Goal: Task Accomplishment & Management: Complete application form

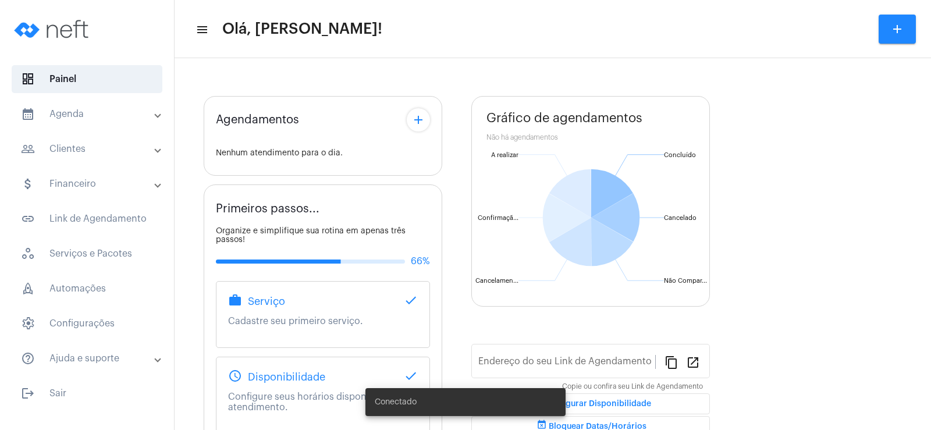
type input "[URL][DOMAIN_NAME]"
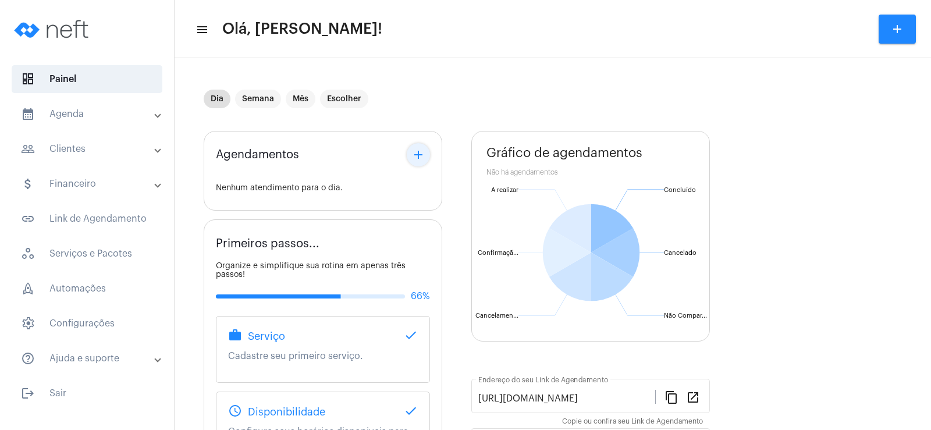
click at [418, 159] on mat-icon "add" at bounding box center [419, 155] width 14 height 14
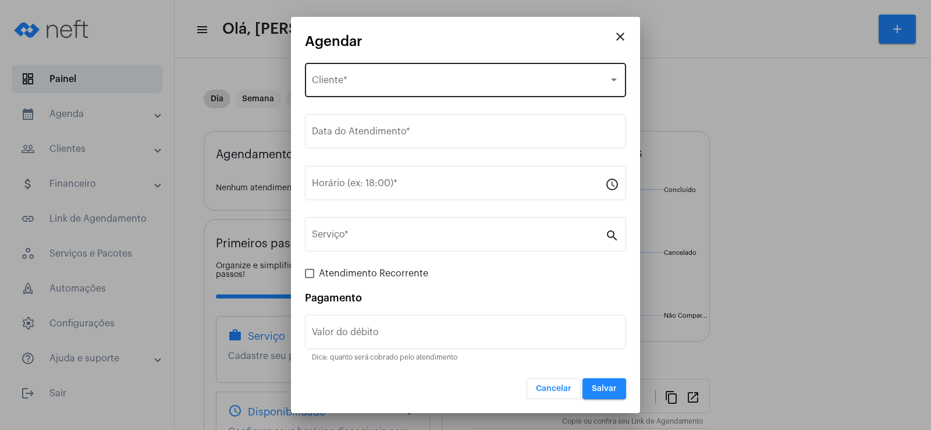
click at [362, 88] on div "Selecione o Cliente Cliente *" at bounding box center [465, 79] width 307 height 37
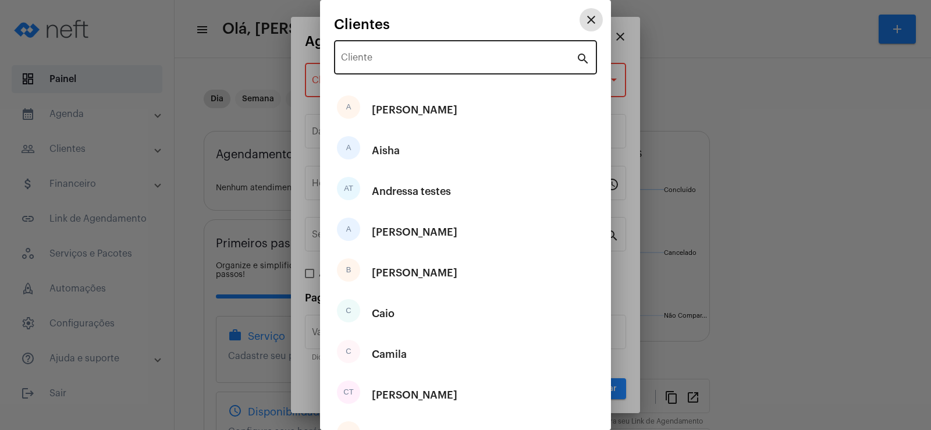
click at [369, 63] on input "Cliente" at bounding box center [458, 60] width 235 height 10
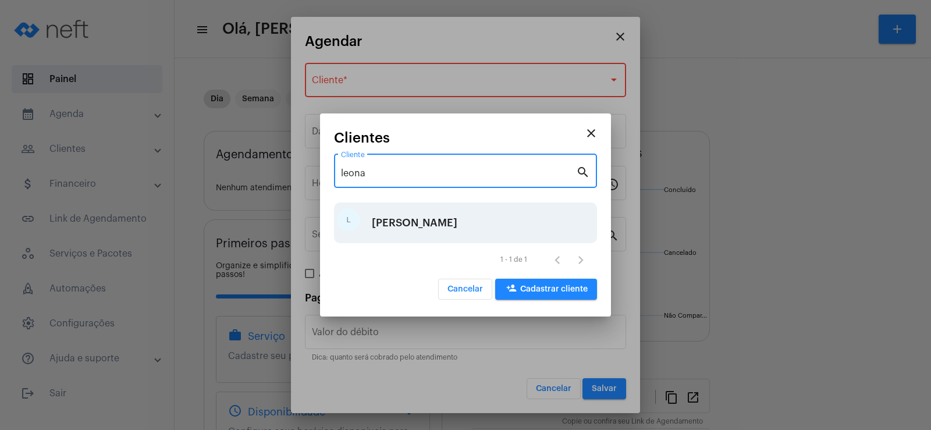
type input "leona"
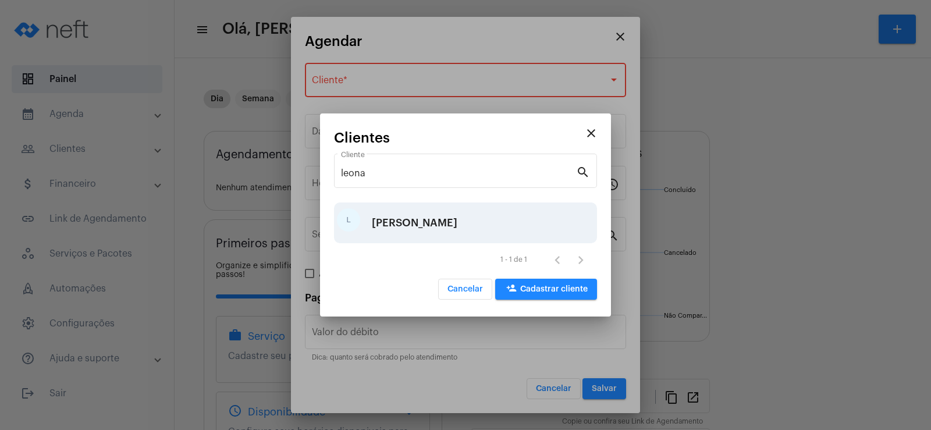
click at [395, 225] on div "[PERSON_NAME]" at bounding box center [415, 222] width 86 height 35
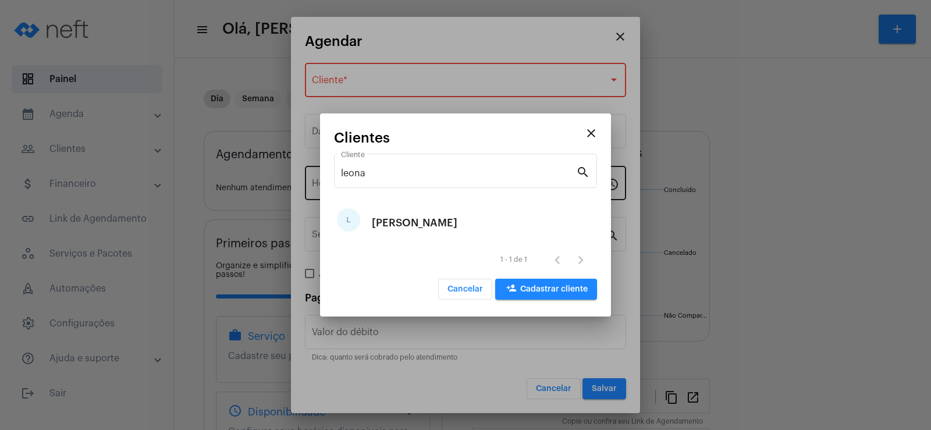
type input "R$"
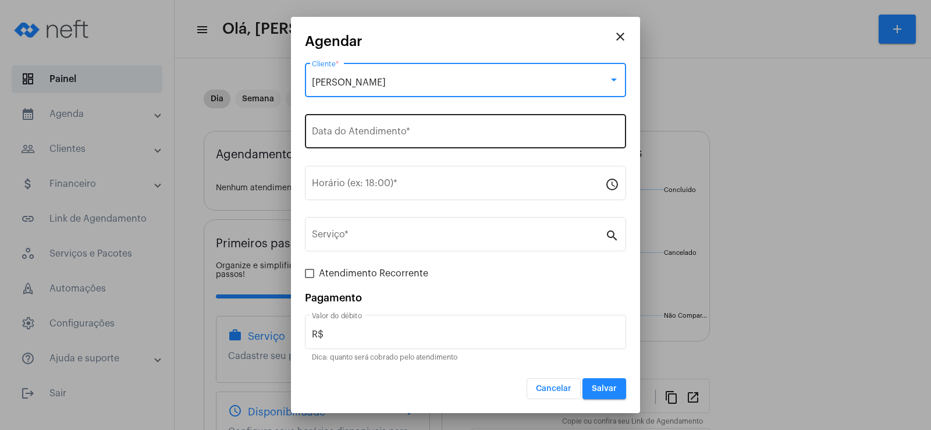
click at [353, 140] on div "Data do Atendimento *" at bounding box center [465, 130] width 307 height 37
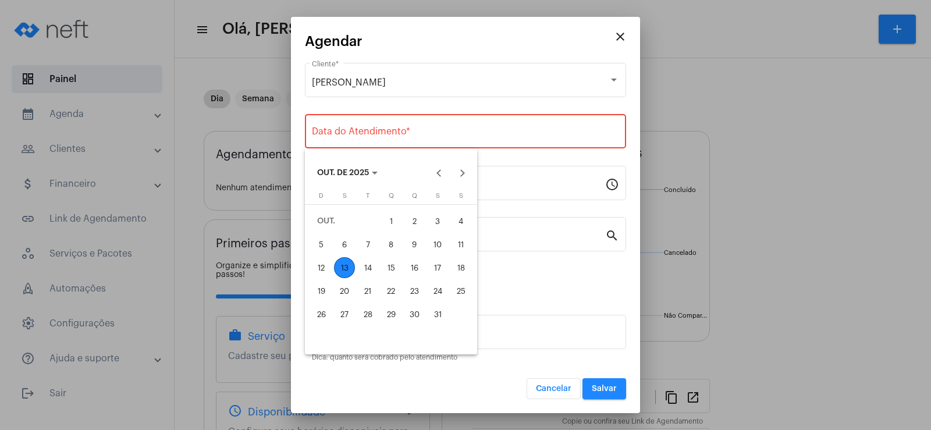
click at [341, 269] on div "13" at bounding box center [344, 267] width 21 height 21
type input "[DATE]"
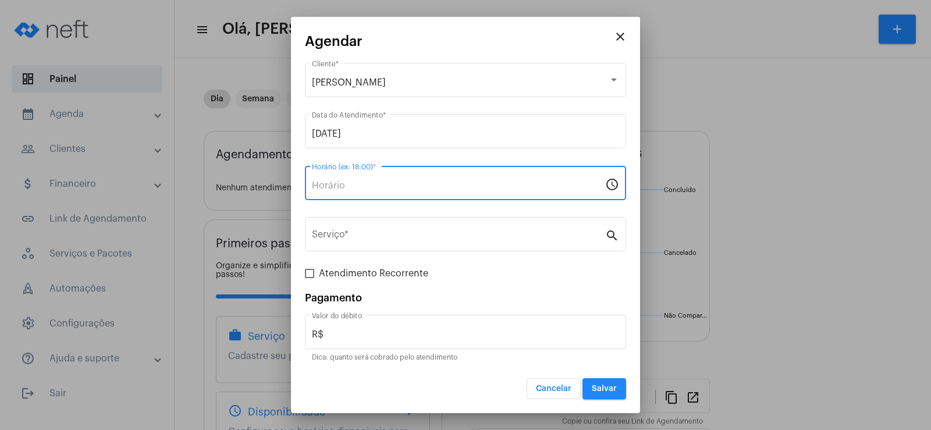
click at [324, 187] on input "Horário (ex: 18:00) *" at bounding box center [458, 185] width 293 height 10
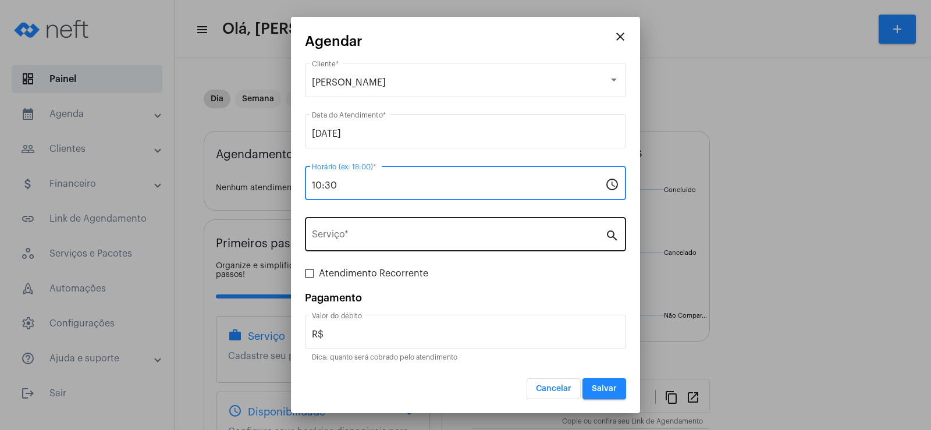
type input "10:30"
click at [342, 236] on input "Serviço *" at bounding box center [458, 237] width 293 height 10
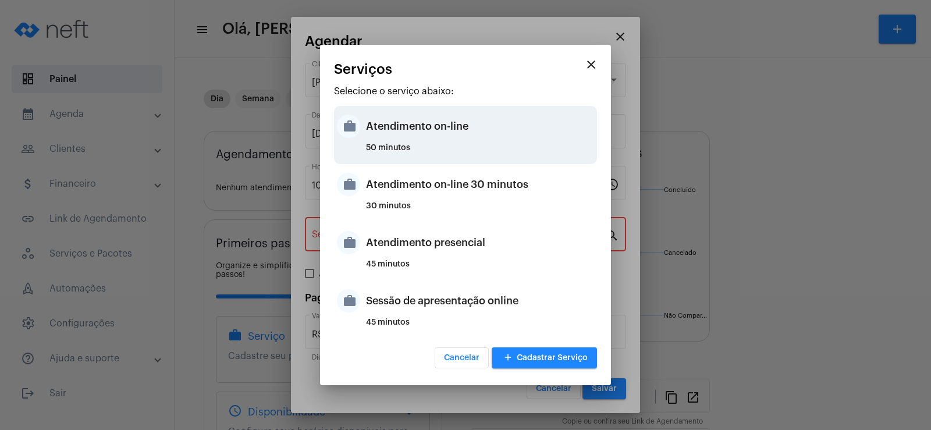
click at [406, 131] on div "Atendimento on-line" at bounding box center [480, 126] width 228 height 35
type input "Atendimento on-line"
type input "R$ 0"
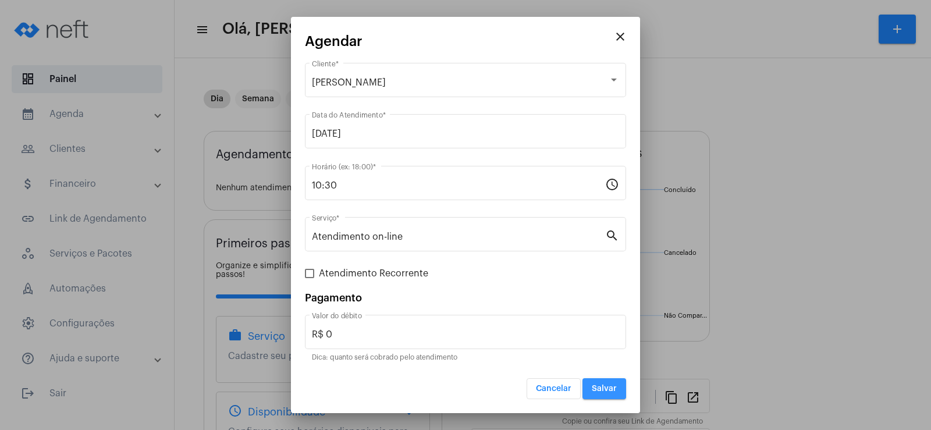
click at [603, 388] on span "Salvar" at bounding box center [604, 389] width 25 height 8
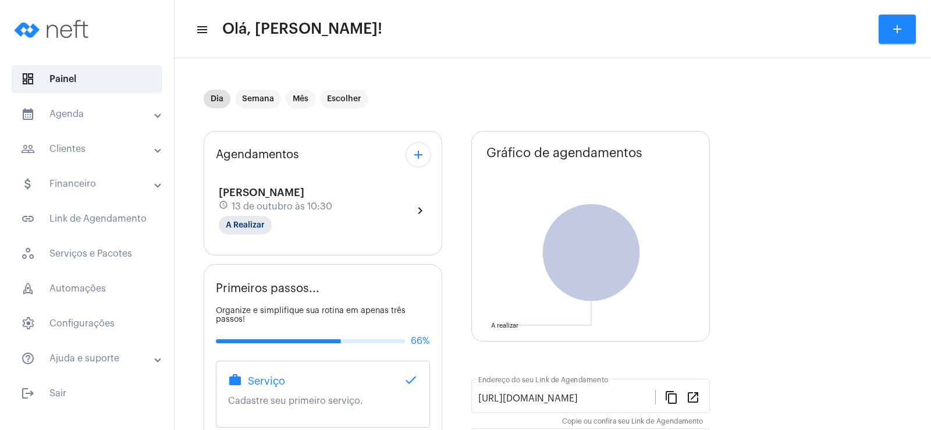
click at [421, 148] on mat-icon "add" at bounding box center [419, 155] width 14 height 14
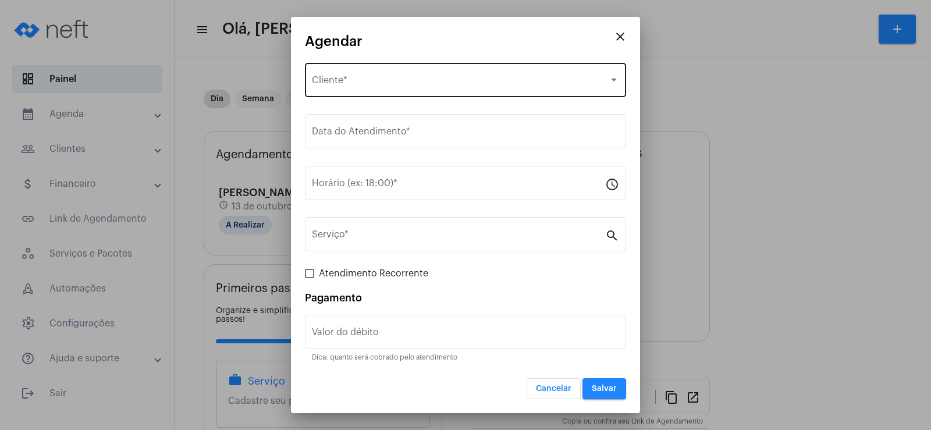
click at [354, 89] on div "Selecione o Cliente Cliente *" at bounding box center [465, 79] width 307 height 37
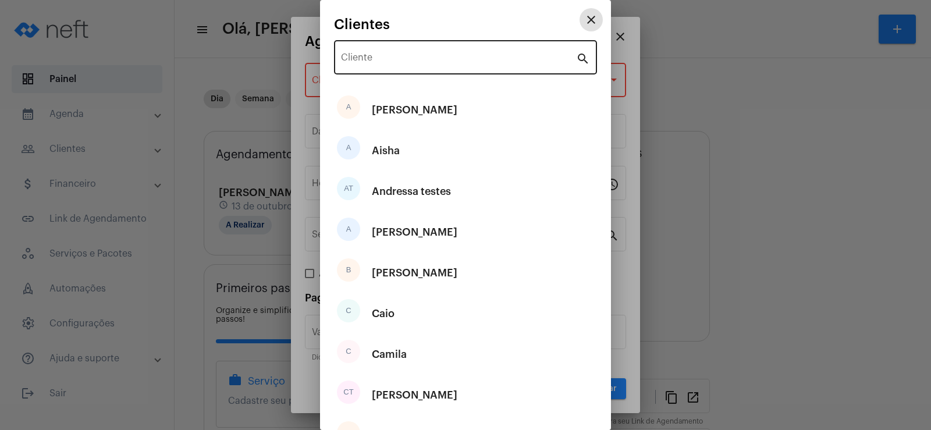
click at [382, 55] on input "Cliente" at bounding box center [458, 60] width 235 height 10
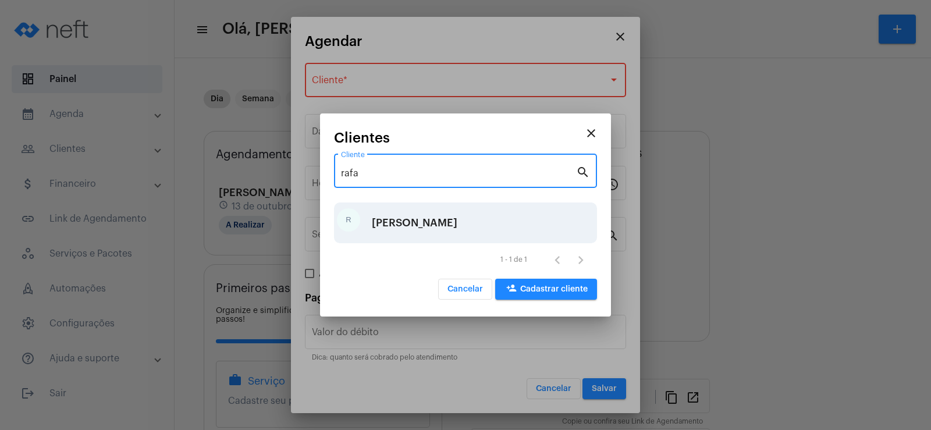
type input "rafa"
click at [396, 218] on div "[PERSON_NAME]" at bounding box center [415, 222] width 86 height 35
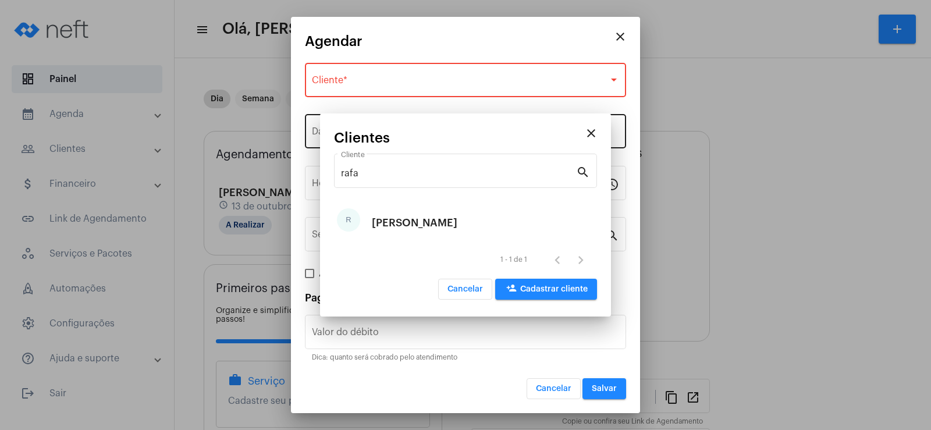
type input "R$"
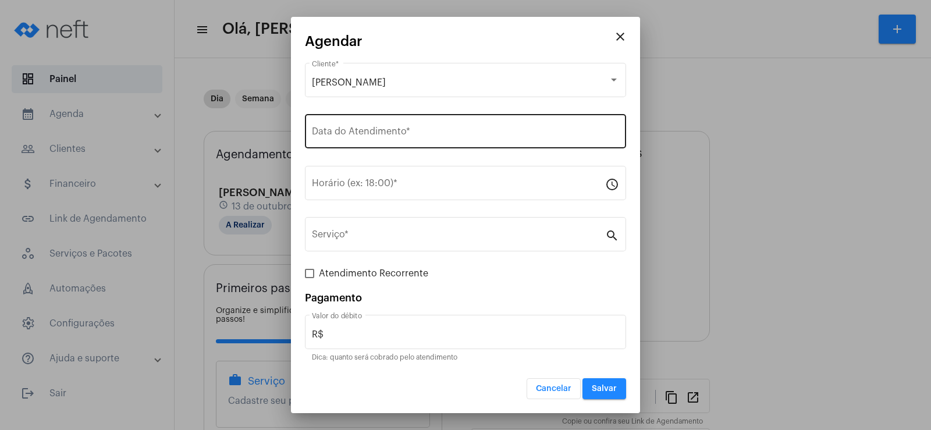
click at [347, 125] on div "Data do Atendimento *" at bounding box center [465, 130] width 307 height 37
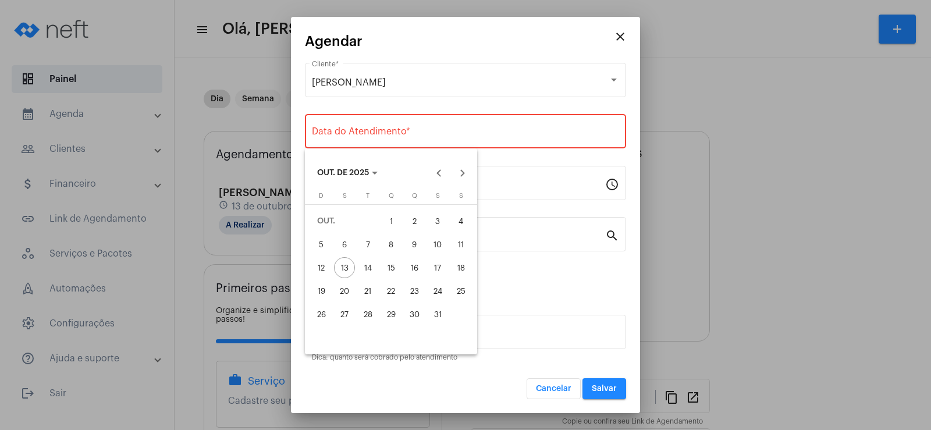
click at [370, 274] on div "14" at bounding box center [367, 267] width 21 height 21
type input "[DATE]"
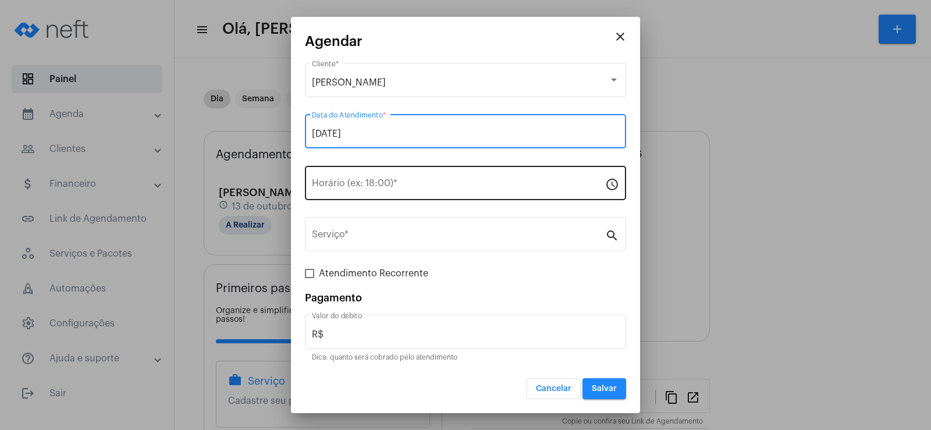
click at [335, 185] on input "Horário (ex: 18:00) *" at bounding box center [458, 185] width 293 height 10
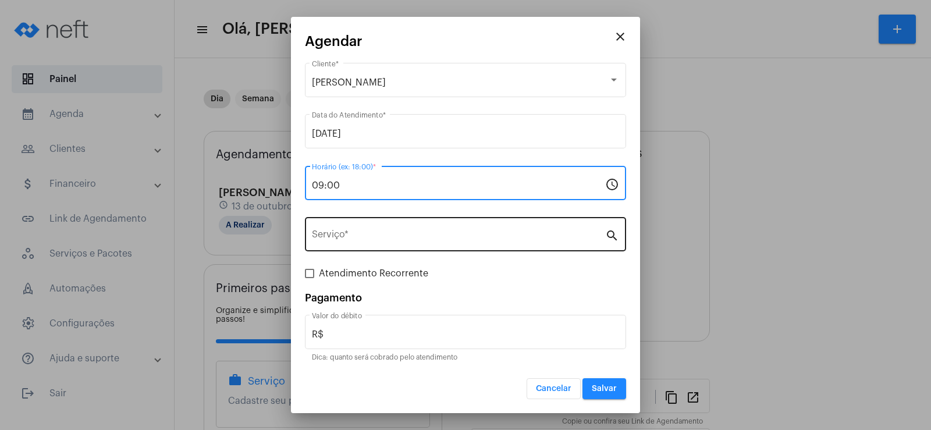
type input "09:00"
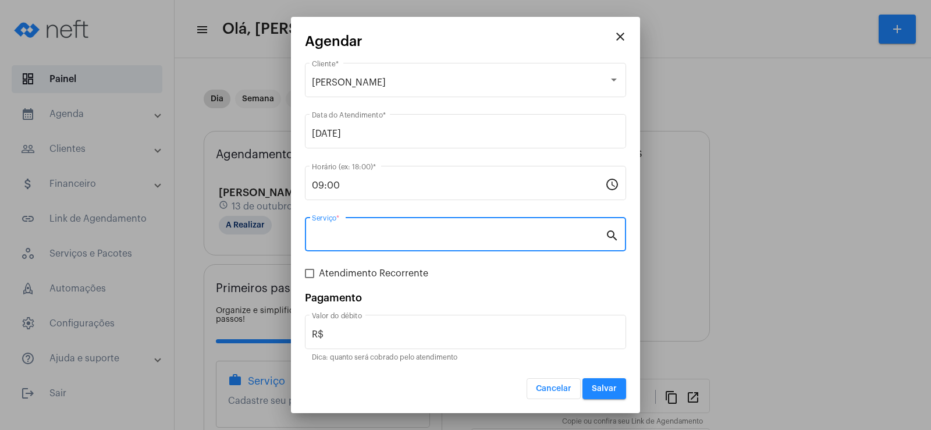
click at [352, 233] on input "Serviço *" at bounding box center [458, 237] width 293 height 10
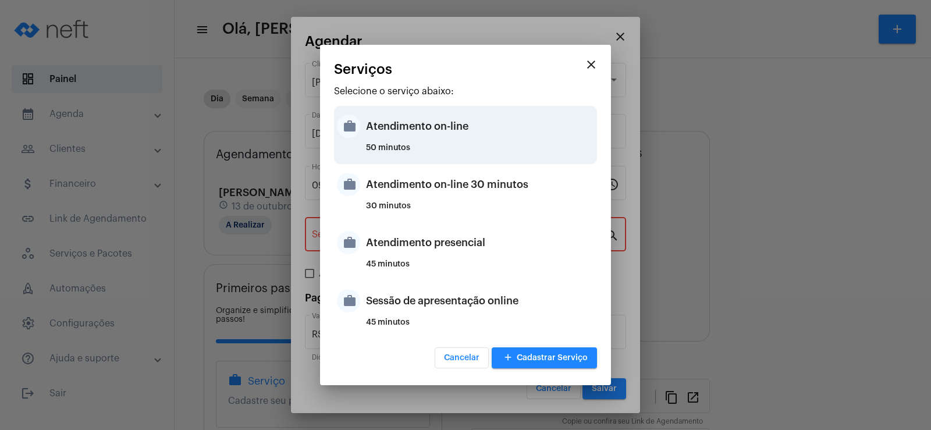
click at [368, 144] on div "50 minutos" at bounding box center [480, 152] width 228 height 17
type input "Atendimento on-line"
type input "R$ 0"
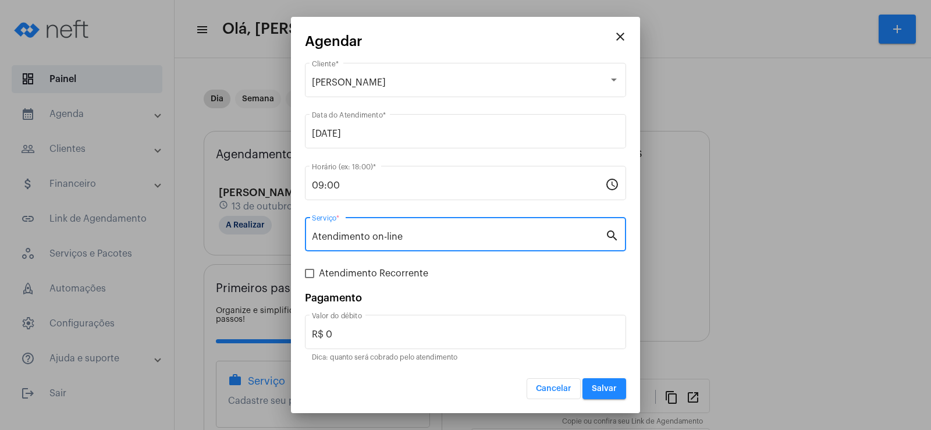
click at [598, 385] on span "Salvar" at bounding box center [604, 389] width 25 height 8
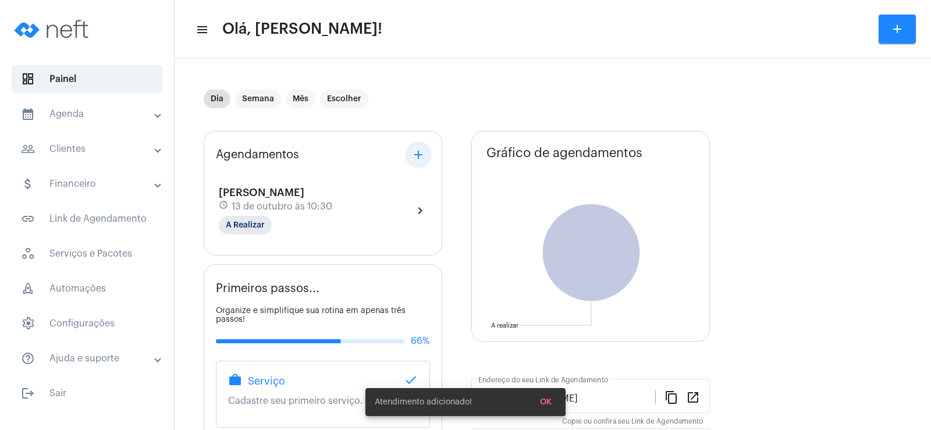
click at [418, 155] on mat-icon "add" at bounding box center [419, 155] width 14 height 14
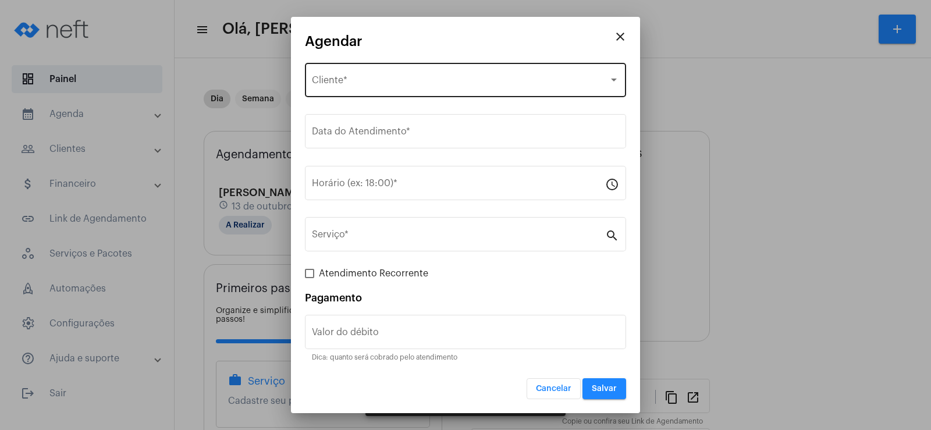
click at [393, 81] on span "Selecione o Cliente" at bounding box center [460, 82] width 297 height 10
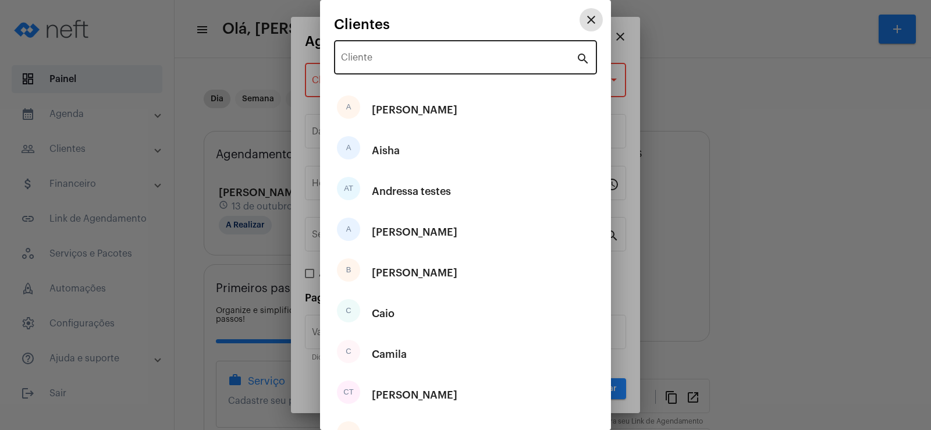
click at [381, 66] on div "Cliente" at bounding box center [458, 56] width 235 height 37
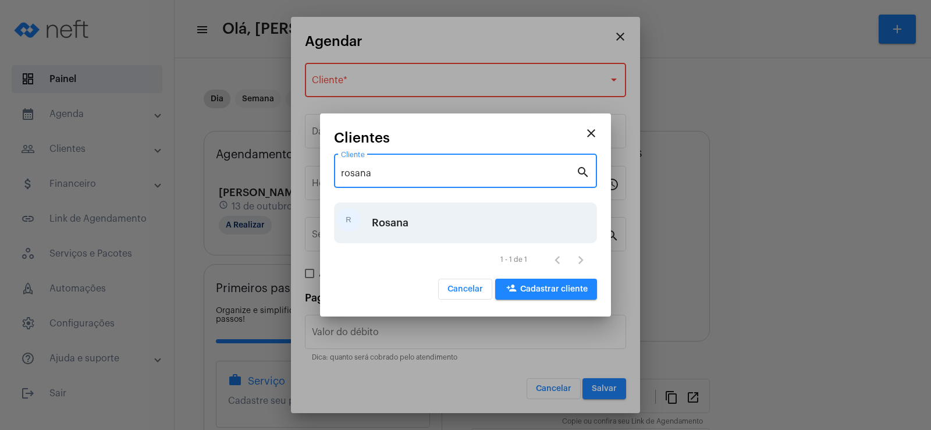
type input "rosana"
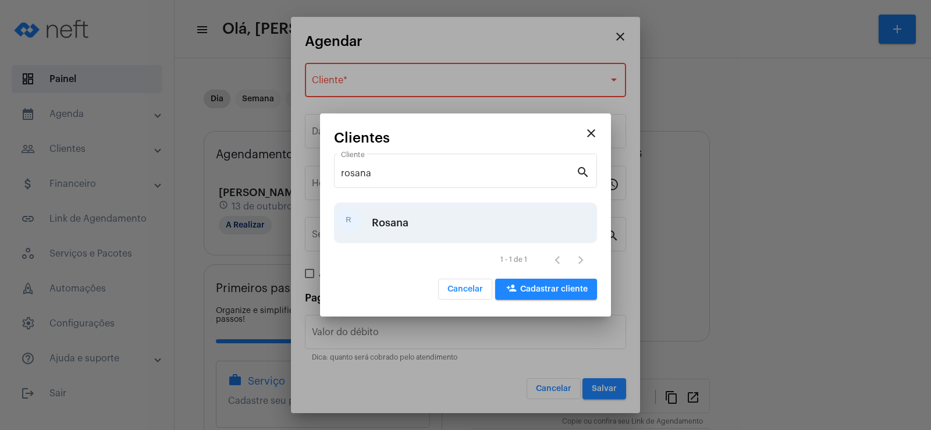
click at [389, 232] on div "Rosana" at bounding box center [390, 222] width 37 height 35
type input "R$"
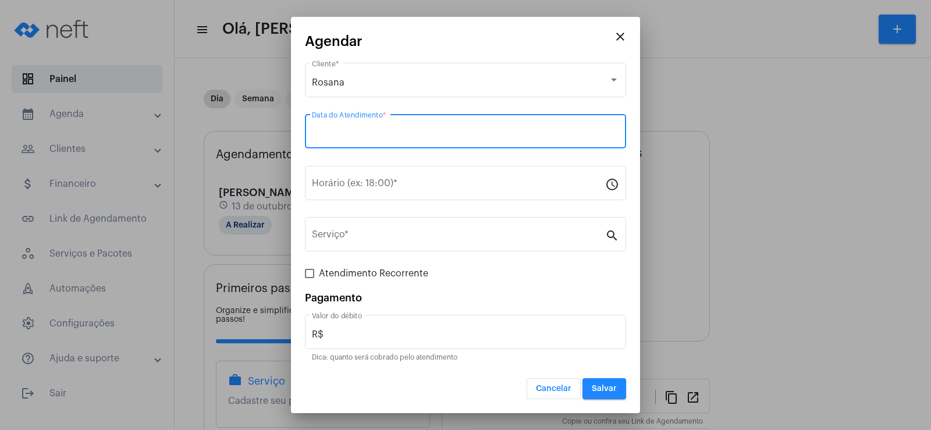
click at [374, 132] on input "Data do Atendimento *" at bounding box center [465, 134] width 307 height 10
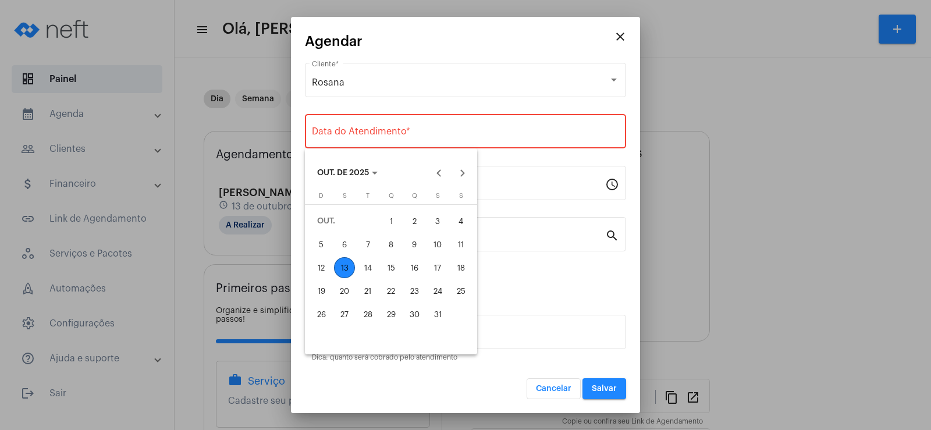
click at [368, 266] on div "14" at bounding box center [367, 267] width 21 height 21
type input "[DATE]"
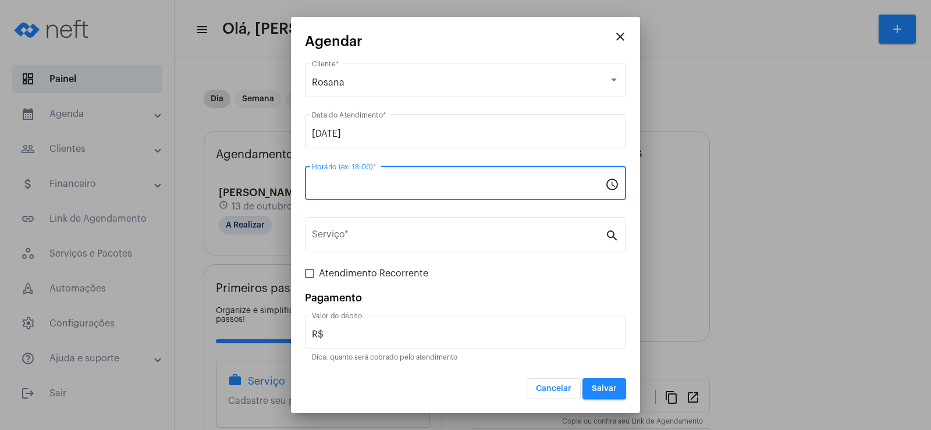
click at [357, 182] on input "Horário (ex: 18:00) *" at bounding box center [458, 185] width 293 height 10
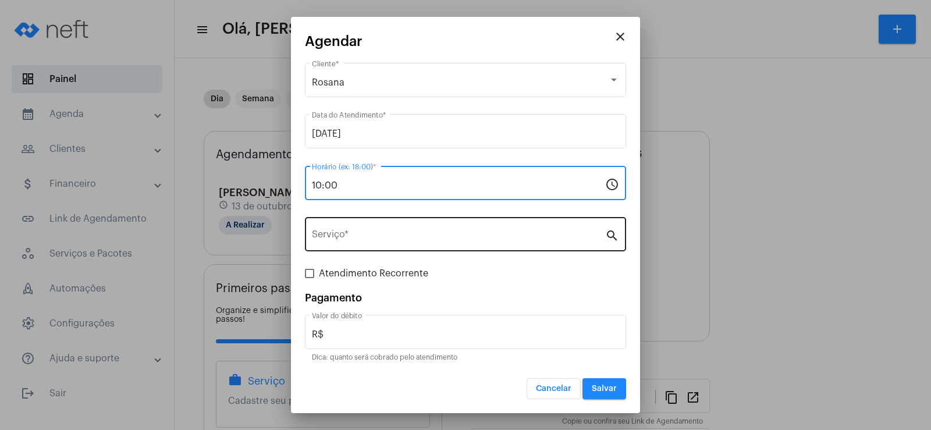
type input "10:00"
click at [358, 242] on input "Serviço *" at bounding box center [458, 237] width 293 height 10
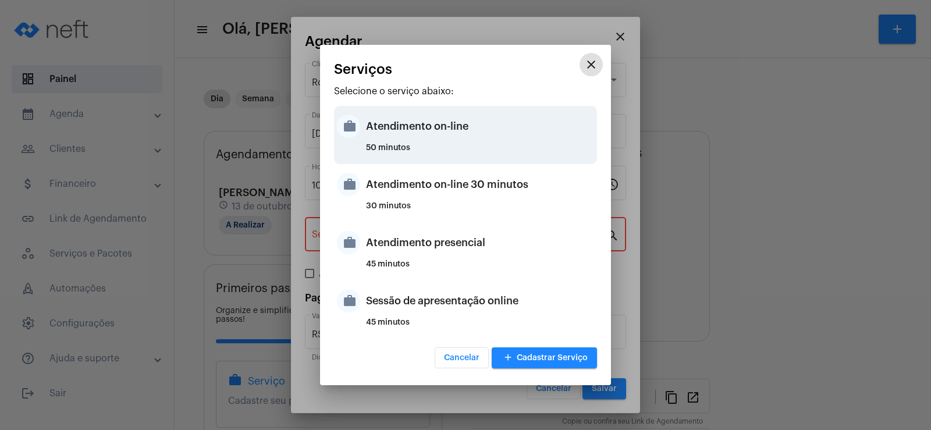
click at [382, 135] on div "Atendimento on-line" at bounding box center [480, 126] width 228 height 35
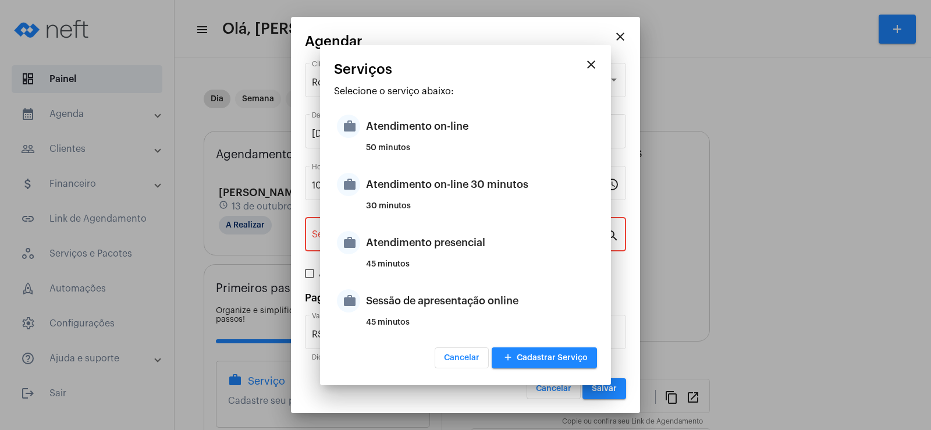
type input "Atendimento on-line"
type input "R$ 0"
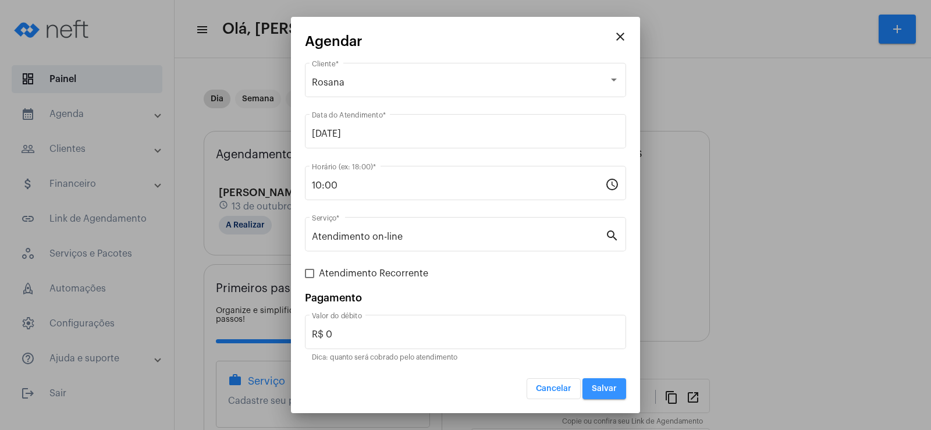
click at [598, 391] on span "Salvar" at bounding box center [604, 389] width 25 height 8
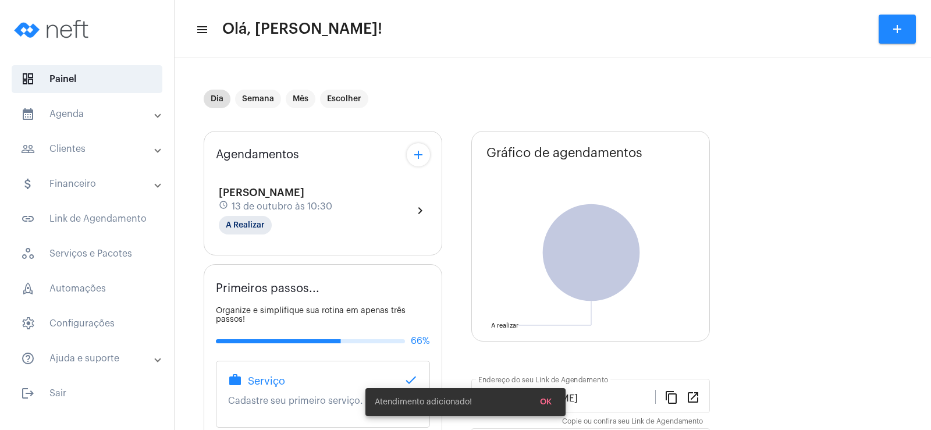
click at [410, 147] on button "add" at bounding box center [418, 154] width 23 height 23
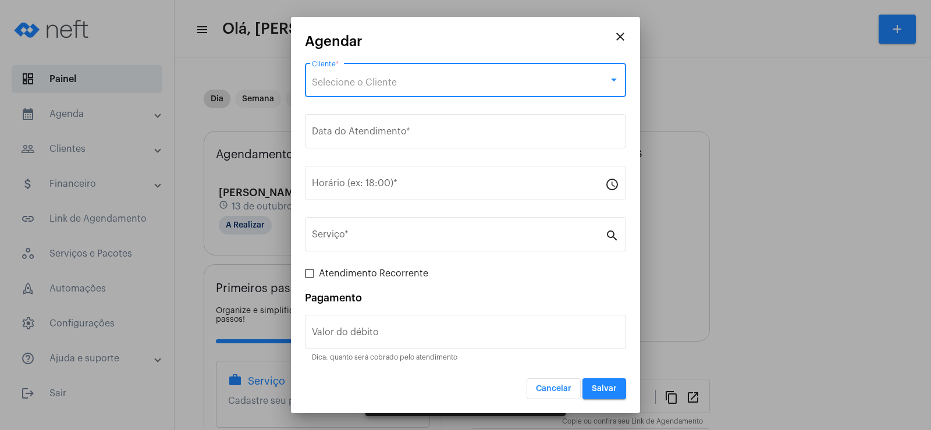
click at [371, 87] on span "Selecione o Cliente" at bounding box center [354, 82] width 85 height 9
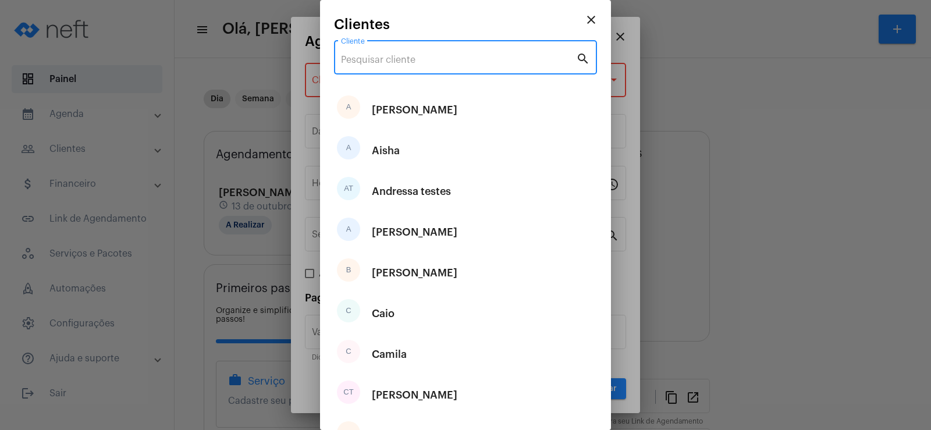
click at [371, 65] on input "Cliente" at bounding box center [458, 60] width 235 height 10
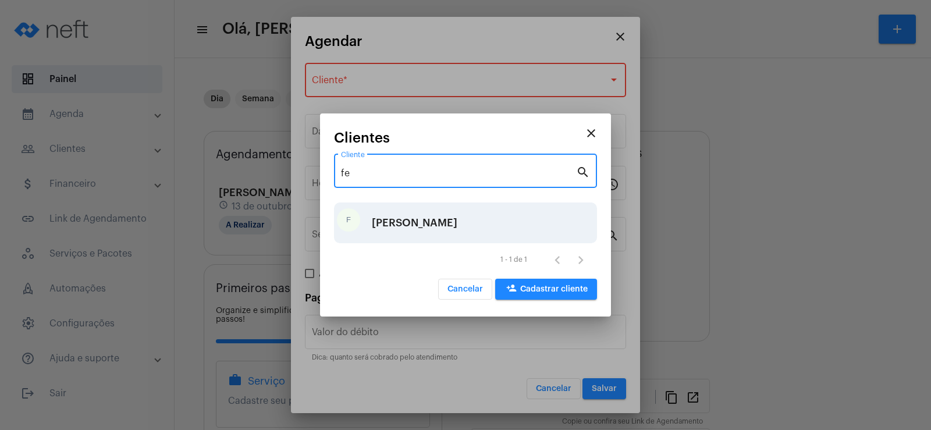
type input "fe"
click at [400, 221] on div "[PERSON_NAME]" at bounding box center [415, 222] width 86 height 35
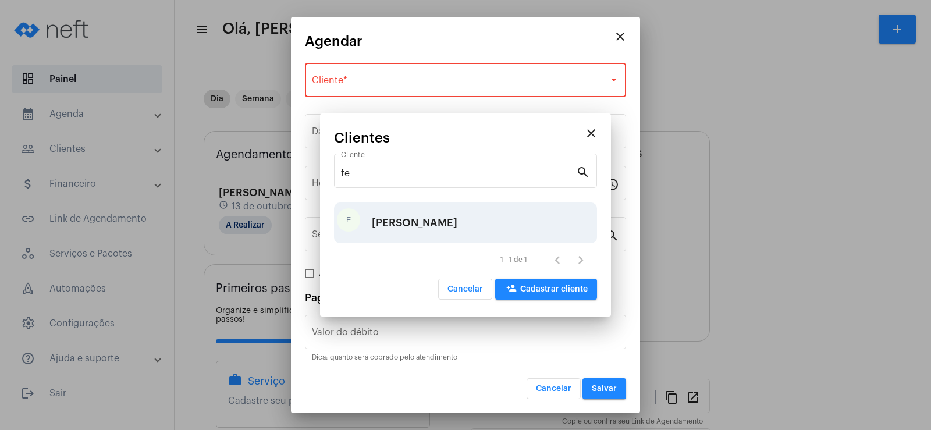
type input "R$"
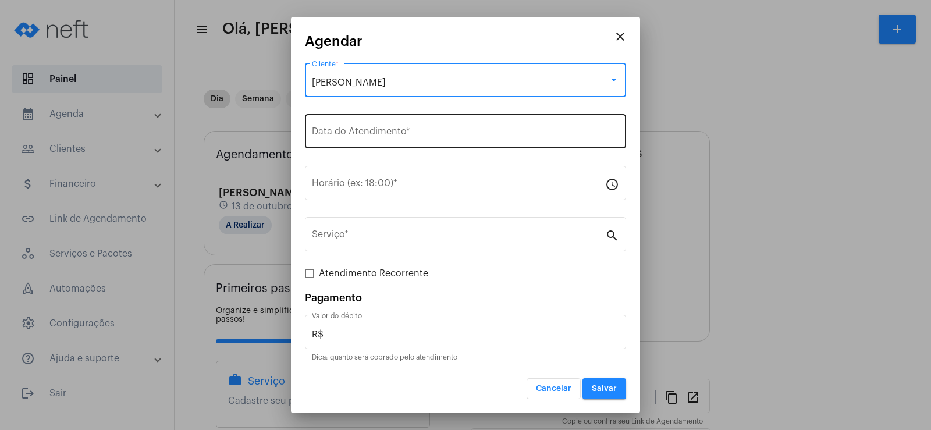
click at [366, 136] on input "Data do Atendimento *" at bounding box center [465, 134] width 307 height 10
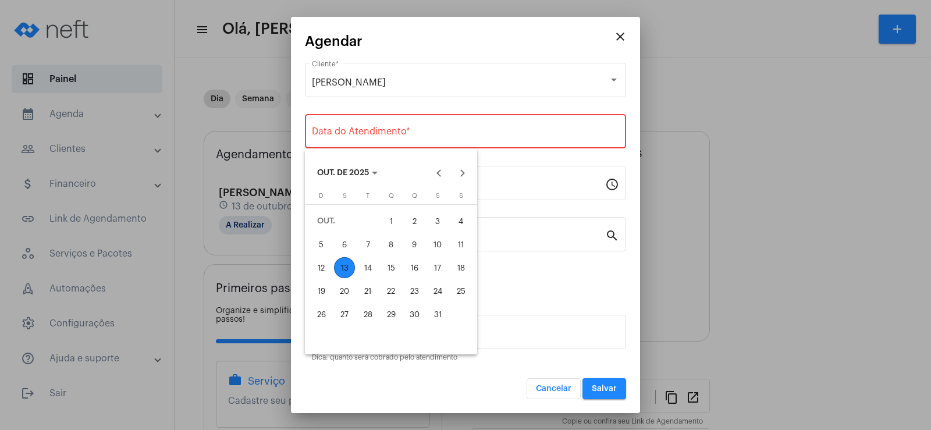
click at [364, 273] on div "14" at bounding box center [367, 267] width 21 height 21
type input "[DATE]"
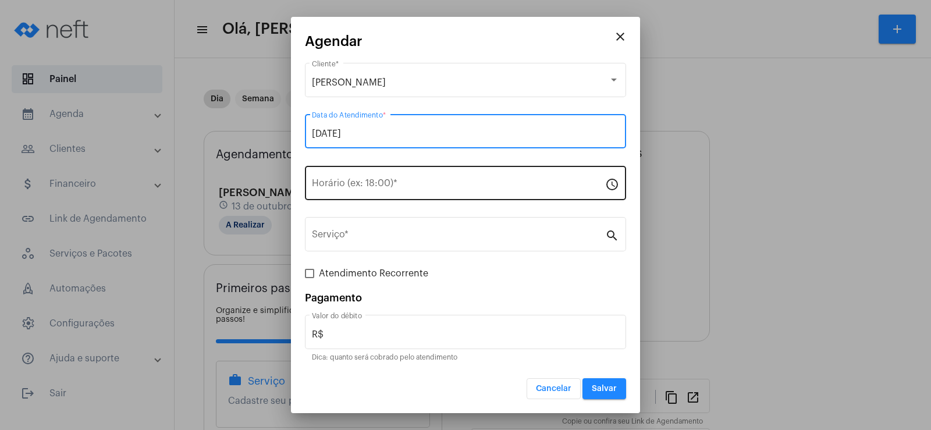
click at [349, 180] on input "Horário (ex: 18:00) *" at bounding box center [458, 185] width 293 height 10
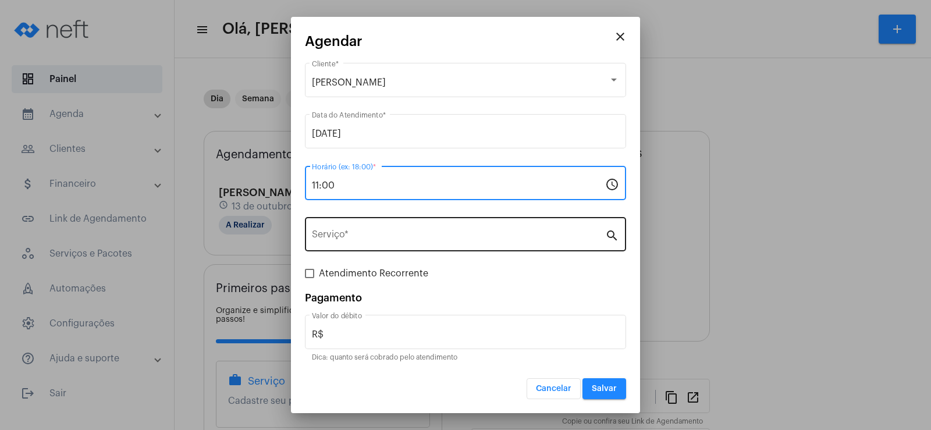
type input "11:00"
click at [357, 226] on div "Serviço *" at bounding box center [458, 233] width 293 height 37
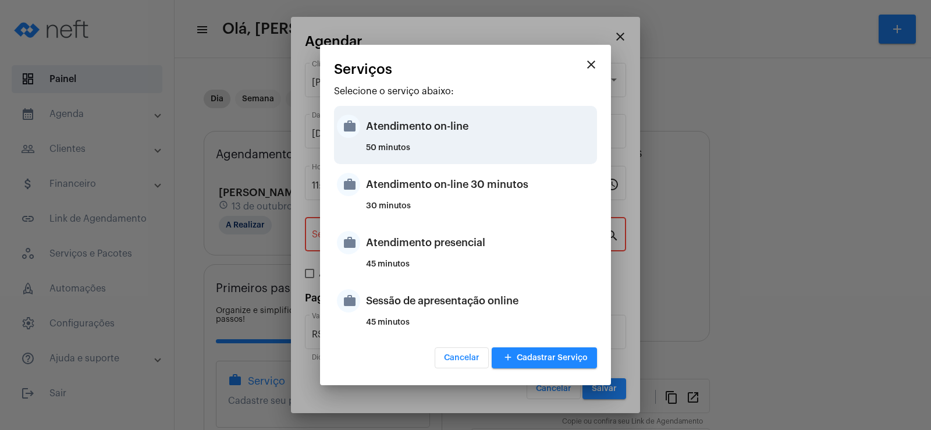
click at [382, 128] on div "Atendimento on-line" at bounding box center [480, 126] width 228 height 35
type input "Atendimento on-line"
type input "R$ 0"
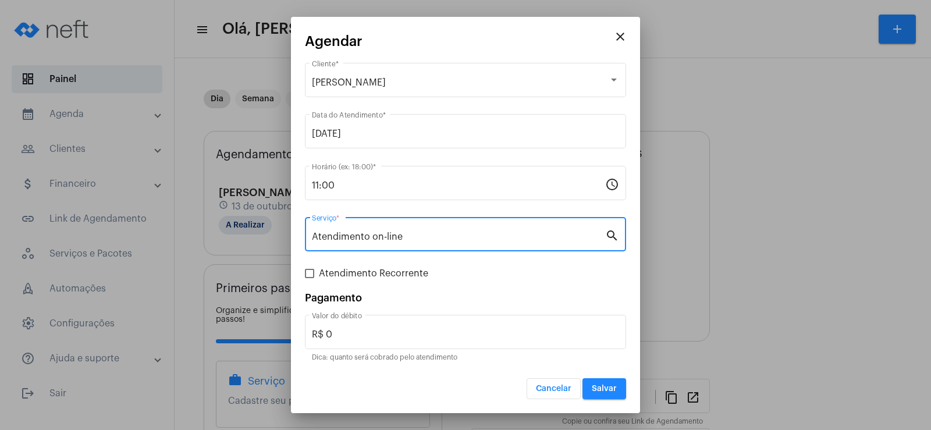
click at [601, 384] on button "Salvar" at bounding box center [605, 388] width 44 height 21
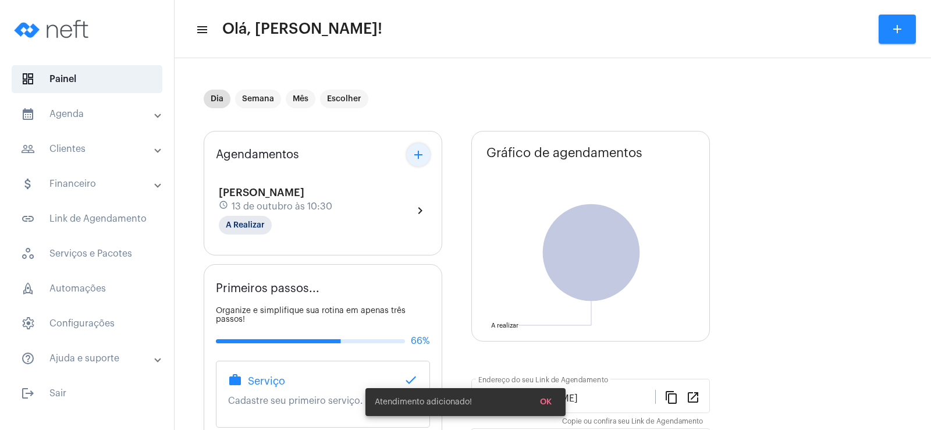
click at [428, 152] on button "add" at bounding box center [418, 154] width 23 height 23
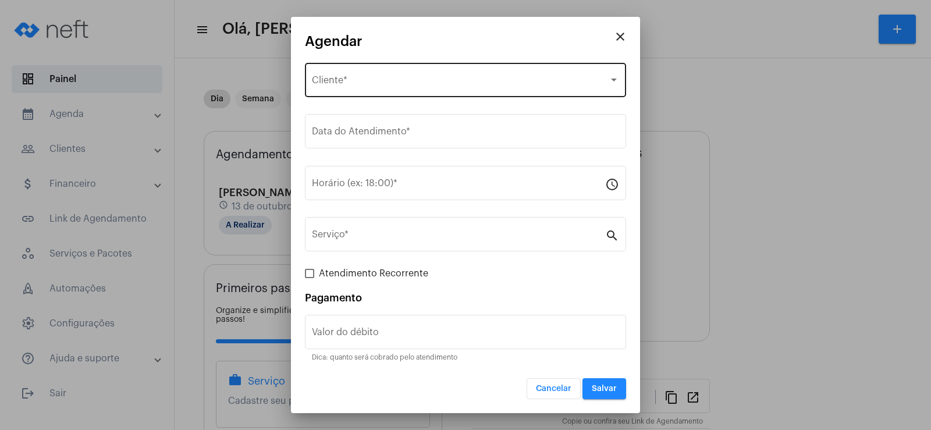
click at [385, 79] on span "Selecione o Cliente" at bounding box center [460, 82] width 297 height 10
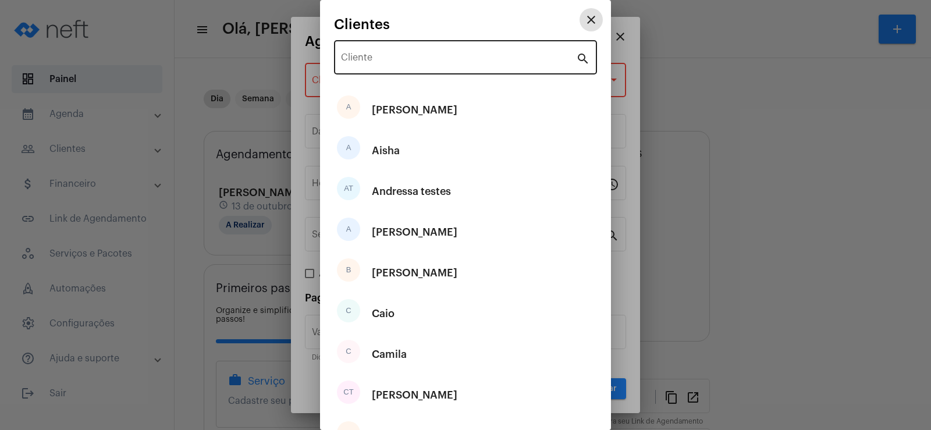
click at [391, 64] on input "Cliente" at bounding box center [458, 60] width 235 height 10
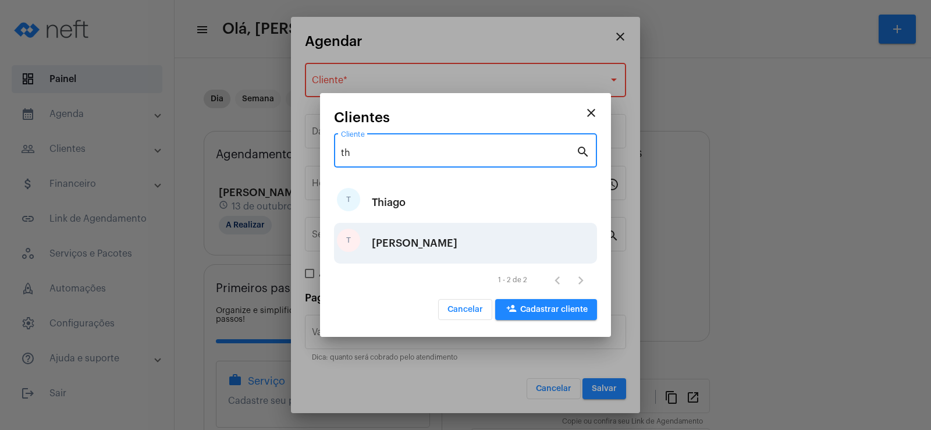
type input "th"
click at [406, 244] on div "[PERSON_NAME]" at bounding box center [415, 243] width 86 height 35
type input "R$"
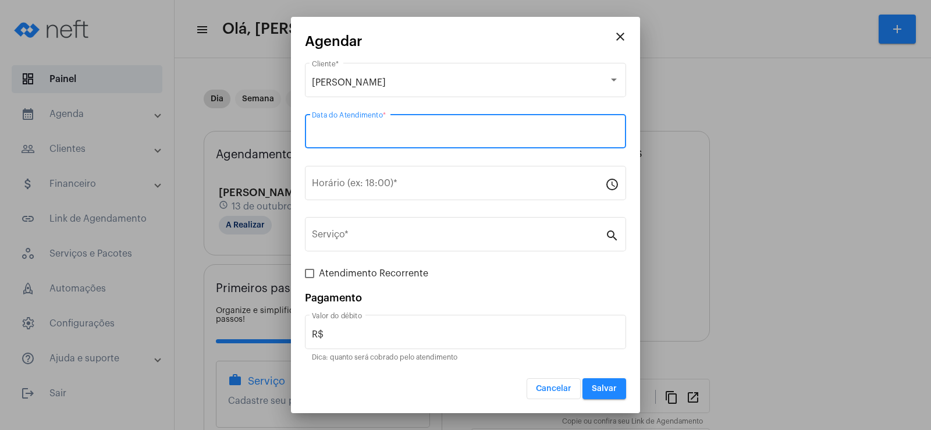
click at [345, 136] on input "Data do Atendimento *" at bounding box center [465, 134] width 307 height 10
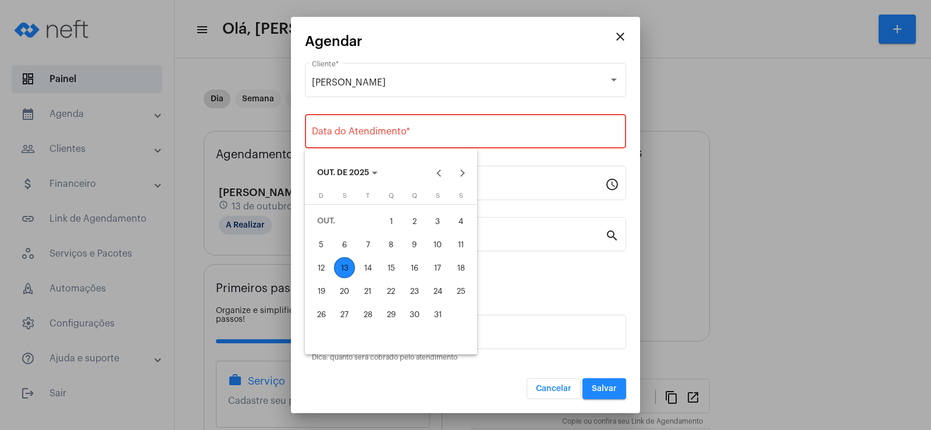
click at [368, 263] on div "14" at bounding box center [367, 267] width 21 height 21
type input "[DATE]"
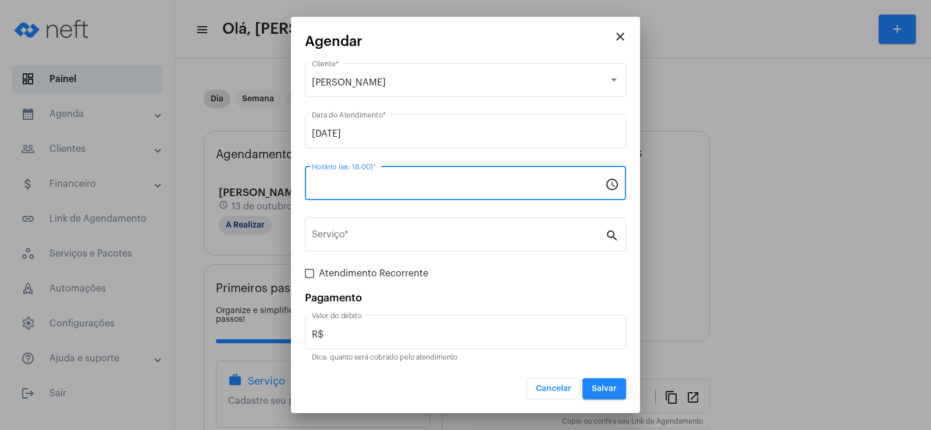
click at [324, 187] on input "Horário (ex: 18:00) *" at bounding box center [458, 185] width 293 height 10
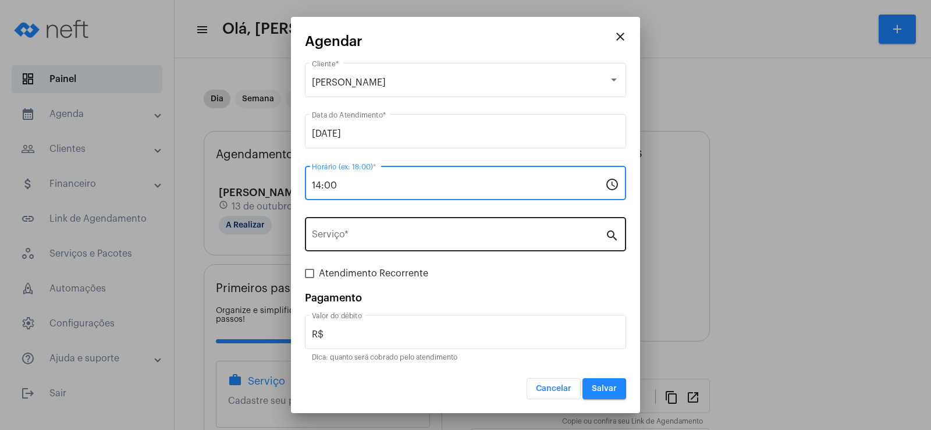
type input "14:00"
click at [360, 233] on input "Serviço *" at bounding box center [458, 237] width 293 height 10
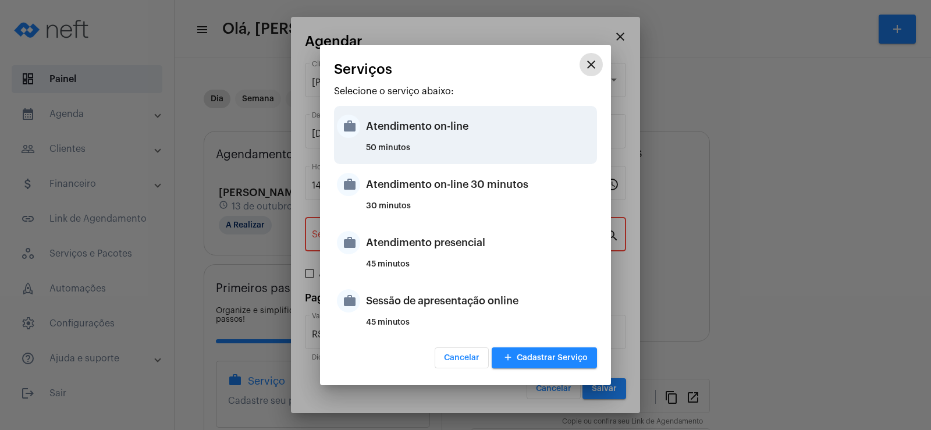
click at [394, 128] on div "Atendimento on-line" at bounding box center [480, 126] width 228 height 35
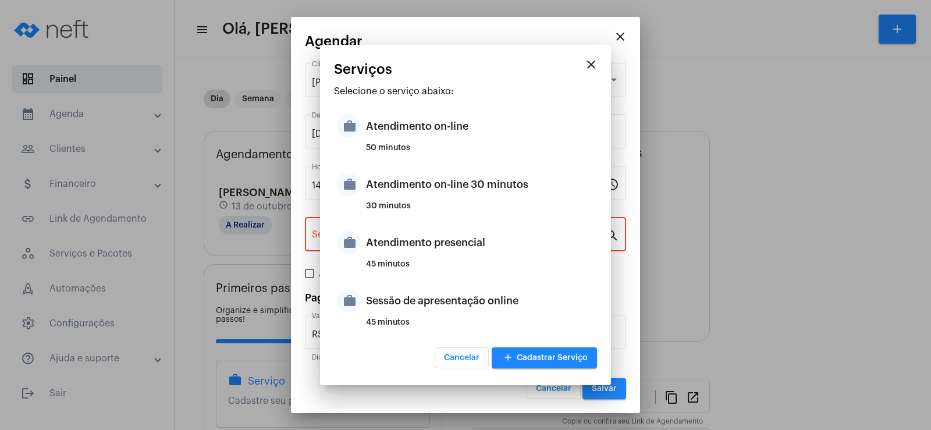
type input "Atendimento on-line"
type input "R$ 0"
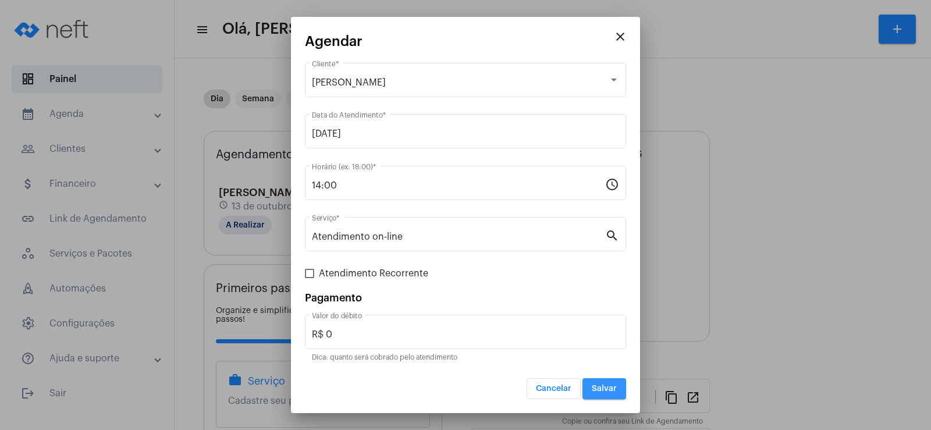
click at [601, 381] on button "Salvar" at bounding box center [605, 388] width 44 height 21
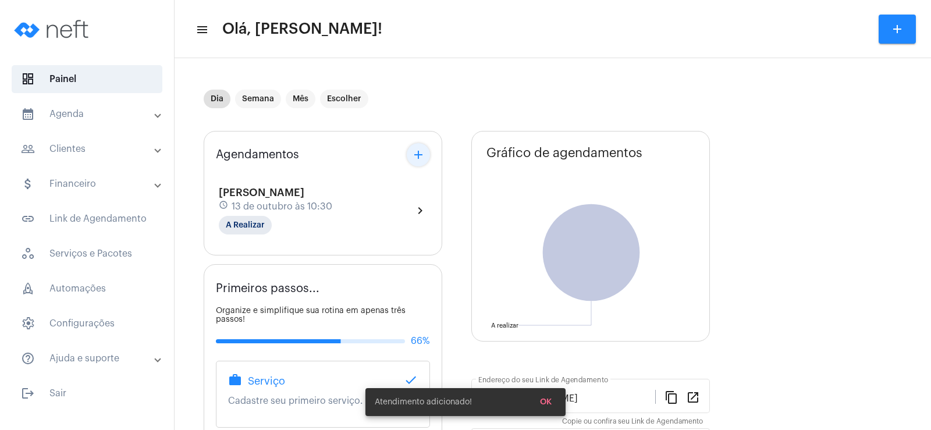
click at [421, 154] on mat-icon "add" at bounding box center [419, 155] width 14 height 14
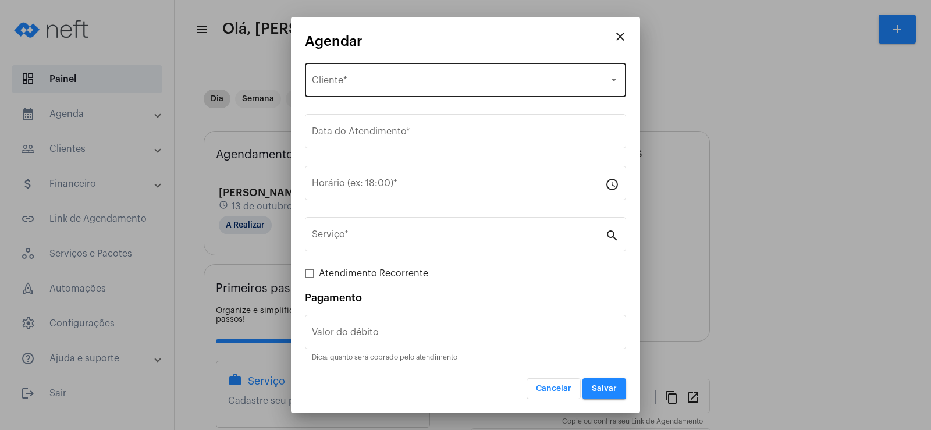
click at [382, 82] on span "Selecione o Cliente" at bounding box center [460, 82] width 297 height 10
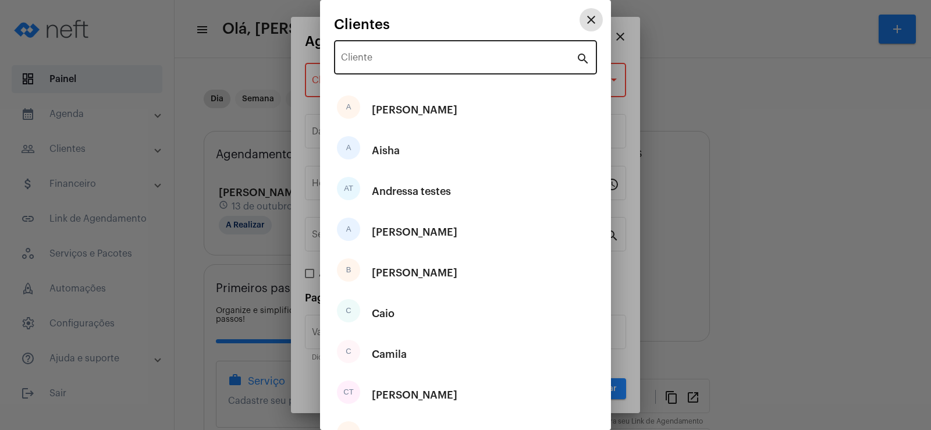
click at [365, 57] on input "Cliente" at bounding box center [458, 60] width 235 height 10
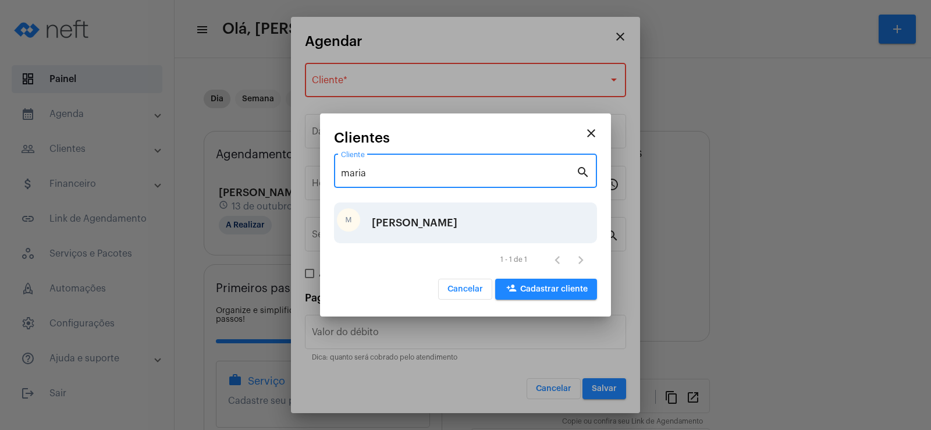
type input "maria"
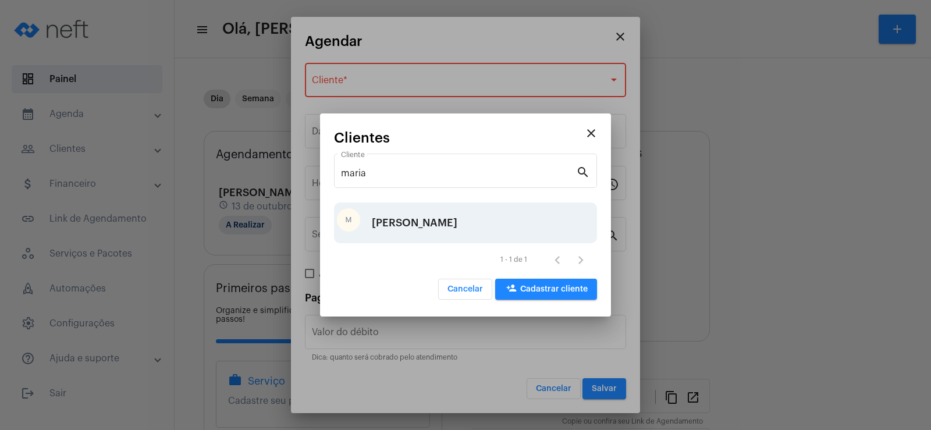
click at [399, 224] on div "[PERSON_NAME]" at bounding box center [415, 222] width 86 height 35
type input "R$"
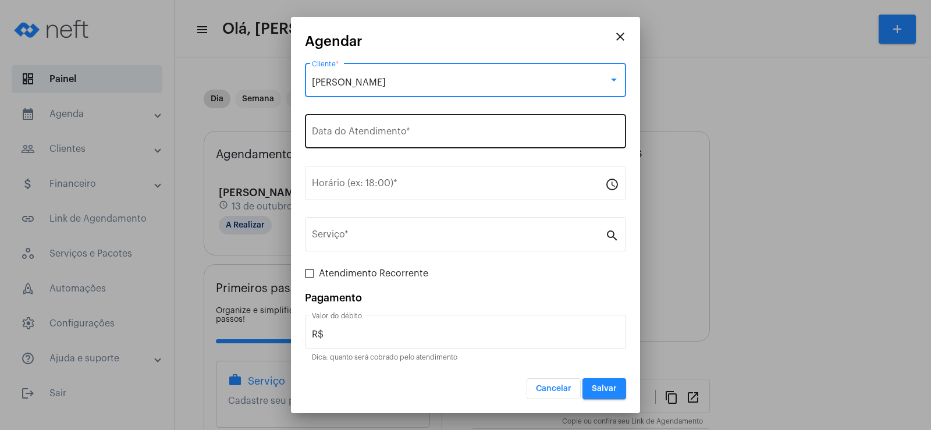
click at [378, 134] on input "Data do Atendimento *" at bounding box center [465, 134] width 307 height 10
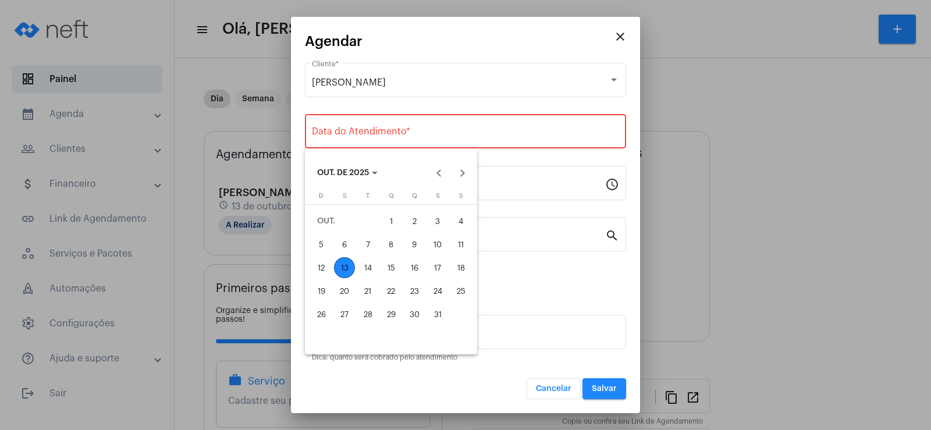
click at [370, 263] on div "14" at bounding box center [367, 267] width 21 height 21
type input "[DATE]"
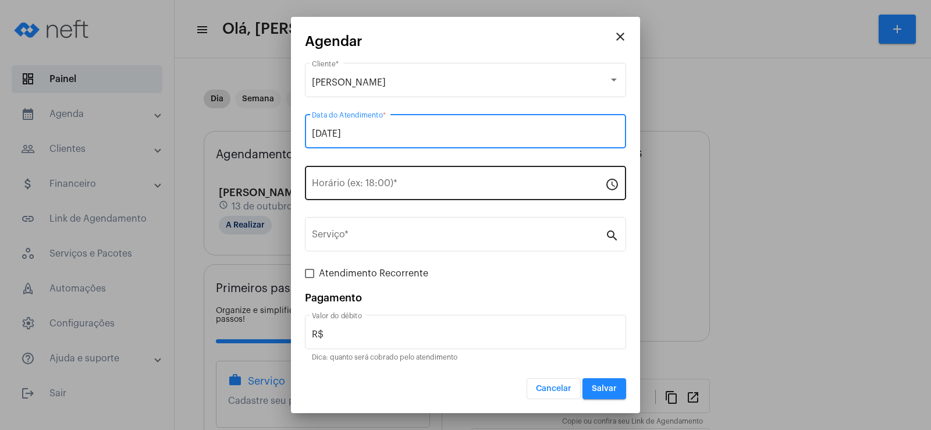
click at [346, 190] on input "Horário (ex: 18:00) *" at bounding box center [458, 185] width 293 height 10
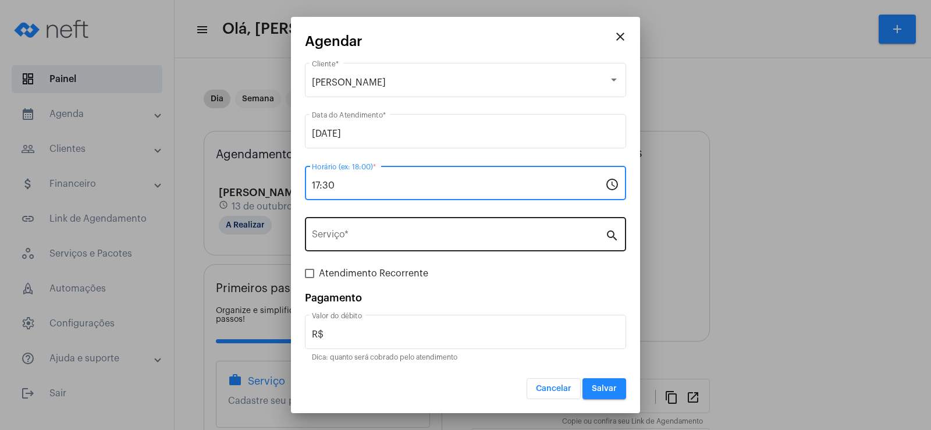
type input "17:30"
click at [353, 240] on input "Serviço *" at bounding box center [458, 237] width 293 height 10
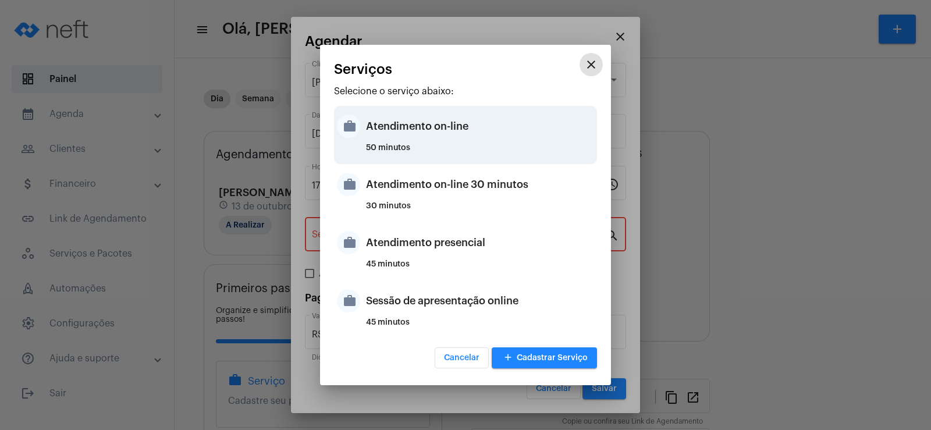
click at [410, 137] on div "Atendimento on-line" at bounding box center [480, 126] width 228 height 35
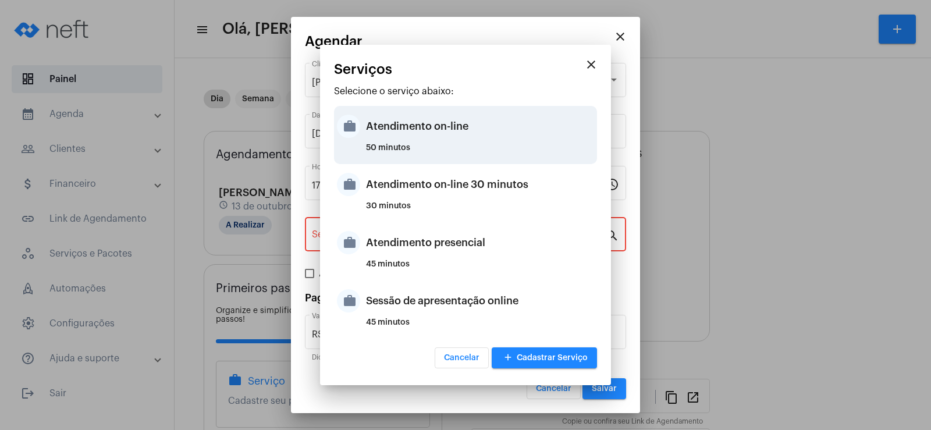
type input "Atendimento on-line"
type input "R$ 0"
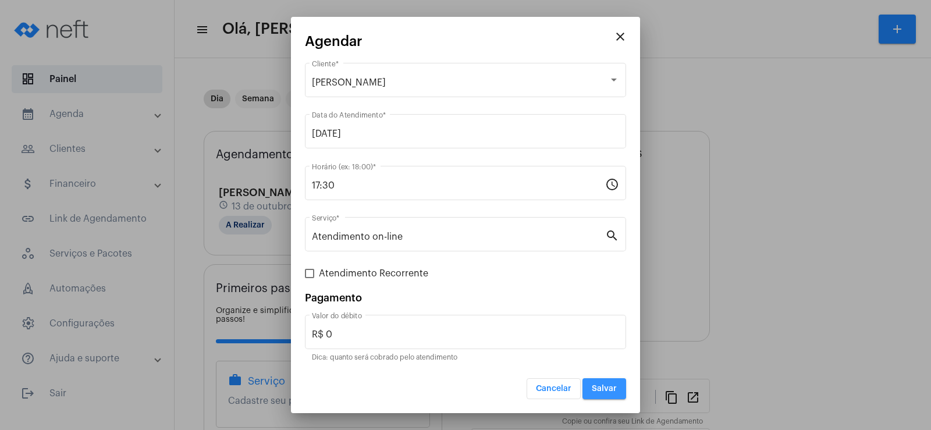
click at [604, 399] on button "Salvar" at bounding box center [605, 388] width 44 height 21
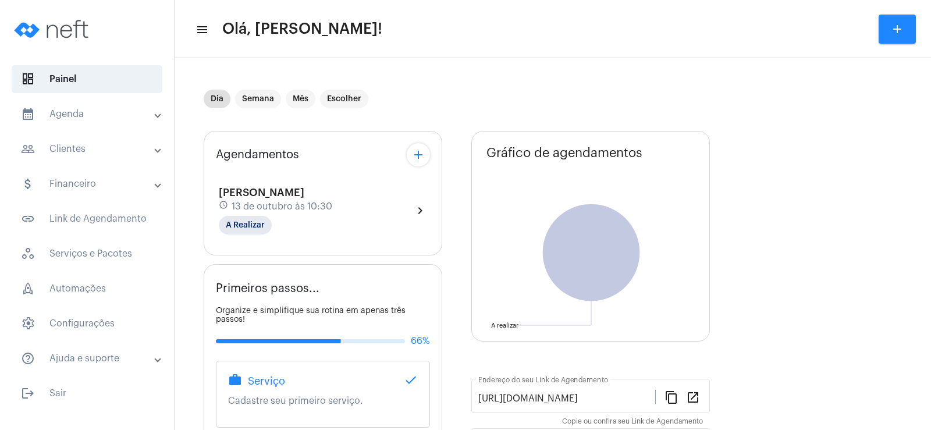
click at [415, 158] on mat-icon "add" at bounding box center [419, 155] width 14 height 14
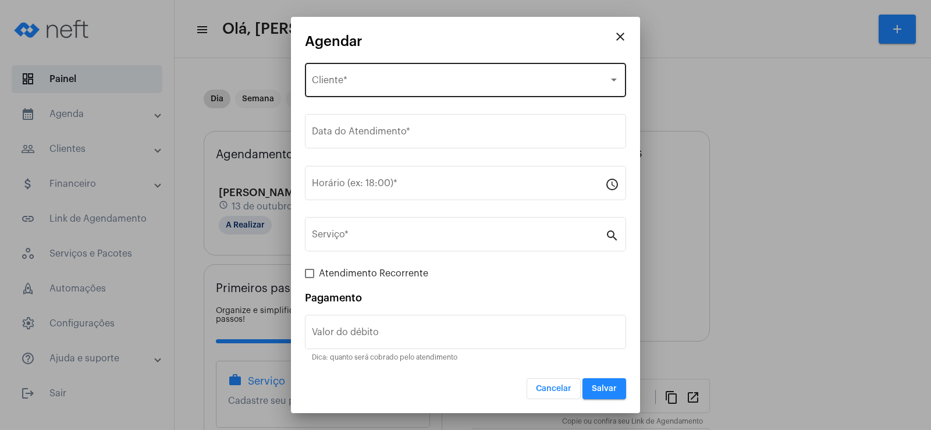
click at [357, 74] on div "Selecione o Cliente Cliente *" at bounding box center [465, 79] width 307 height 37
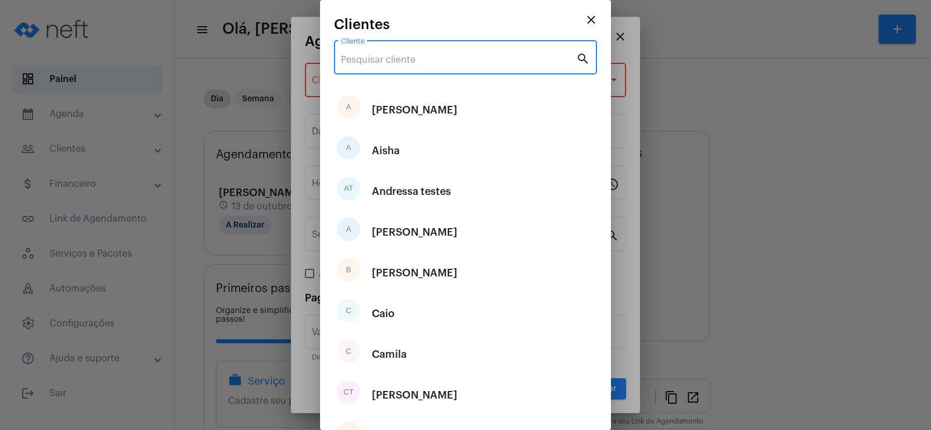
click at [365, 57] on input "Cliente" at bounding box center [458, 60] width 235 height 10
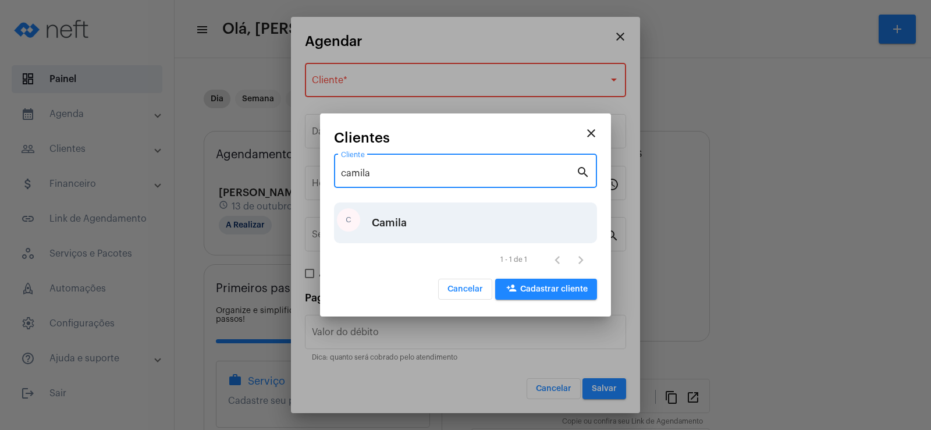
type input "camila"
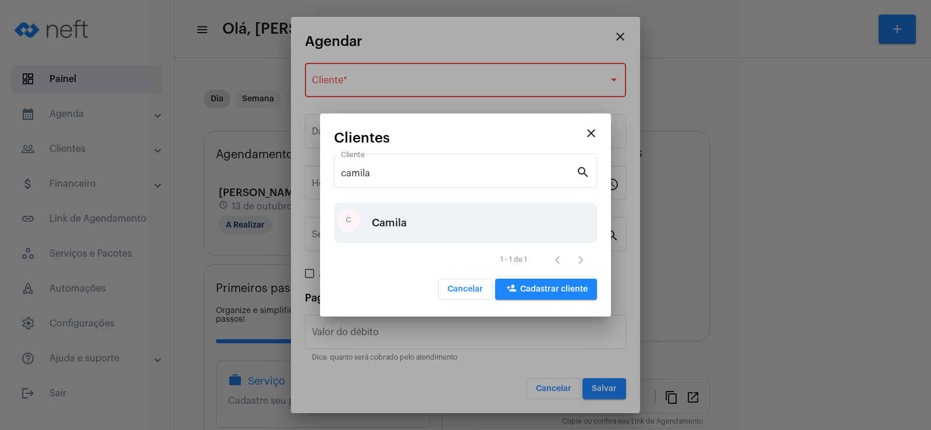
click at [393, 222] on div "Camila" at bounding box center [389, 222] width 35 height 35
type input "R$"
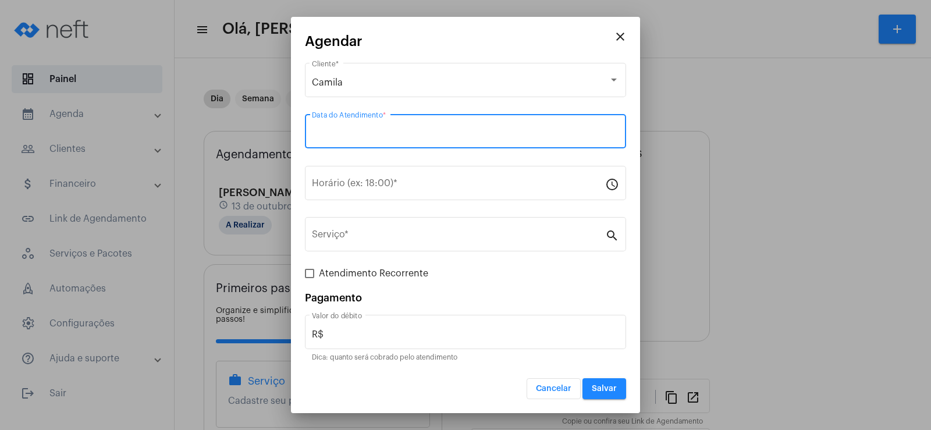
click at [346, 130] on input "Data do Atendimento *" at bounding box center [465, 134] width 307 height 10
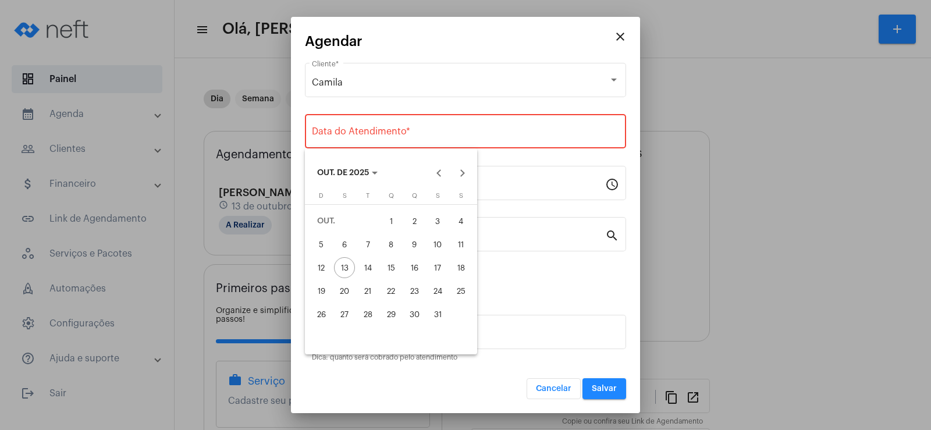
click at [398, 264] on div "15" at bounding box center [391, 267] width 21 height 21
type input "[DATE]"
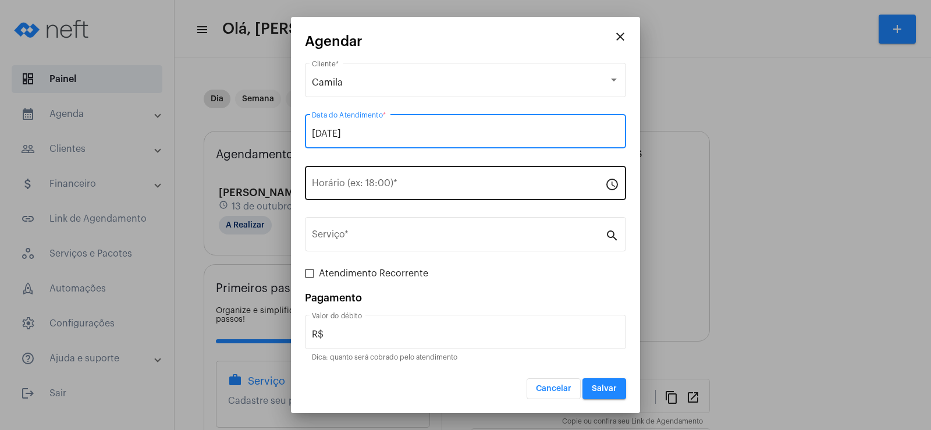
click at [339, 186] on input "Horário (ex: 18:00) *" at bounding box center [458, 185] width 293 height 10
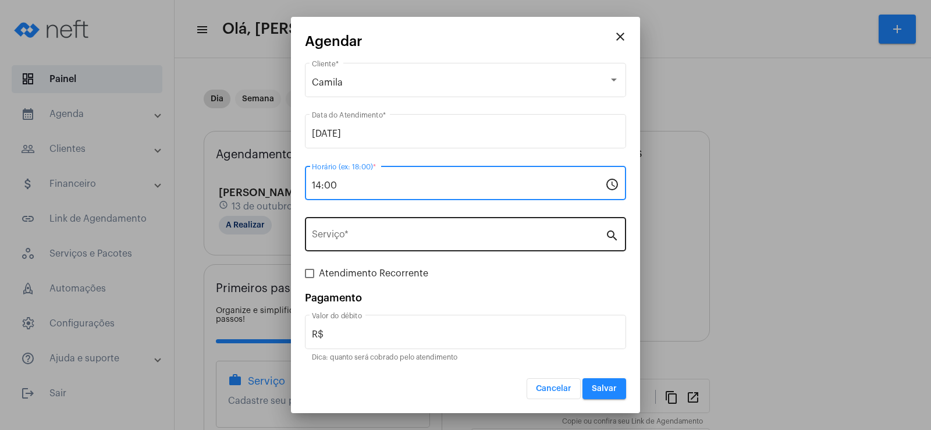
type input "14:00"
click at [349, 232] on input "Serviço *" at bounding box center [458, 237] width 293 height 10
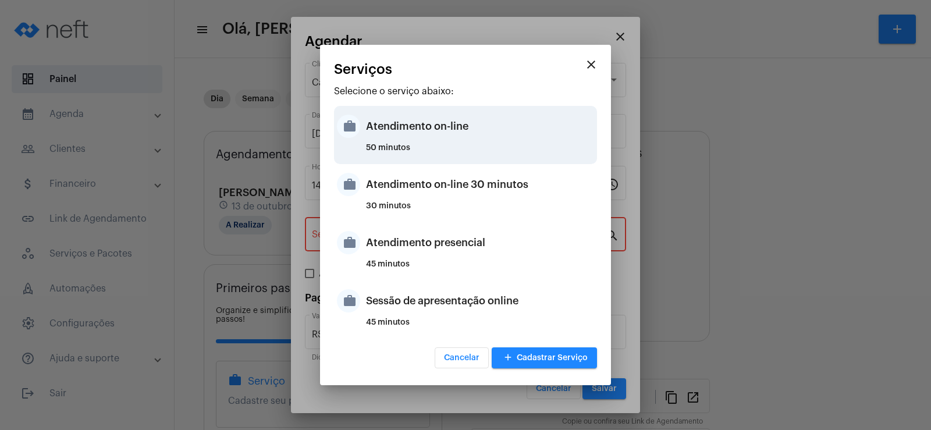
click at [386, 136] on div "Atendimento on-line" at bounding box center [480, 126] width 228 height 35
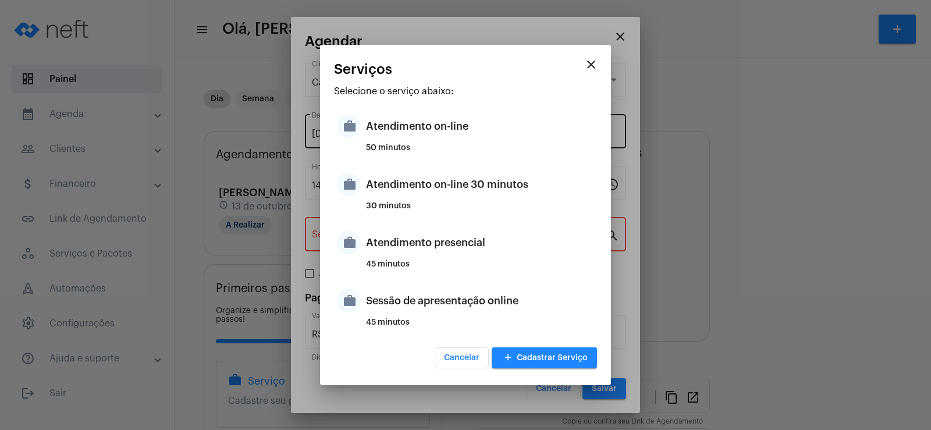
type input "Atendimento on-line"
type input "R$ 0"
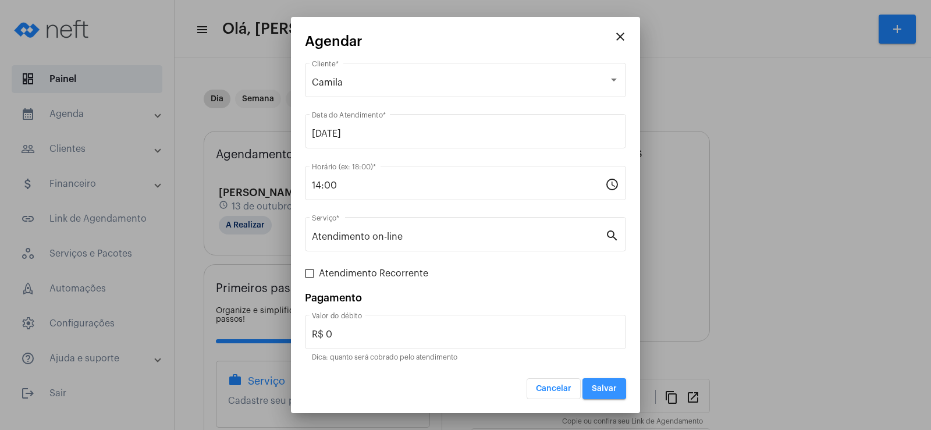
click at [590, 388] on button "Salvar" at bounding box center [605, 388] width 44 height 21
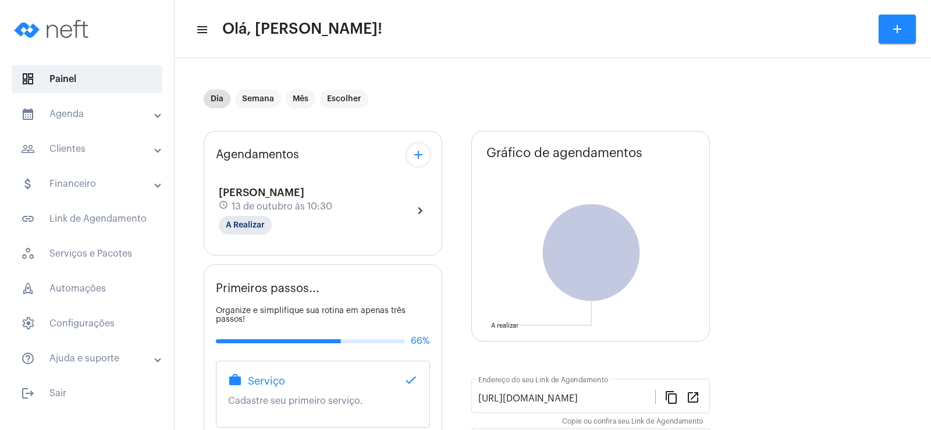
click at [417, 157] on mat-icon "add" at bounding box center [419, 155] width 14 height 14
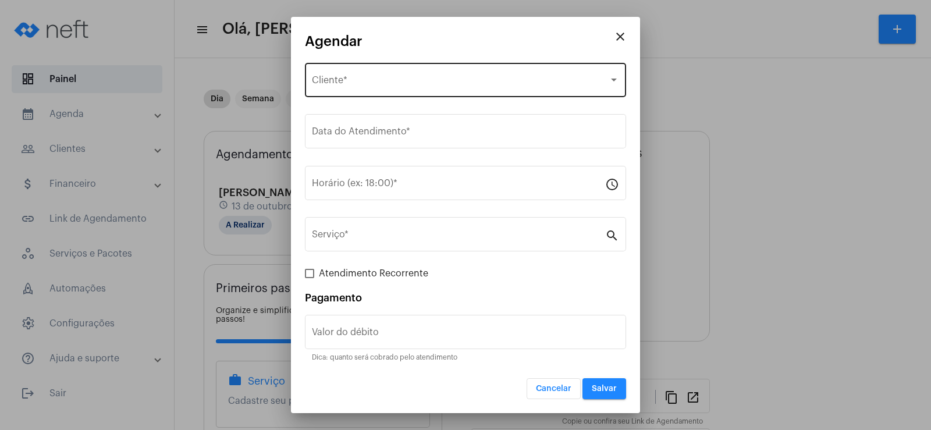
click at [379, 93] on div "Selecione o Cliente Cliente *" at bounding box center [465, 79] width 307 height 37
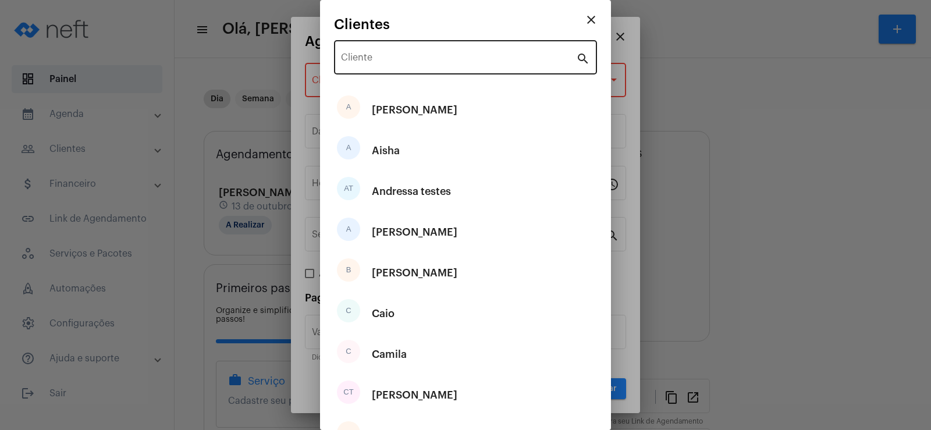
click at [373, 67] on div "Cliente" at bounding box center [458, 56] width 235 height 37
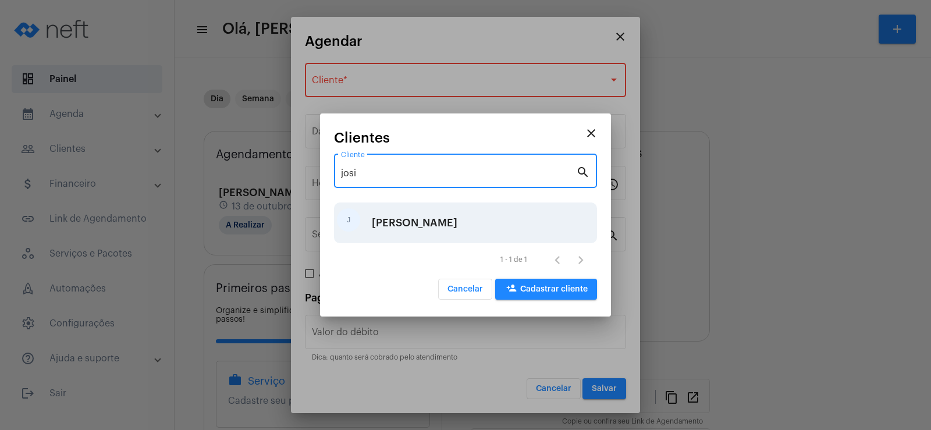
type input "josi"
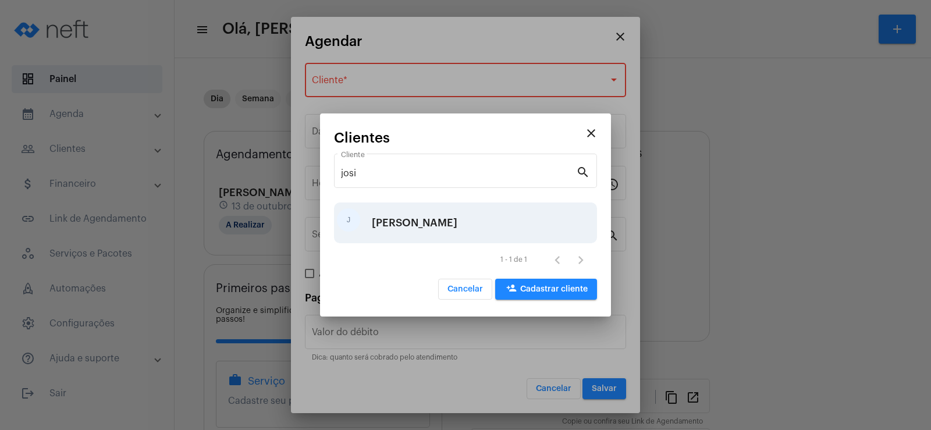
click at [390, 211] on div "[PERSON_NAME]" at bounding box center [415, 222] width 86 height 35
type input "R$"
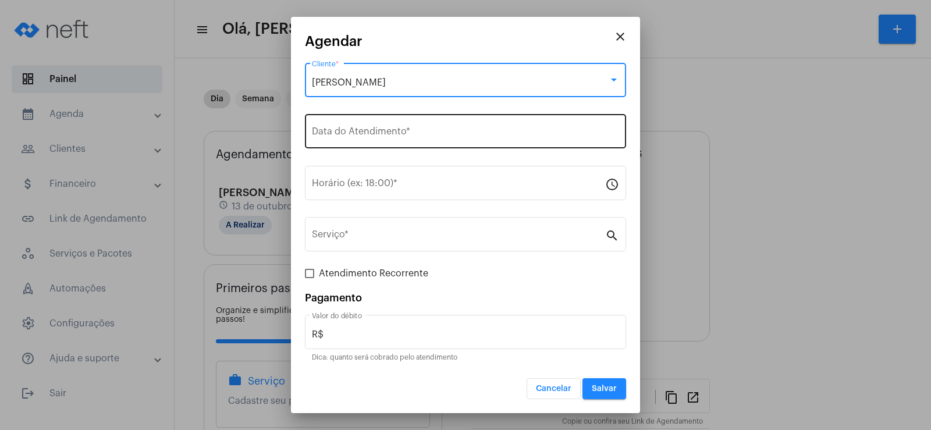
click at [356, 132] on input "Data do Atendimento *" at bounding box center [465, 134] width 307 height 10
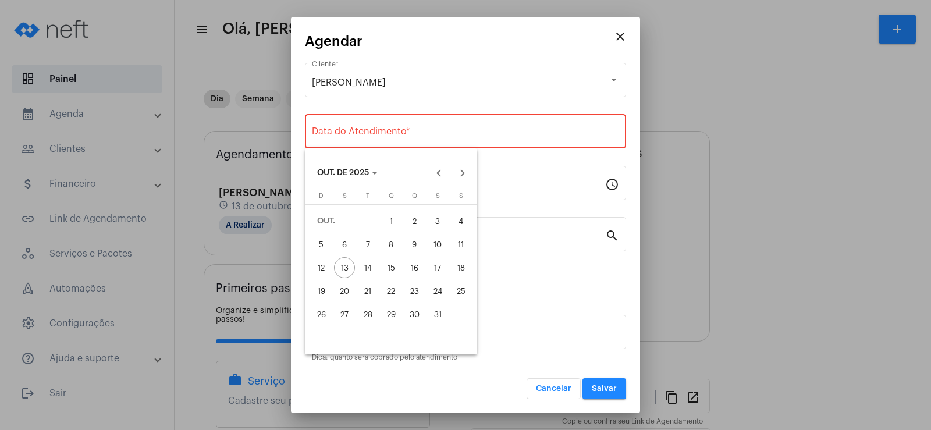
click at [386, 270] on div "15" at bounding box center [391, 267] width 21 height 21
type input "[DATE]"
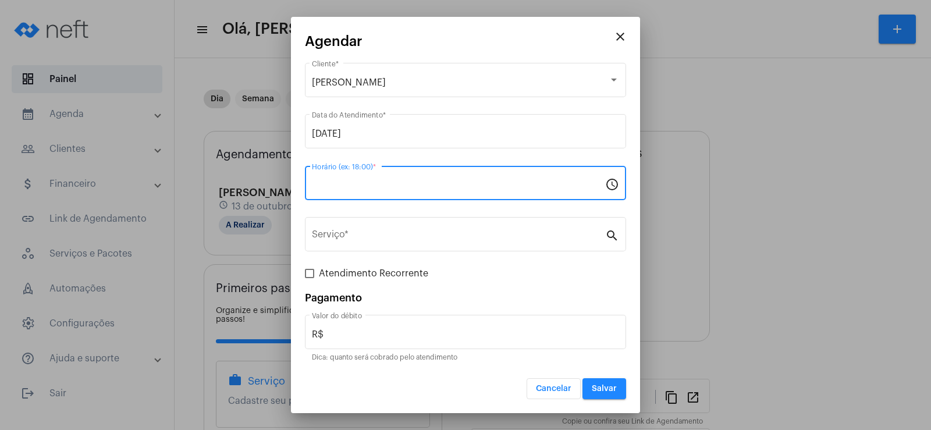
click at [334, 182] on input "Horário (ex: 18:00) *" at bounding box center [458, 185] width 293 height 10
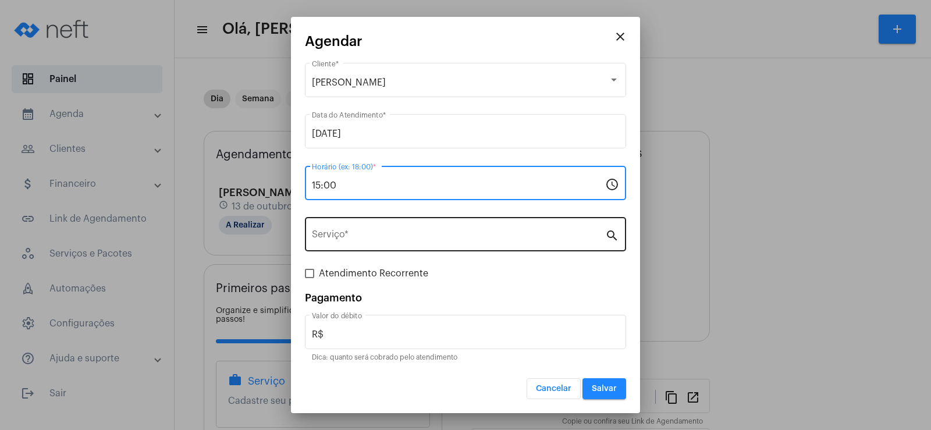
type input "15:00"
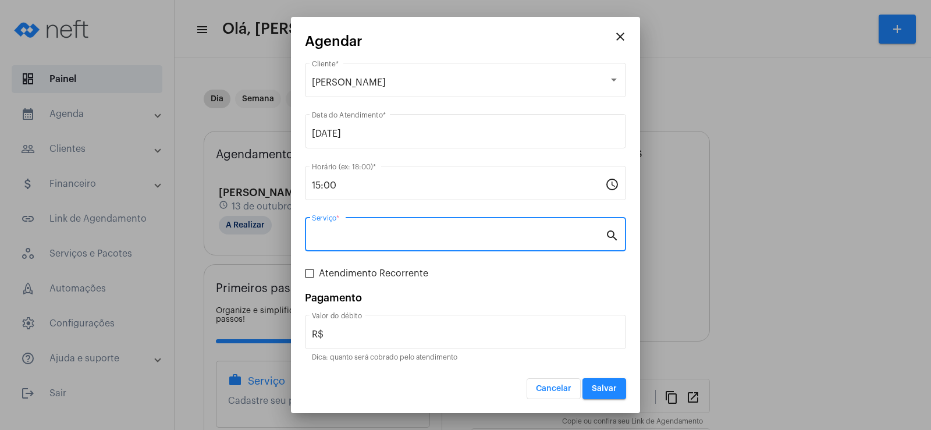
click at [336, 242] on input "Serviço *" at bounding box center [458, 237] width 293 height 10
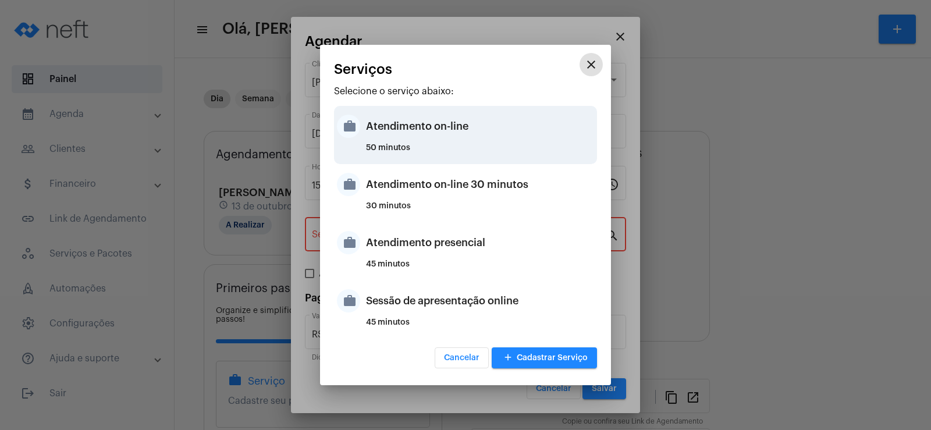
click at [431, 130] on div "Atendimento on-line" at bounding box center [480, 126] width 228 height 35
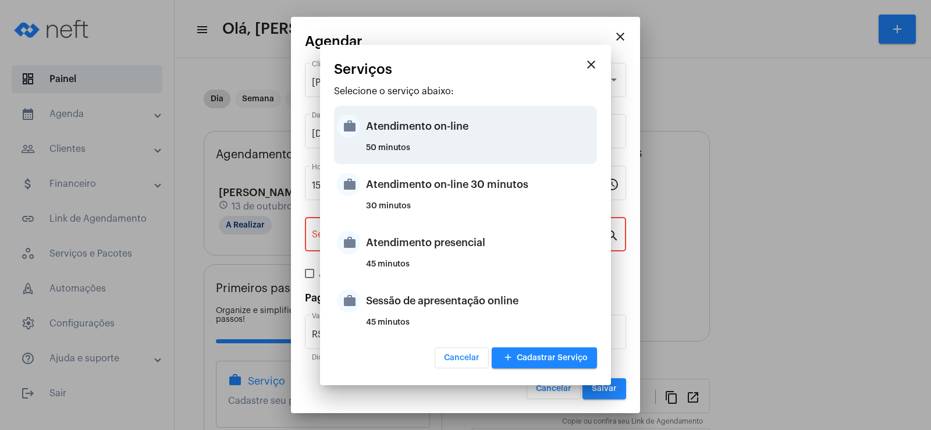
type input "Atendimento on-line"
type input "R$ 0"
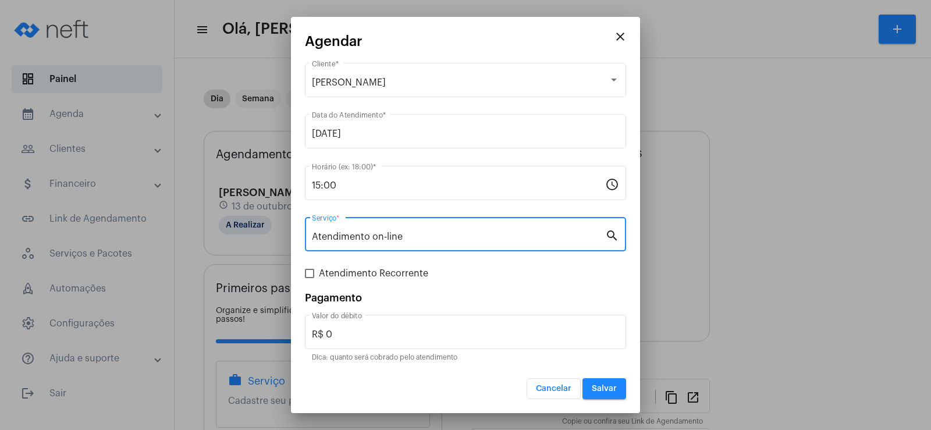
click at [612, 392] on span "Salvar" at bounding box center [604, 389] width 25 height 8
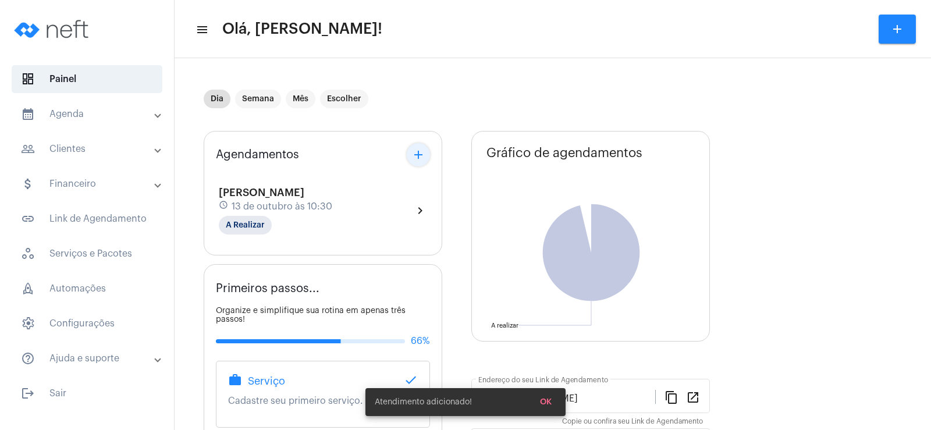
click at [415, 152] on mat-icon "add" at bounding box center [419, 155] width 14 height 14
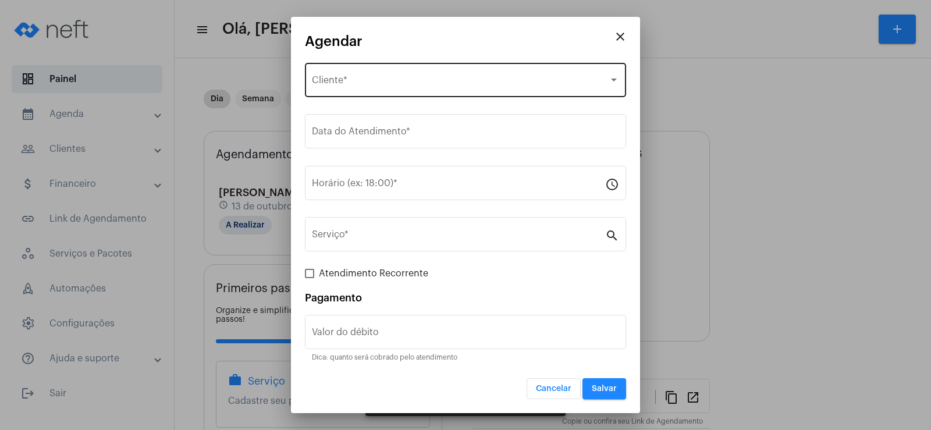
click at [382, 85] on span "Selecione o Cliente" at bounding box center [460, 82] width 297 height 10
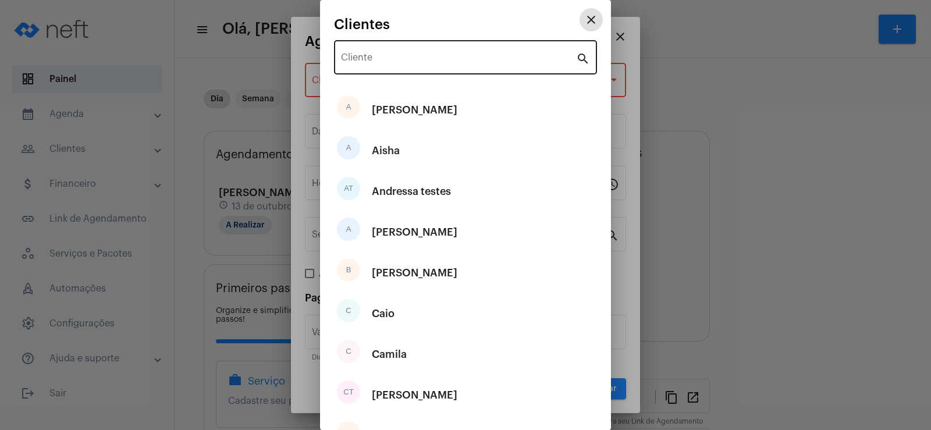
click at [375, 53] on div "Cliente" at bounding box center [458, 56] width 235 height 37
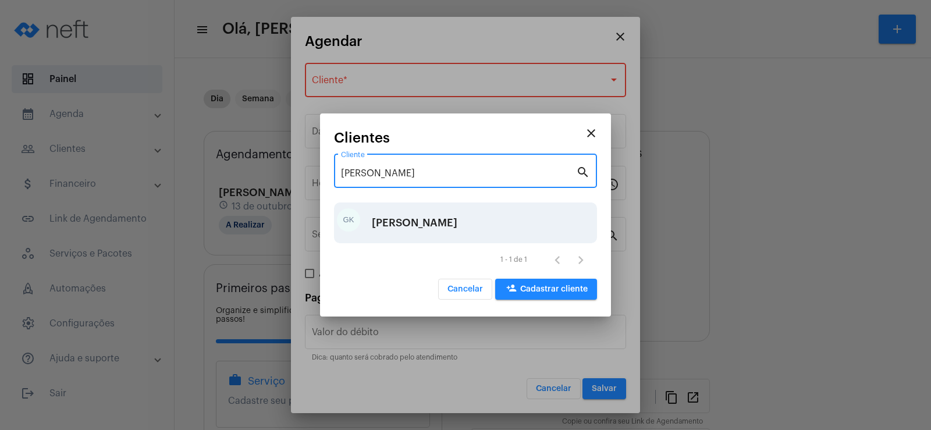
type input "[PERSON_NAME]"
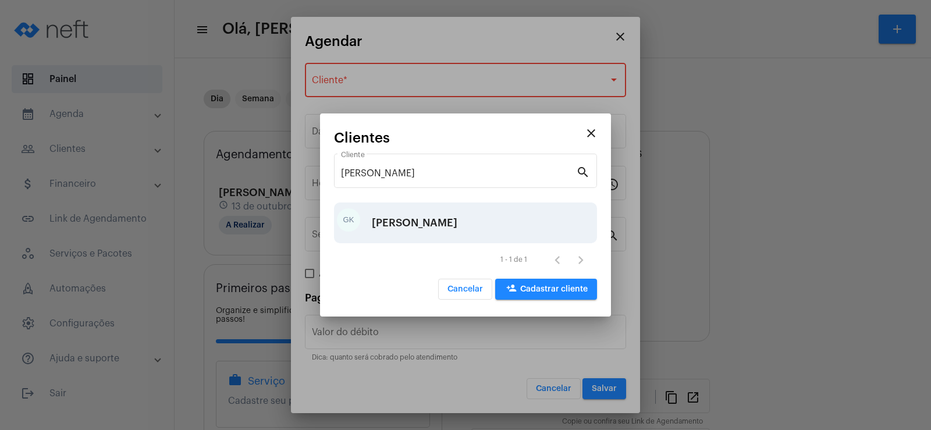
click at [409, 213] on div "[PERSON_NAME]" at bounding box center [415, 222] width 86 height 35
type input "R$"
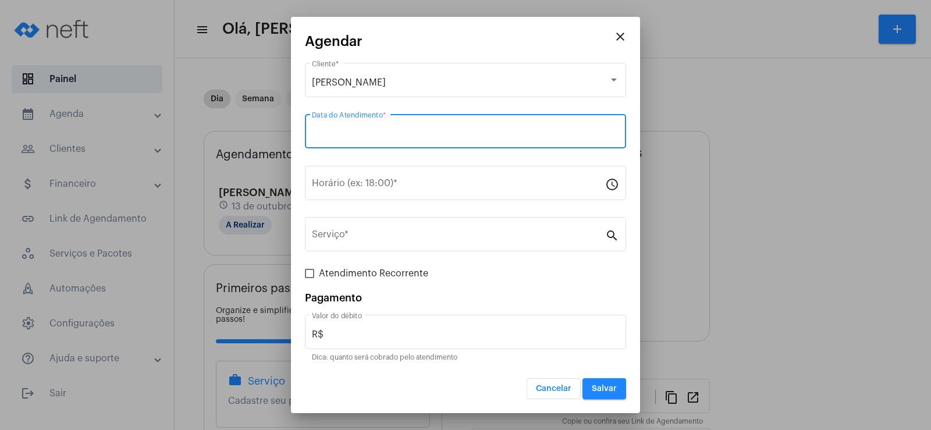
click at [360, 136] on input "Data do Atendimento *" at bounding box center [465, 134] width 307 height 10
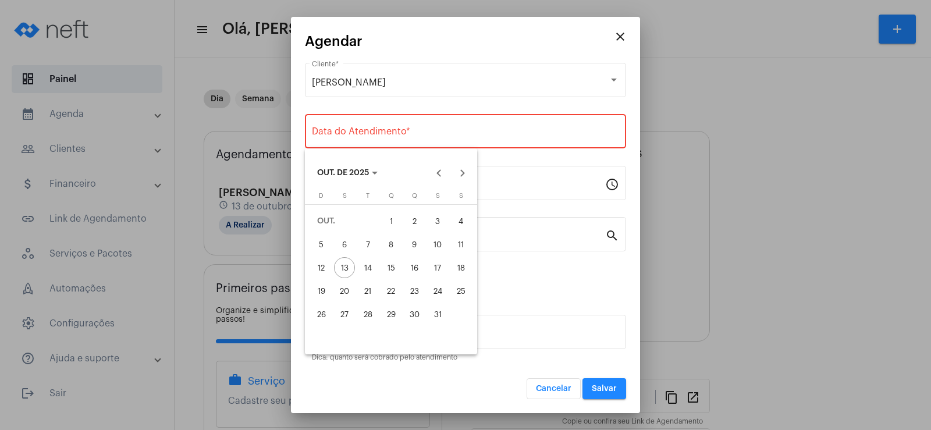
click at [394, 268] on div "15" at bounding box center [391, 267] width 21 height 21
type input "[DATE]"
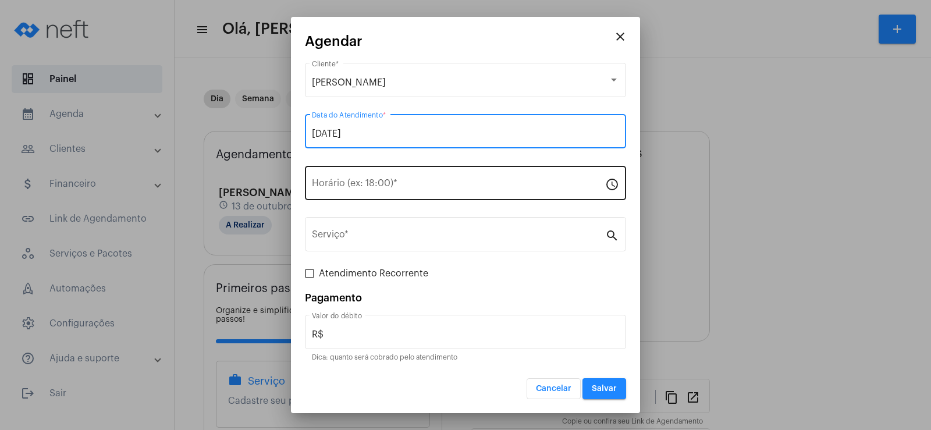
click at [370, 189] on input "Horário (ex: 18:00) *" at bounding box center [458, 185] width 293 height 10
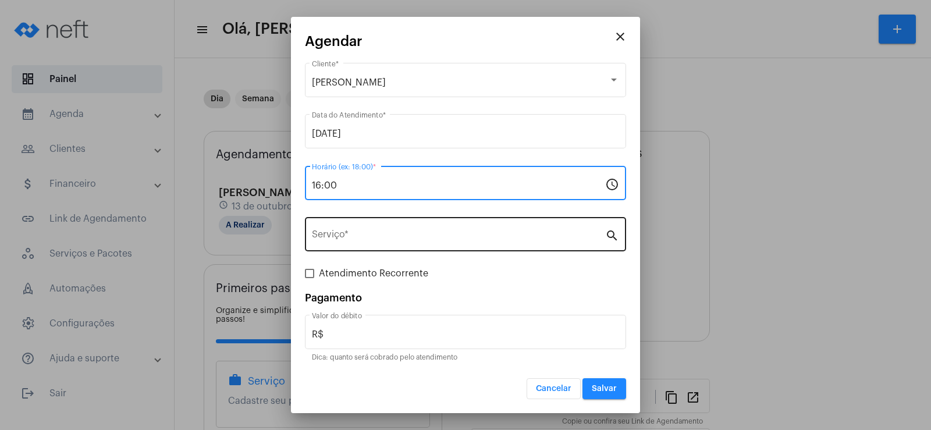
type input "16:00"
click at [389, 229] on div "Serviço *" at bounding box center [458, 233] width 293 height 37
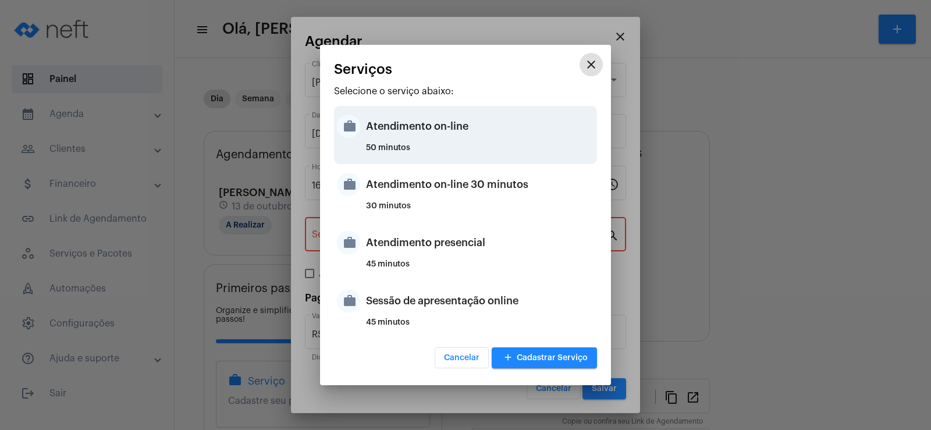
click at [420, 125] on div "Atendimento on-line" at bounding box center [480, 126] width 228 height 35
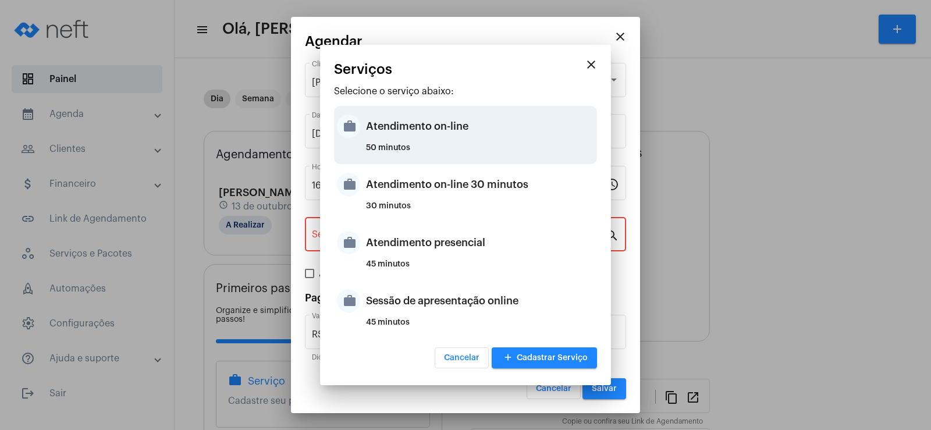
type input "Atendimento on-line"
type input "R$ 0"
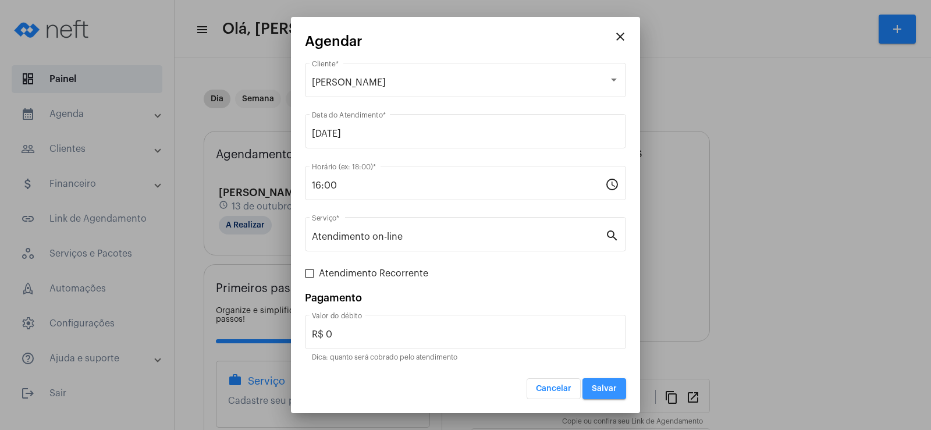
click at [608, 393] on span "Salvar" at bounding box center [604, 389] width 25 height 8
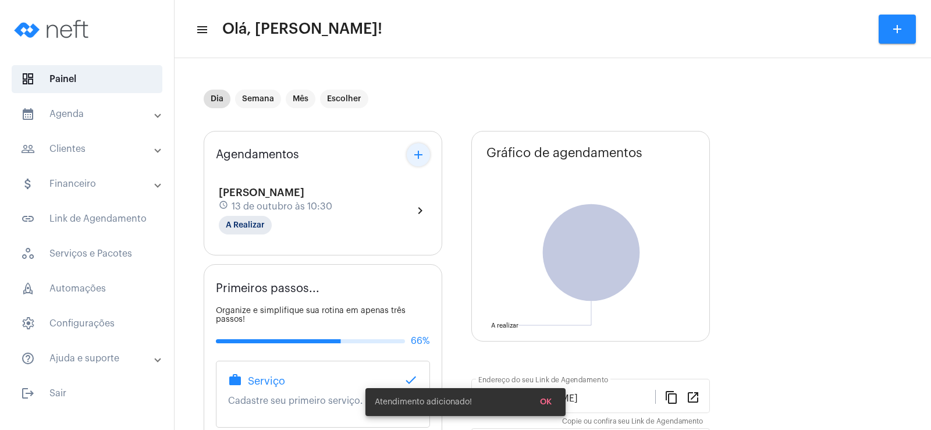
click at [416, 154] on mat-icon "add" at bounding box center [419, 155] width 14 height 14
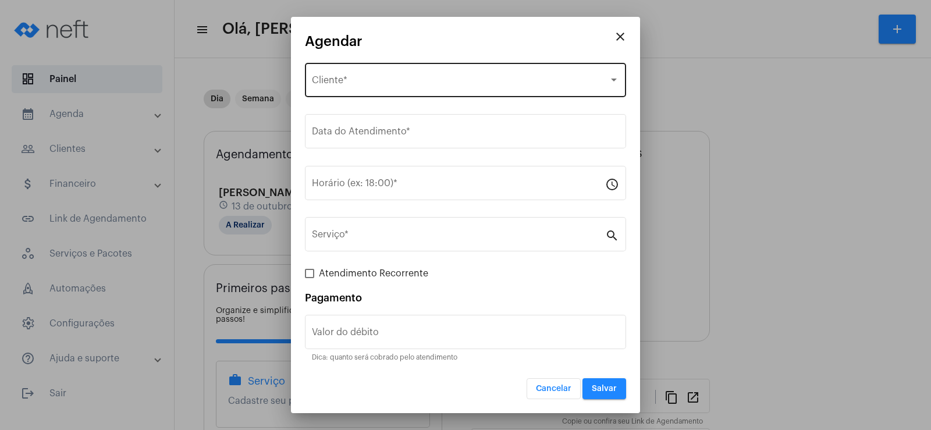
click at [351, 75] on div "Selecione o Cliente Cliente *" at bounding box center [465, 79] width 307 height 37
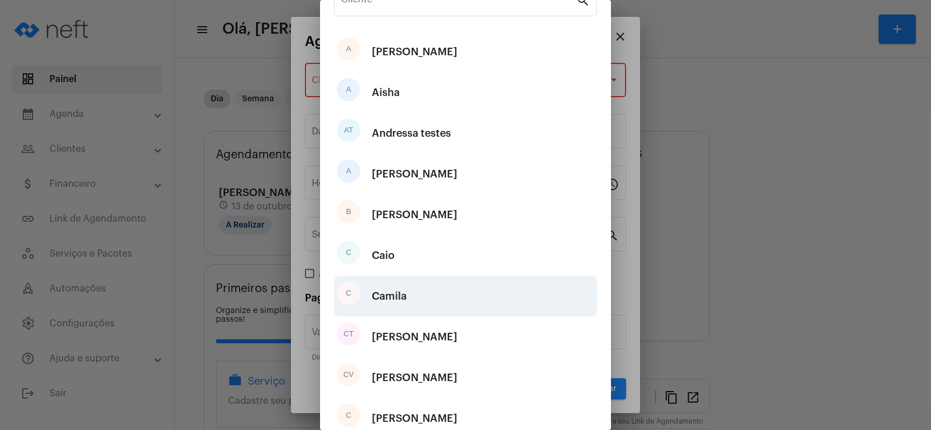
scroll to position [116, 0]
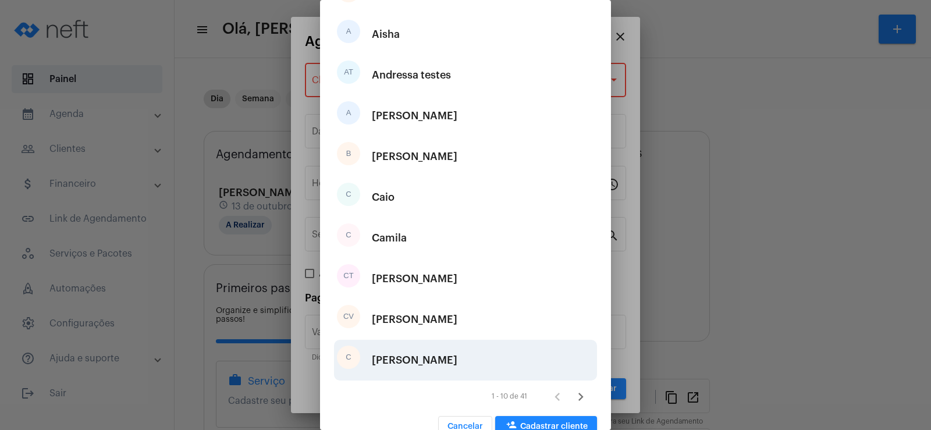
click at [401, 359] on div "[PERSON_NAME]" at bounding box center [415, 360] width 86 height 35
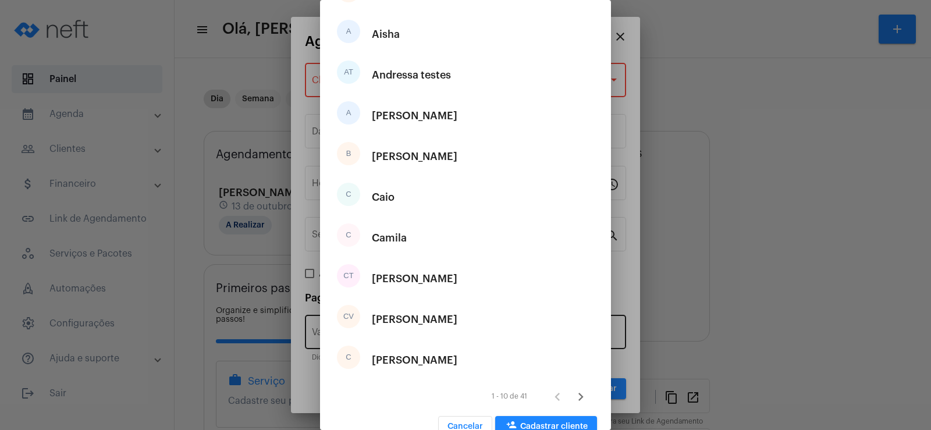
type input "R$"
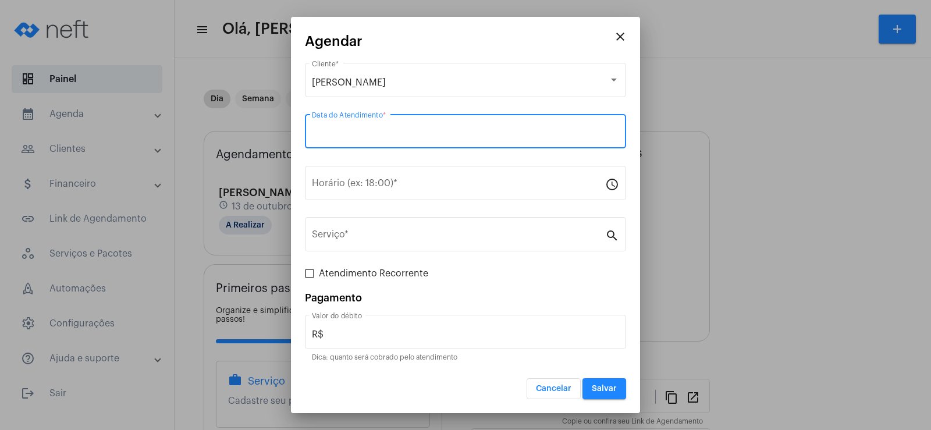
click at [344, 131] on input "Data do Atendimento *" at bounding box center [465, 134] width 307 height 10
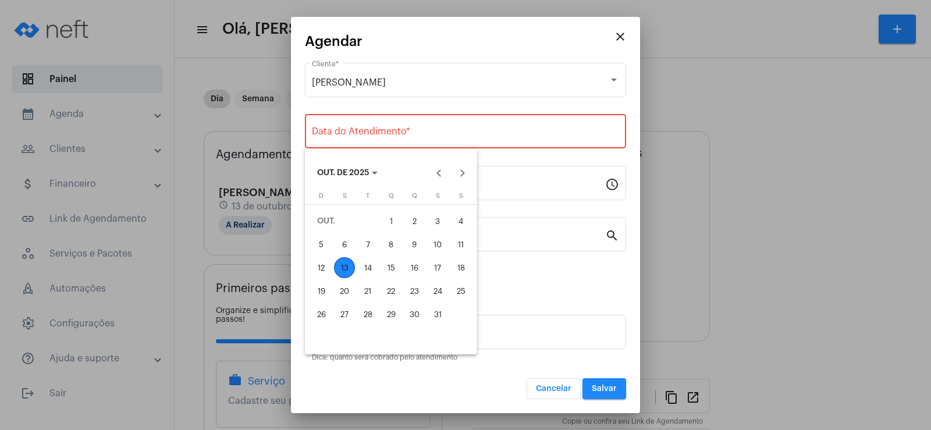
click at [396, 269] on div "15" at bounding box center [391, 267] width 21 height 21
type input "[DATE]"
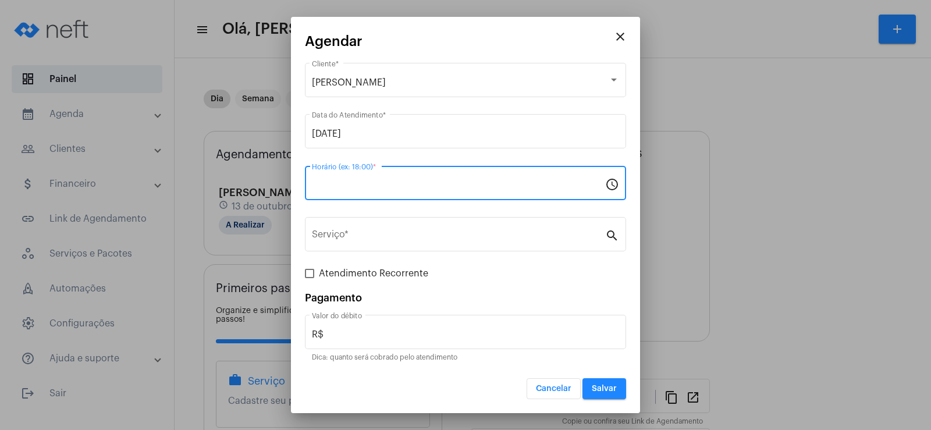
click at [339, 186] on input "Horário (ex: 18:00) *" at bounding box center [458, 185] width 293 height 10
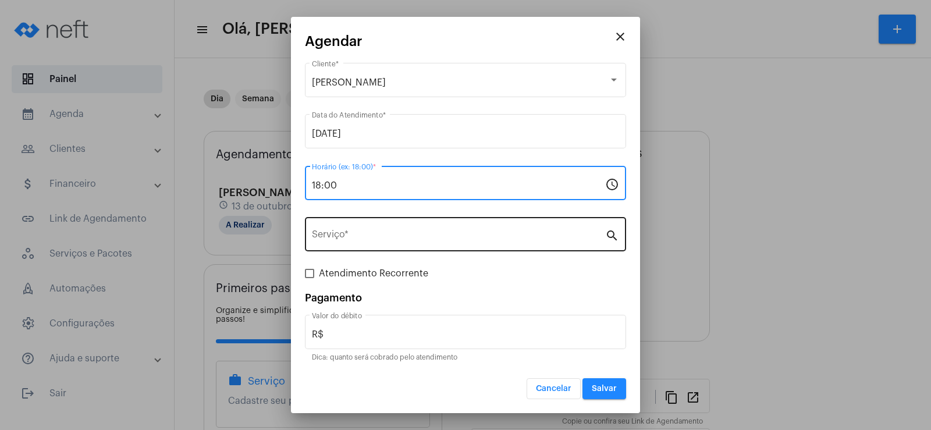
type input "18:00"
click at [364, 235] on input "Serviço *" at bounding box center [458, 237] width 293 height 10
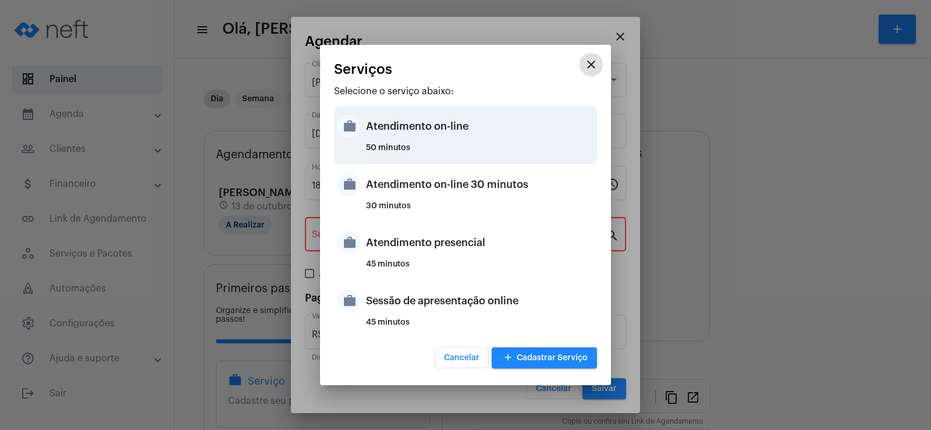
click at [423, 125] on div "Atendimento on-line" at bounding box center [480, 126] width 228 height 35
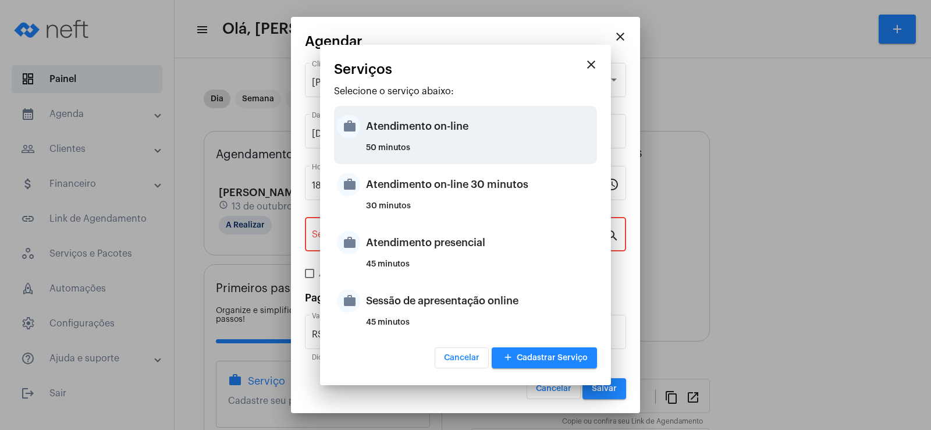
type input "Atendimento on-line"
type input "R$ 0"
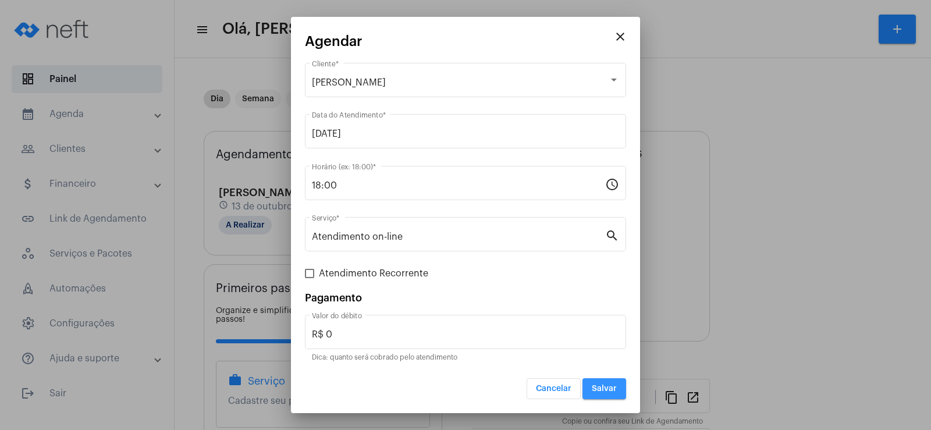
click at [605, 388] on span "Salvar" at bounding box center [604, 389] width 25 height 8
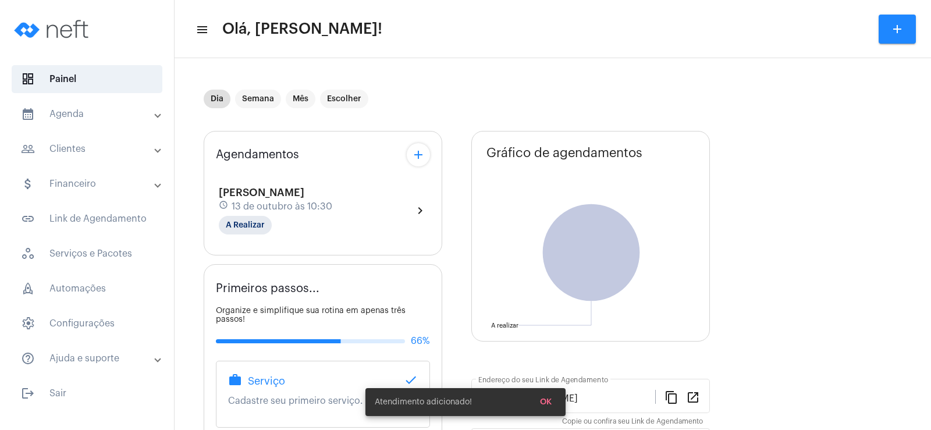
click at [417, 155] on mat-icon "add" at bounding box center [419, 155] width 14 height 14
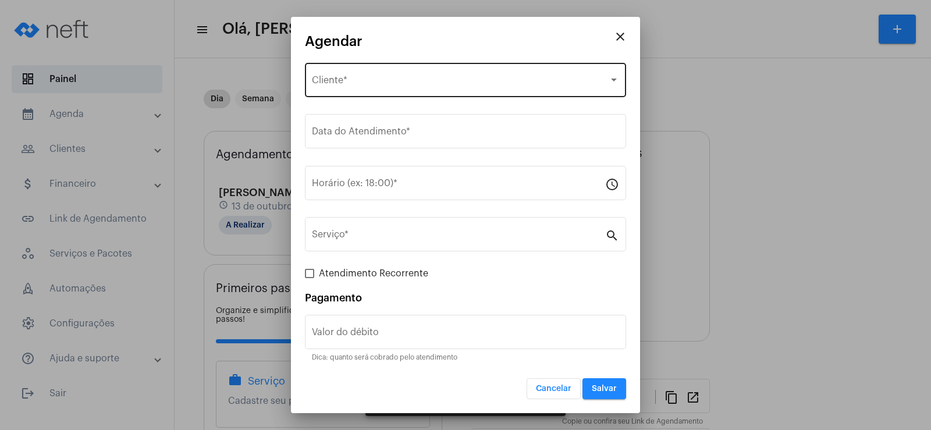
click at [406, 76] on div "Selecione o Cliente Cliente *" at bounding box center [465, 79] width 307 height 37
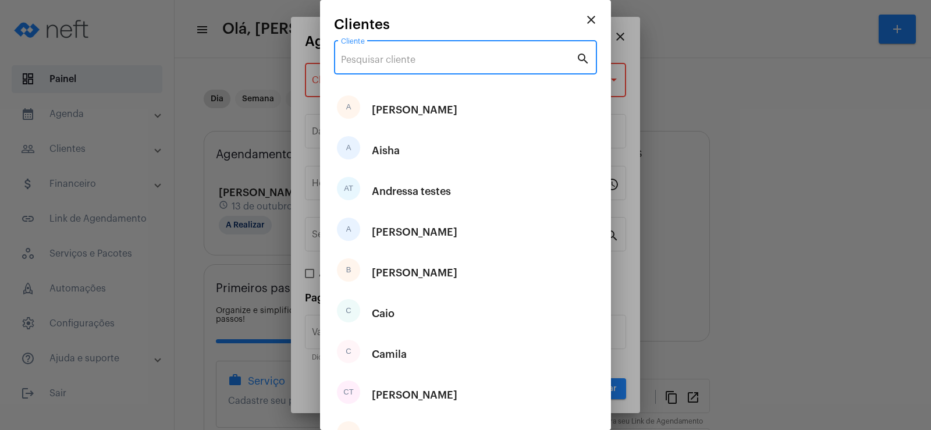
click at [402, 60] on input "Cliente" at bounding box center [458, 60] width 235 height 10
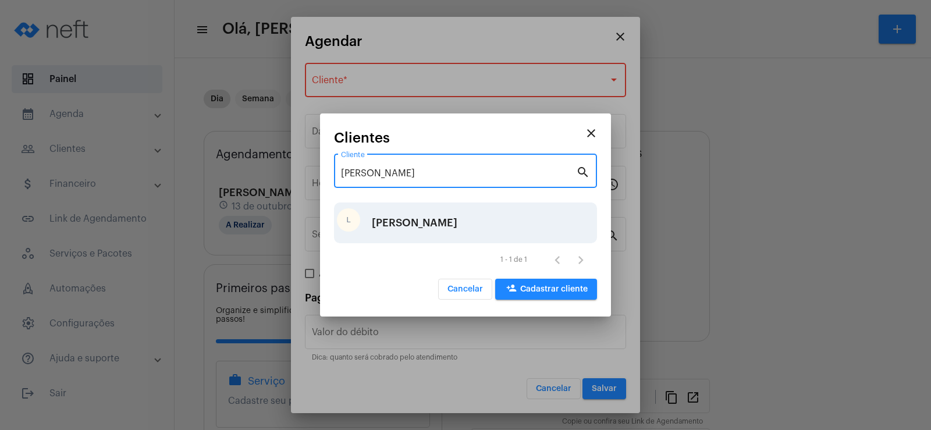
type input "[PERSON_NAME]"
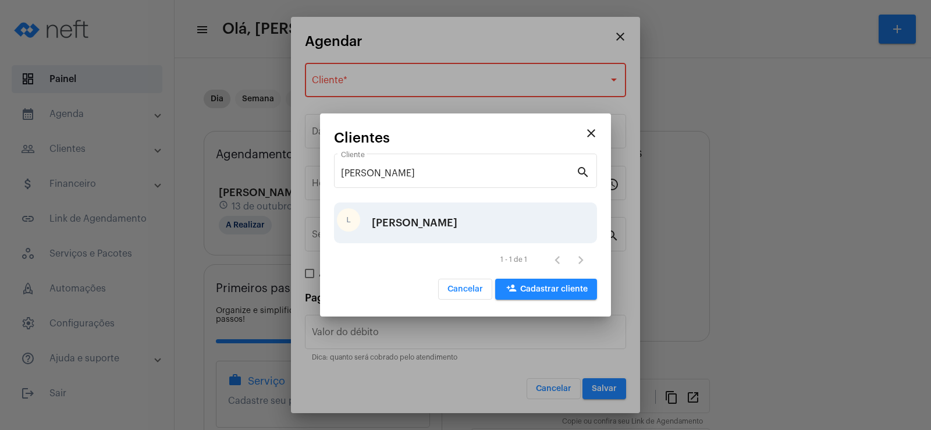
click at [404, 225] on div "[PERSON_NAME]" at bounding box center [415, 222] width 86 height 35
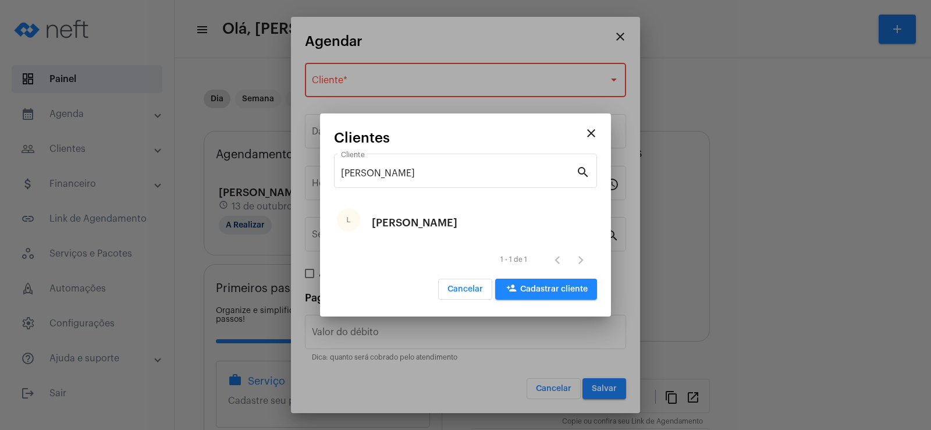
type input "R$"
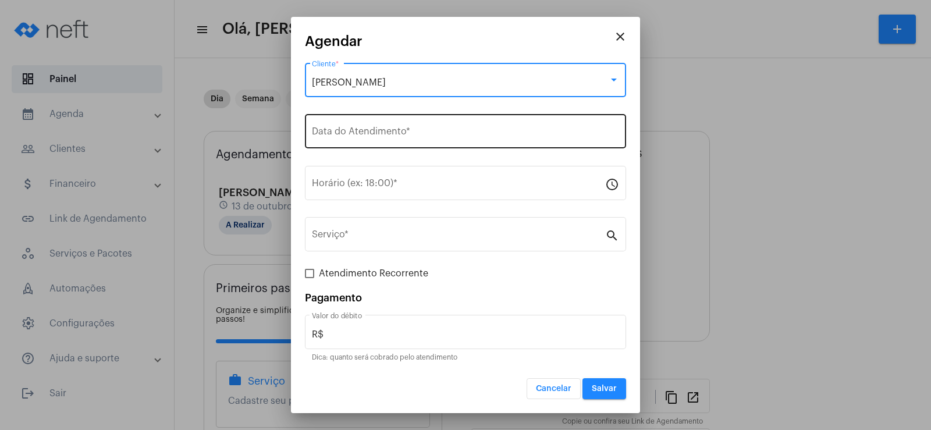
click at [350, 122] on div "Data do Atendimento *" at bounding box center [465, 130] width 307 height 37
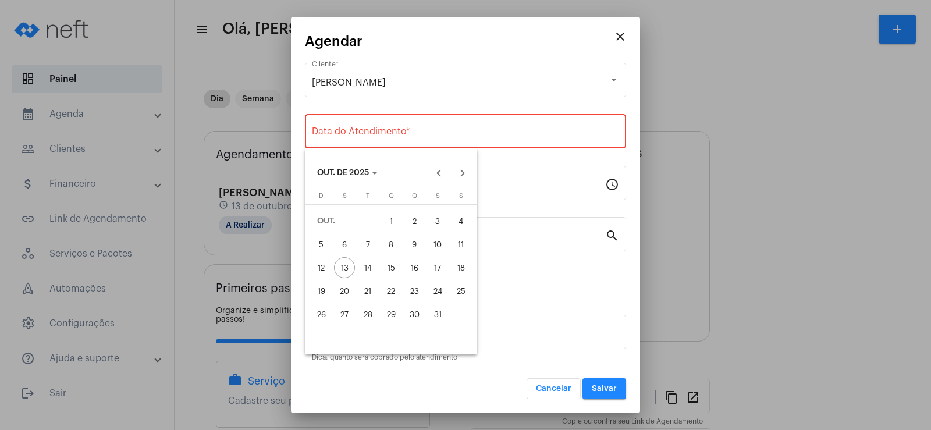
click at [384, 265] on div "15" at bounding box center [391, 267] width 21 height 21
type input "[DATE]"
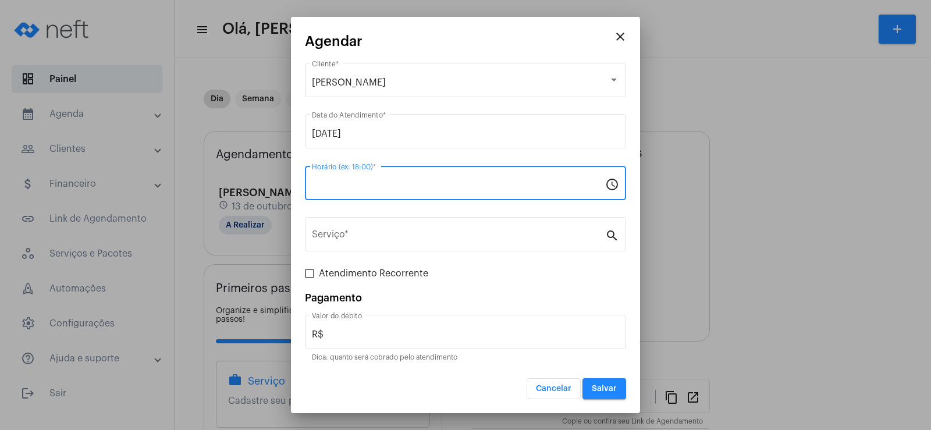
click at [362, 182] on input "Horário (ex: 18:00) *" at bounding box center [458, 185] width 293 height 10
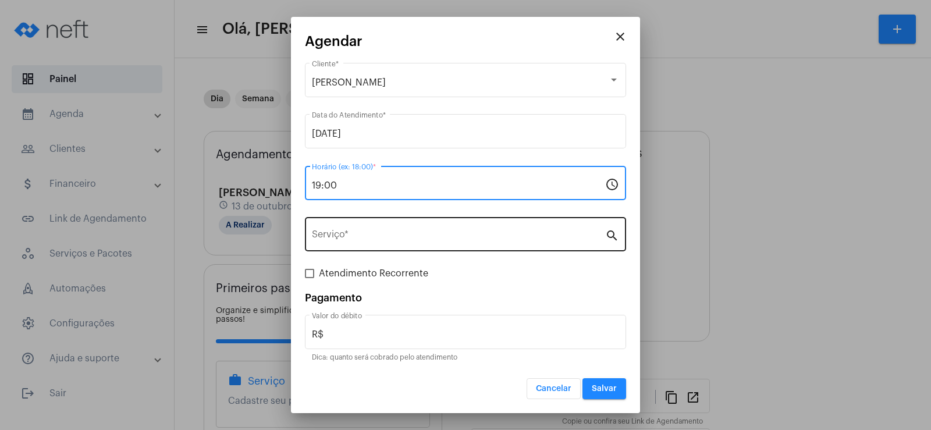
type input "19:00"
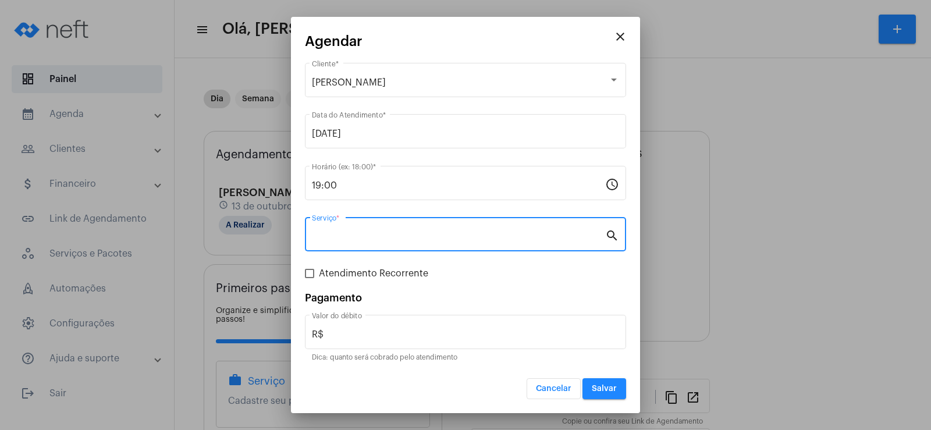
click at [370, 234] on input "Serviço *" at bounding box center [458, 237] width 293 height 10
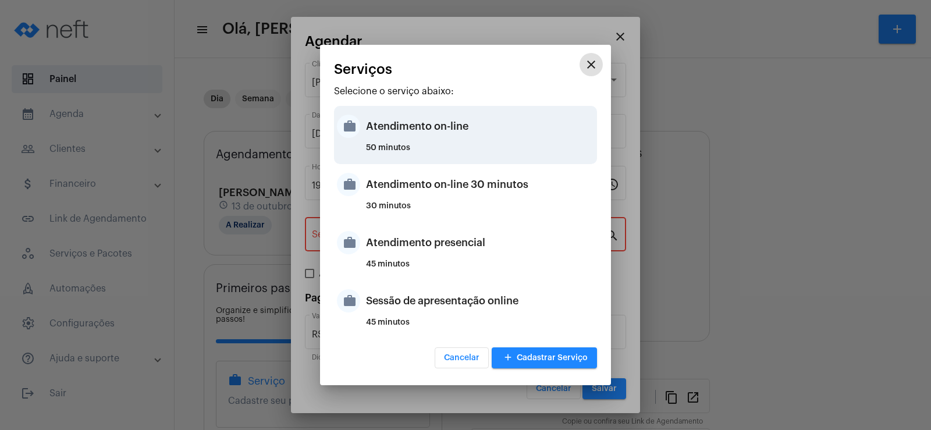
click at [420, 135] on div "Atendimento on-line" at bounding box center [480, 126] width 228 height 35
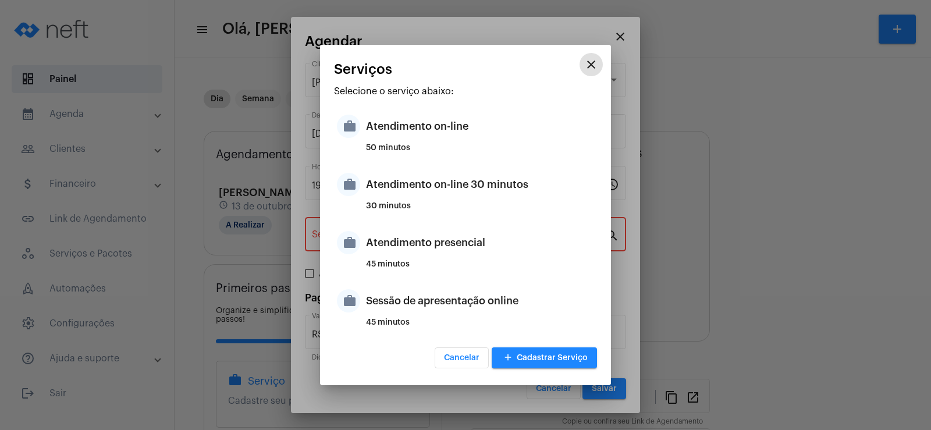
type input "Atendimento on-line"
type input "R$ 0"
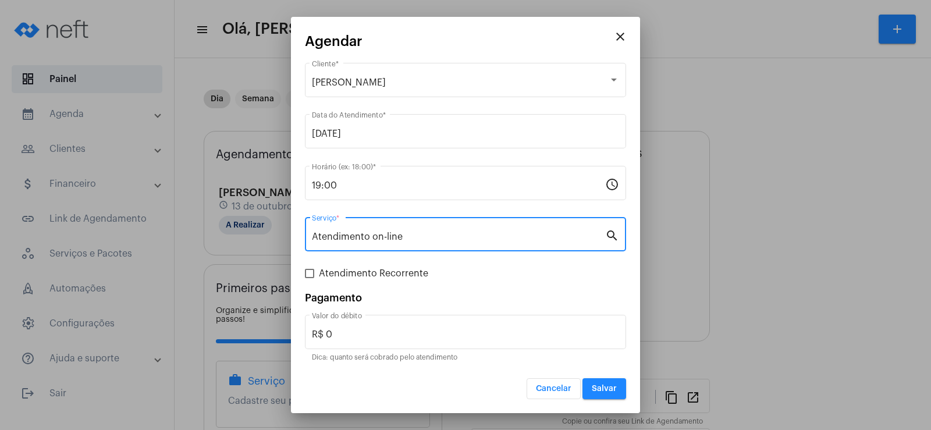
click at [598, 388] on span "Salvar" at bounding box center [604, 389] width 25 height 8
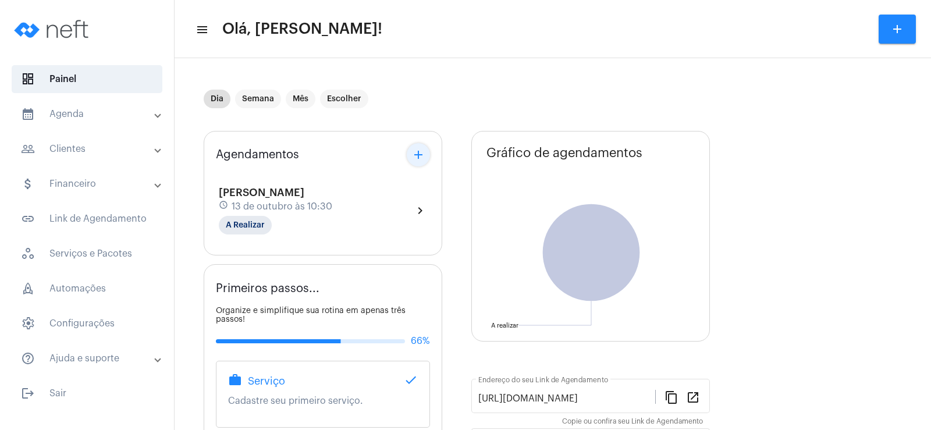
click at [417, 152] on mat-icon "add" at bounding box center [419, 155] width 14 height 14
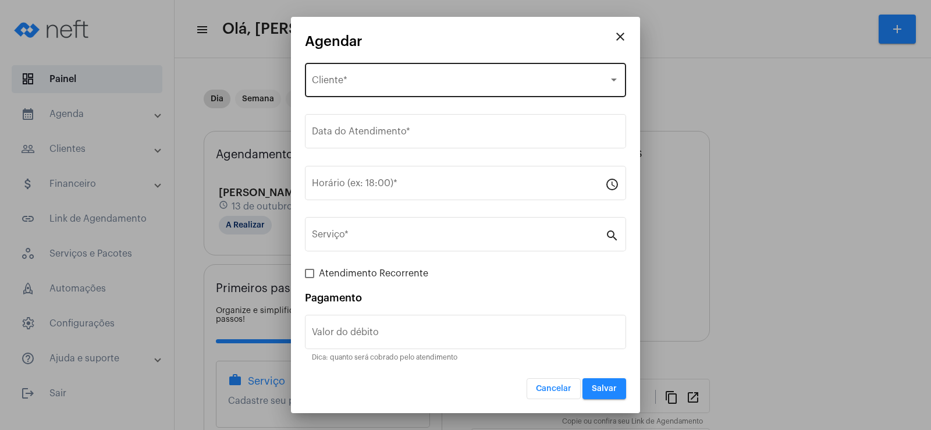
click at [381, 76] on div "Selecione o Cliente Cliente *" at bounding box center [465, 79] width 307 height 37
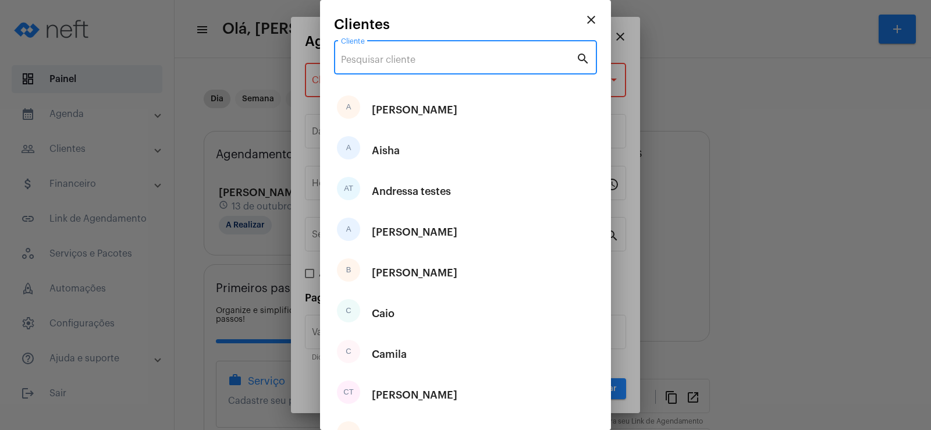
click at [368, 58] on input "Cliente" at bounding box center [458, 60] width 235 height 10
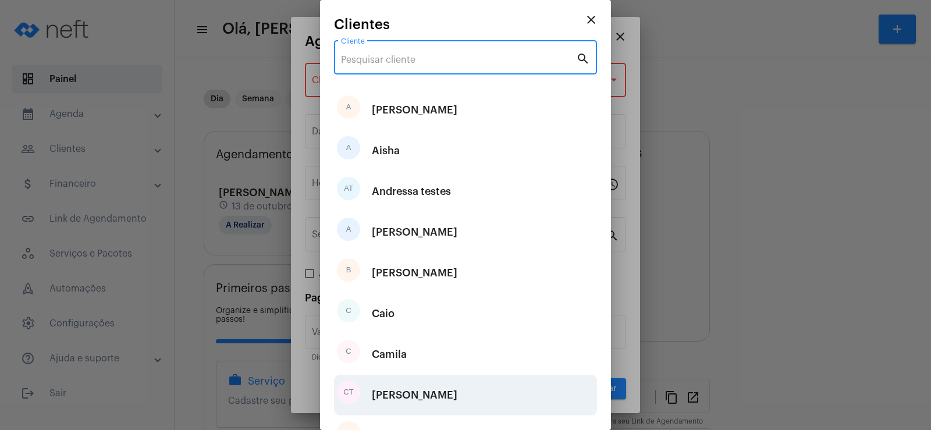
click at [405, 401] on div "[PERSON_NAME]" at bounding box center [415, 395] width 86 height 35
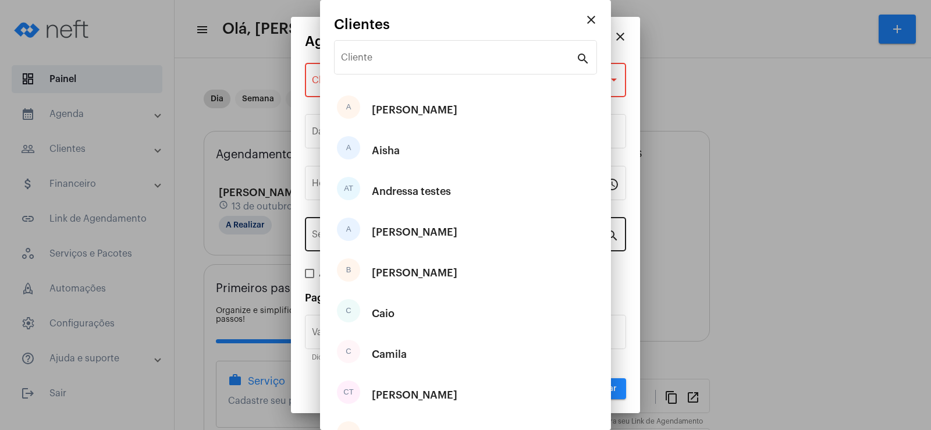
type input "R$"
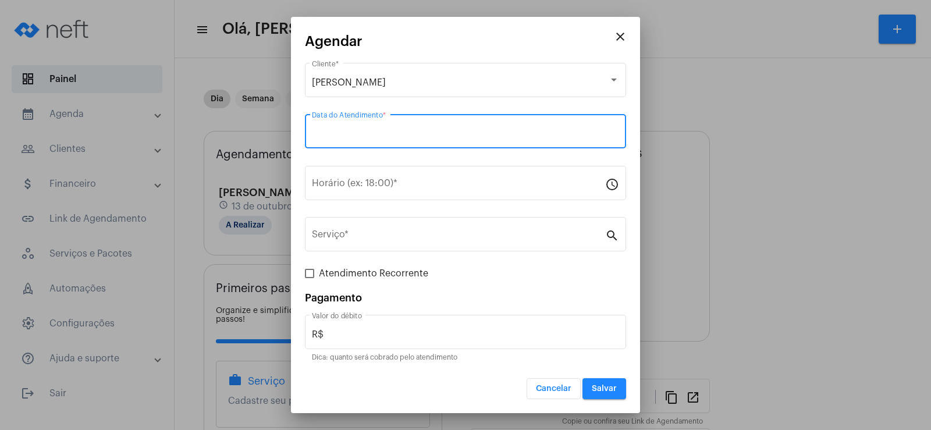
click at [346, 135] on input "Data do Atendimento *" at bounding box center [465, 134] width 307 height 10
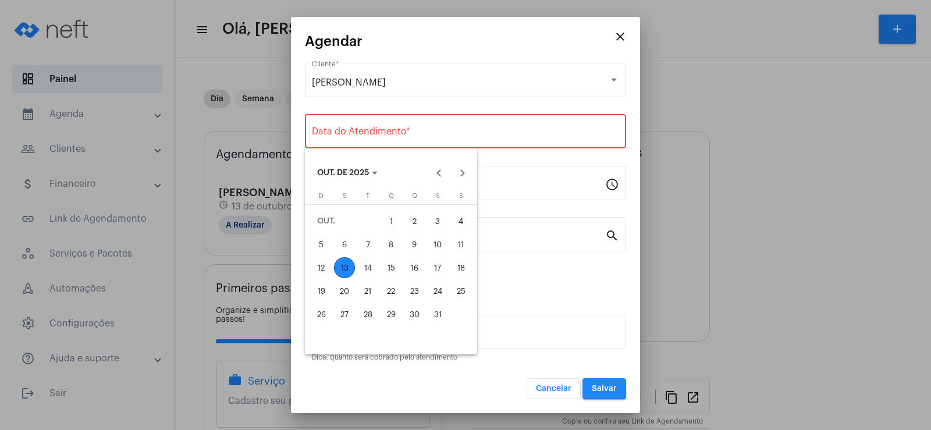
click at [437, 260] on div "17" at bounding box center [437, 267] width 21 height 21
type input "[DATE]"
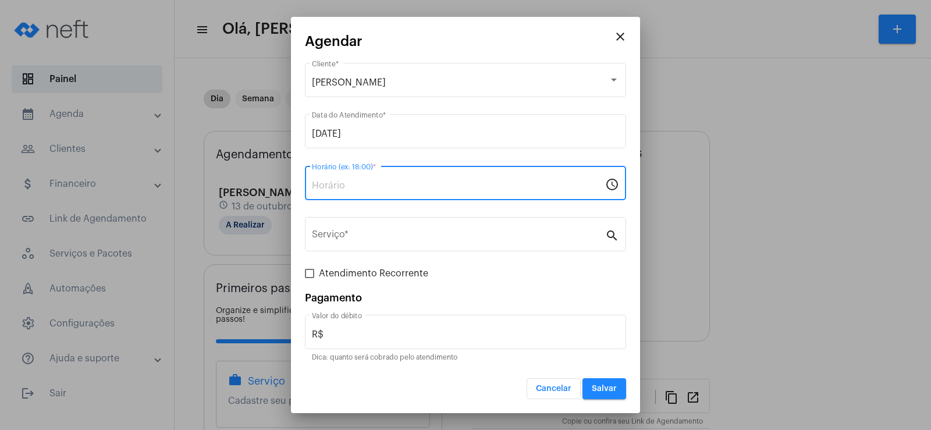
click at [334, 184] on input "Horário (ex: 18:00) *" at bounding box center [458, 185] width 293 height 10
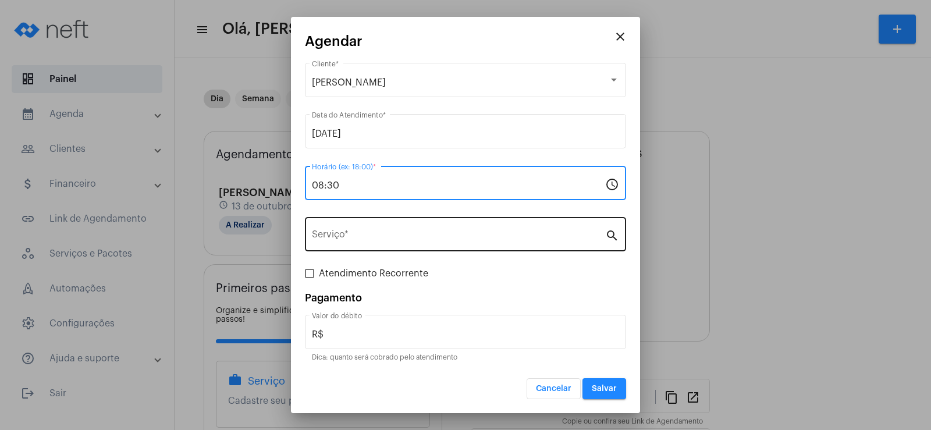
type input "08:30"
click at [356, 235] on input "Serviço *" at bounding box center [458, 237] width 293 height 10
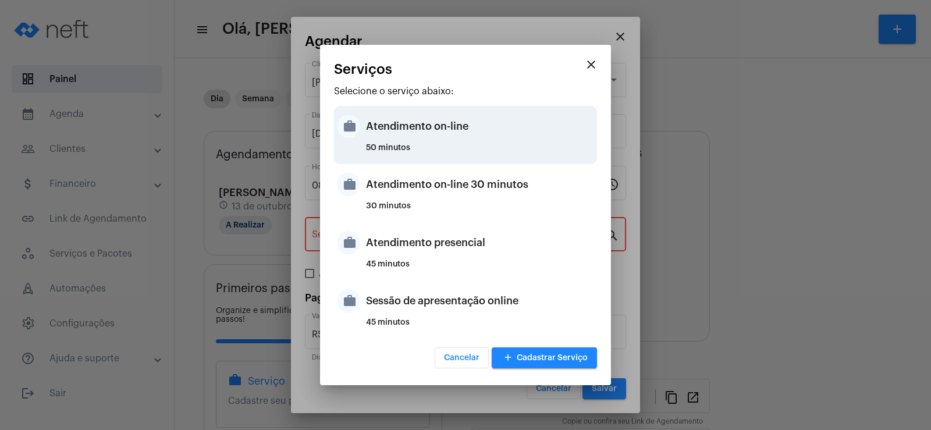
click at [393, 142] on div "Atendimento on-line" at bounding box center [480, 126] width 228 height 35
type input "Atendimento on-line"
type input "R$ 0"
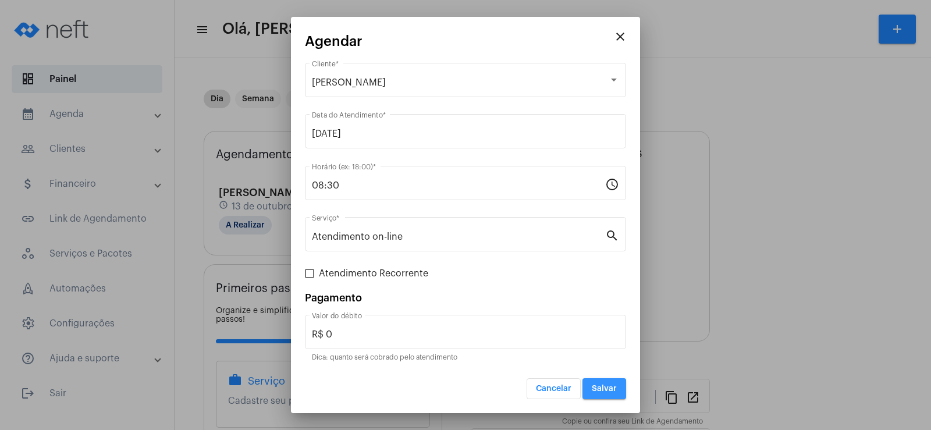
click at [601, 389] on span "Salvar" at bounding box center [604, 389] width 25 height 8
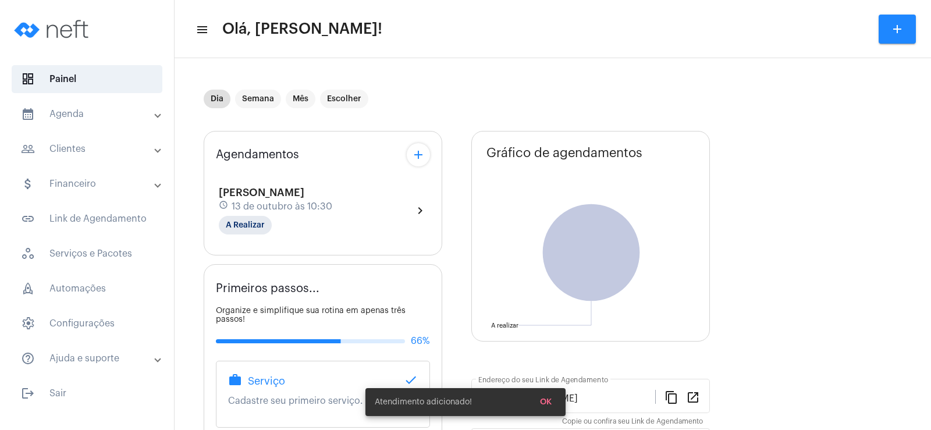
click at [419, 152] on mat-icon "add" at bounding box center [419, 155] width 14 height 14
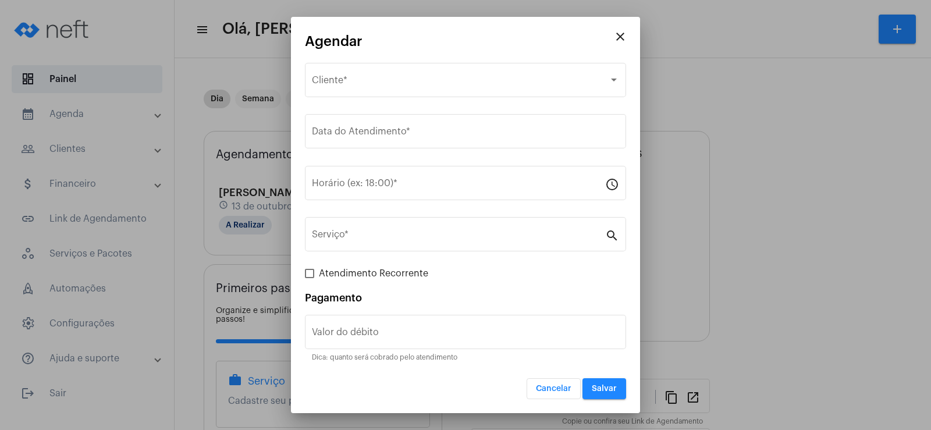
click at [386, 97] on div "Selecione o Cliente Cliente *" at bounding box center [465, 86] width 321 height 47
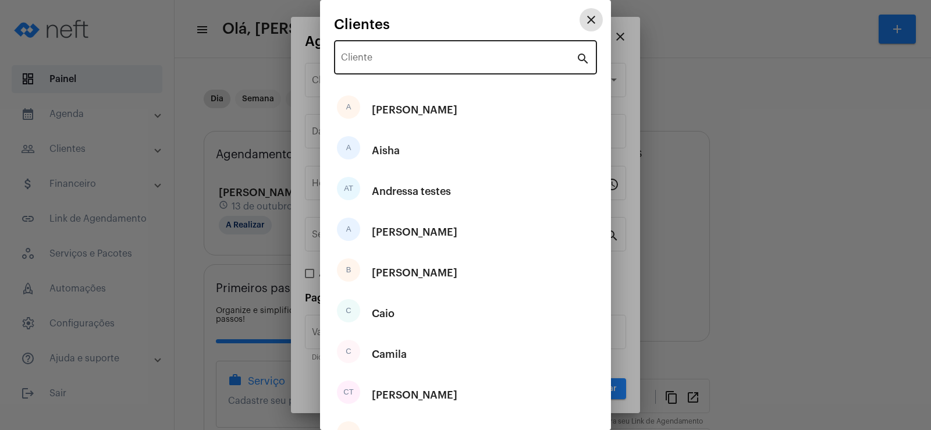
click at [372, 58] on input "Cliente" at bounding box center [458, 60] width 235 height 10
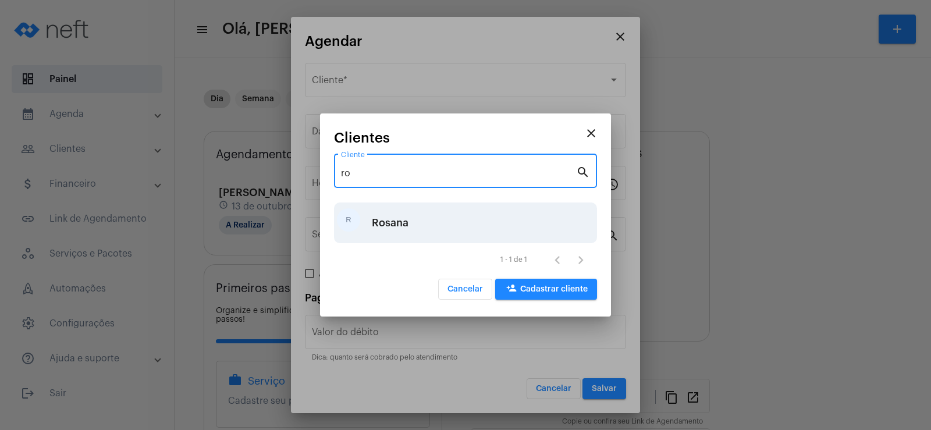
type input "ro"
click at [398, 219] on div "Rosana" at bounding box center [390, 222] width 37 height 35
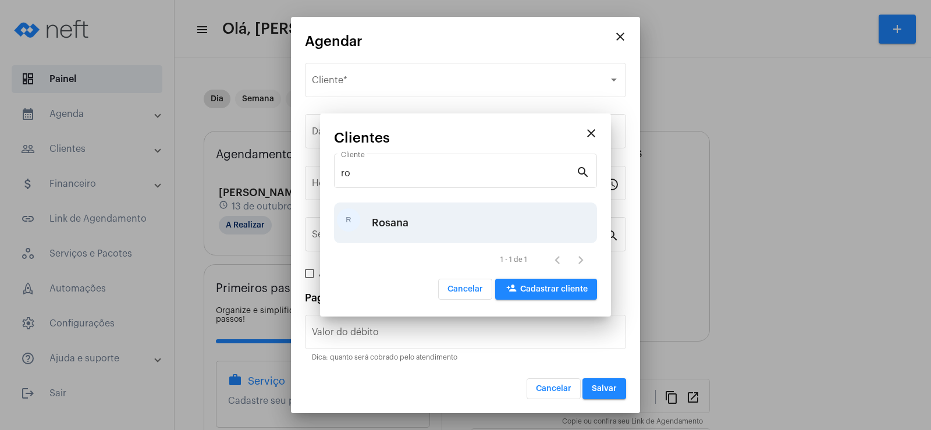
type input "R$"
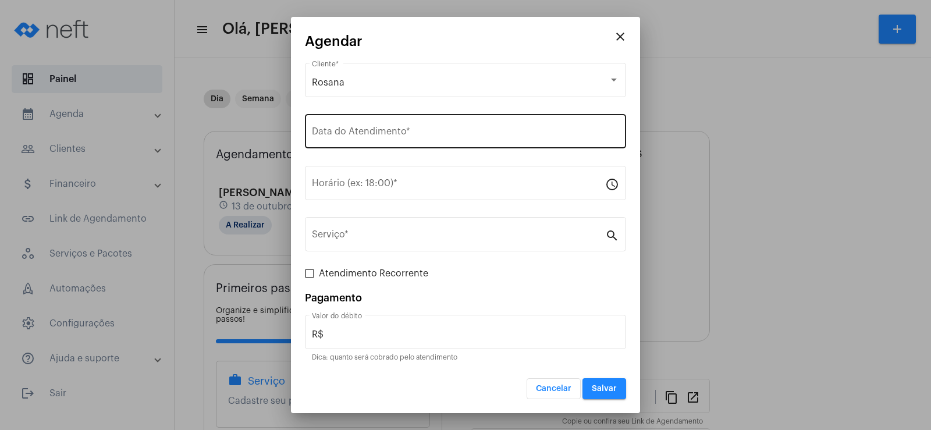
click at [339, 120] on div "Data do Atendimento *" at bounding box center [465, 130] width 307 height 37
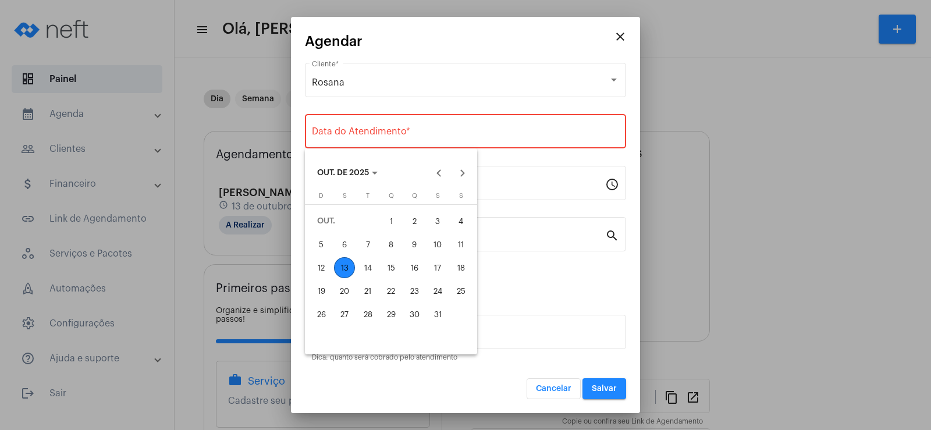
click at [439, 268] on div "17" at bounding box center [437, 267] width 21 height 21
type input "[DATE]"
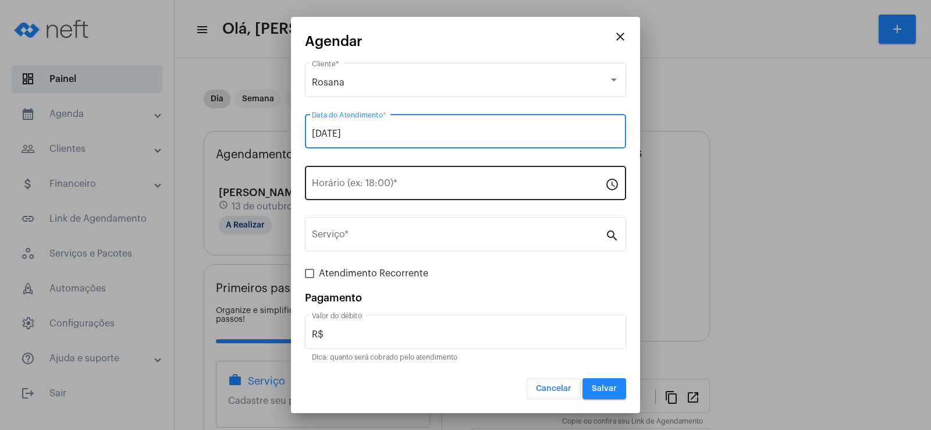
click at [345, 189] on input "Horário (ex: 18:00) *" at bounding box center [458, 185] width 293 height 10
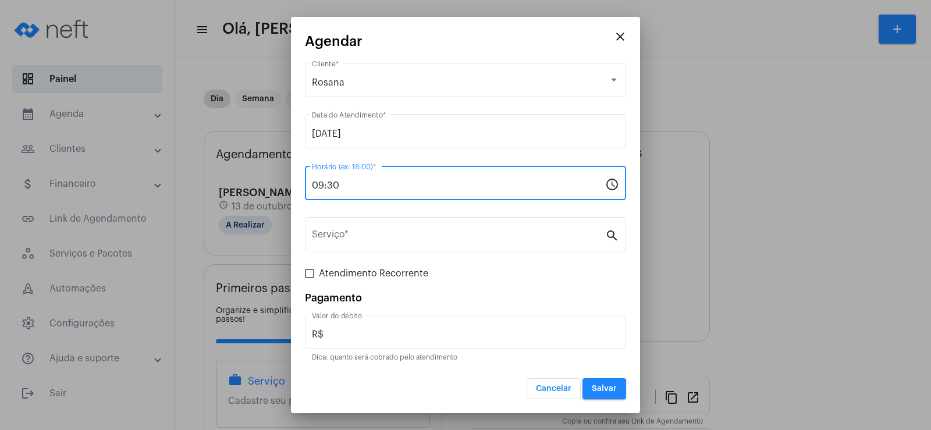
type input "09:30"
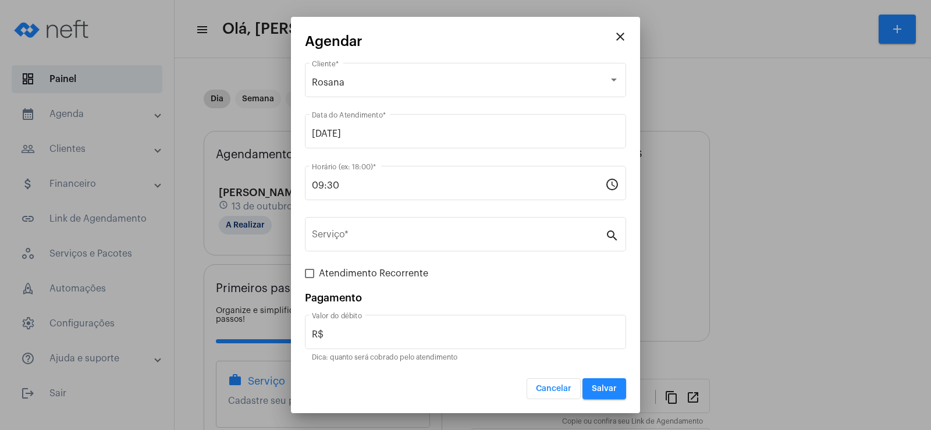
click at [340, 252] on div "Serviço * search" at bounding box center [465, 240] width 321 height 47
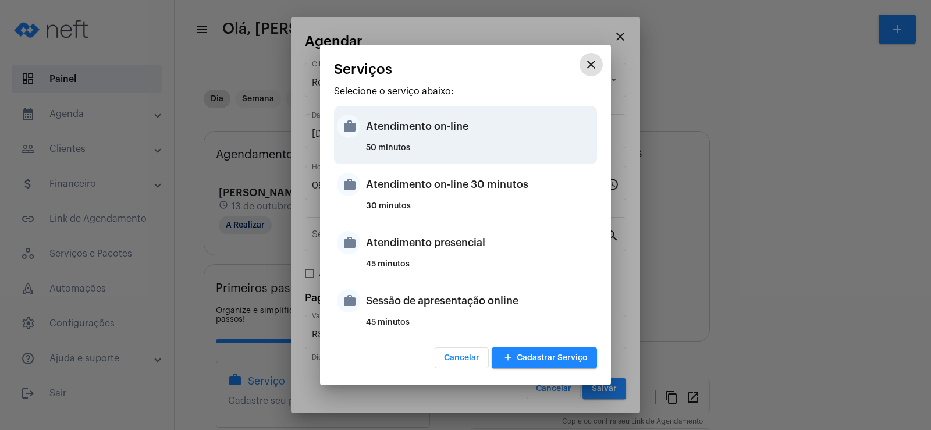
click at [414, 123] on div "Atendimento on-line" at bounding box center [480, 126] width 228 height 35
type input "Atendimento on-line"
type input "R$ 0"
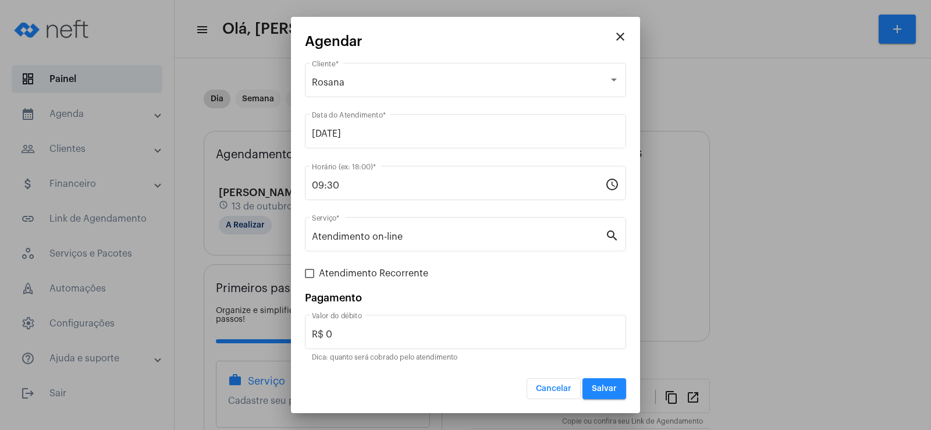
click at [607, 382] on button "Salvar" at bounding box center [605, 388] width 44 height 21
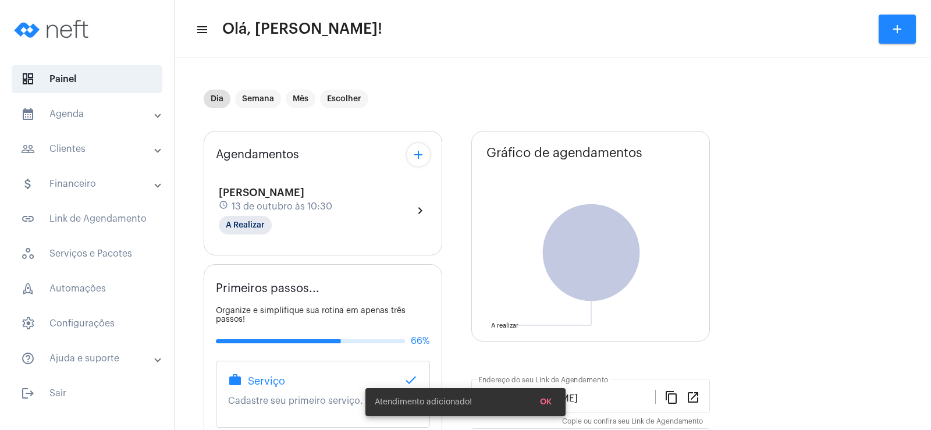
click at [417, 148] on mat-icon "add" at bounding box center [419, 155] width 14 height 14
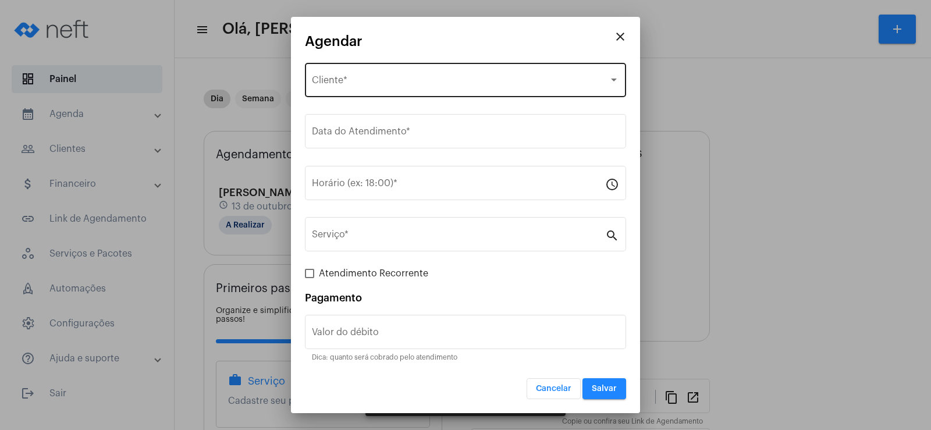
click at [368, 83] on span "Selecione o Cliente" at bounding box center [460, 82] width 297 height 10
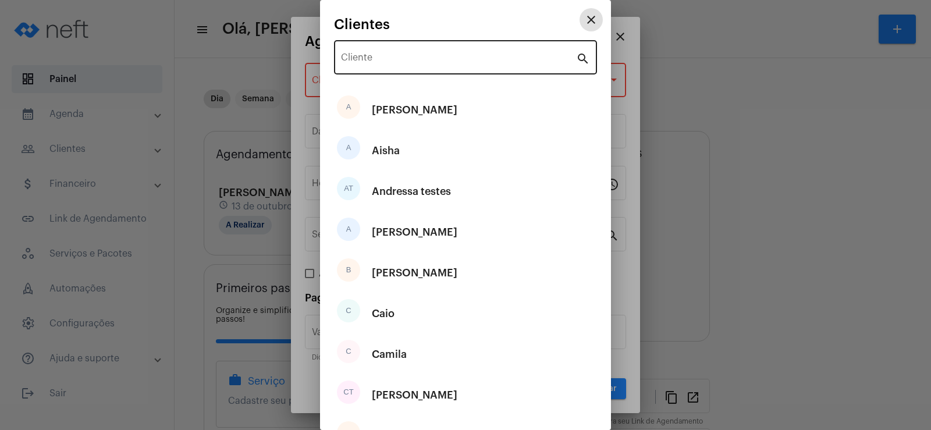
click at [353, 66] on div "Cliente" at bounding box center [458, 56] width 235 height 37
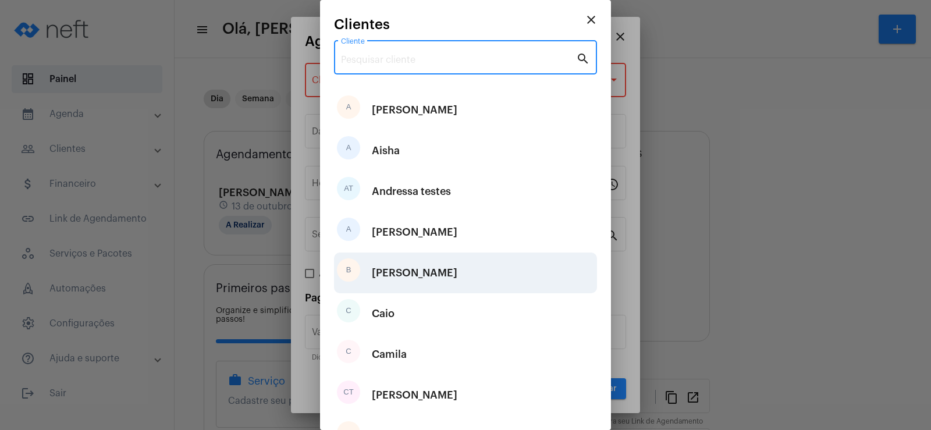
drag, startPoint x: 412, startPoint y: 276, endPoint x: 409, endPoint y: 271, distance: 6.0
click at [411, 275] on div "B [PERSON_NAME]" at bounding box center [465, 273] width 263 height 41
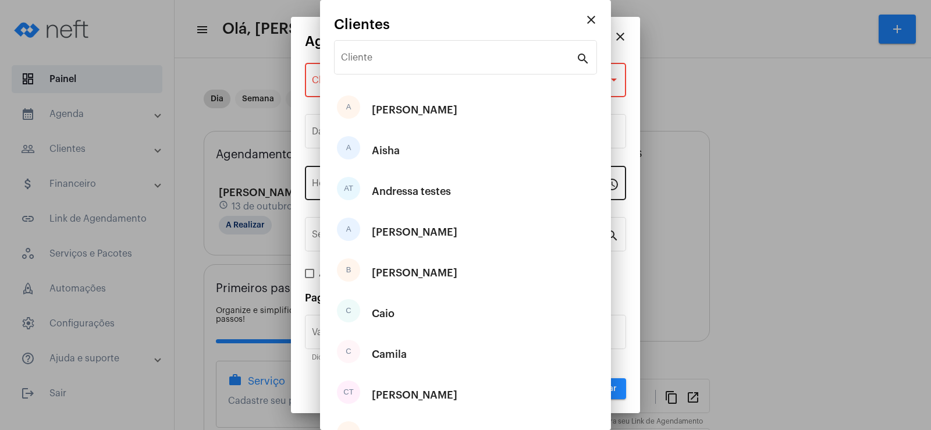
type input "R$"
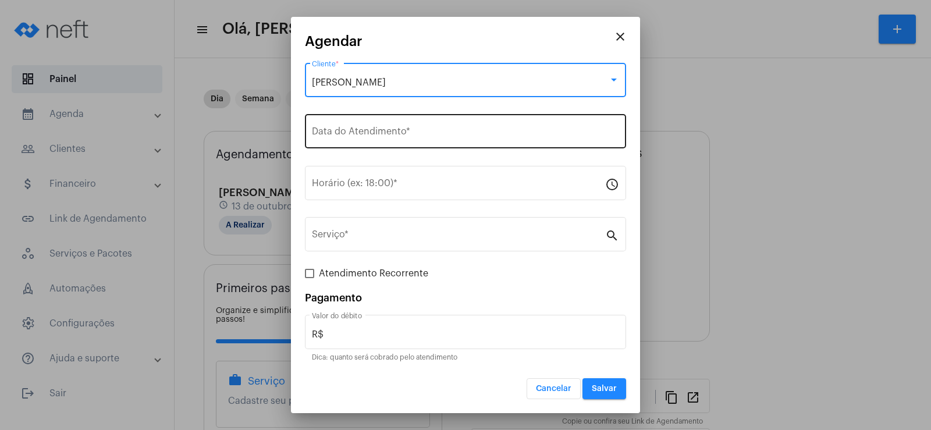
click at [349, 144] on div "Data do Atendimento *" at bounding box center [465, 130] width 307 height 37
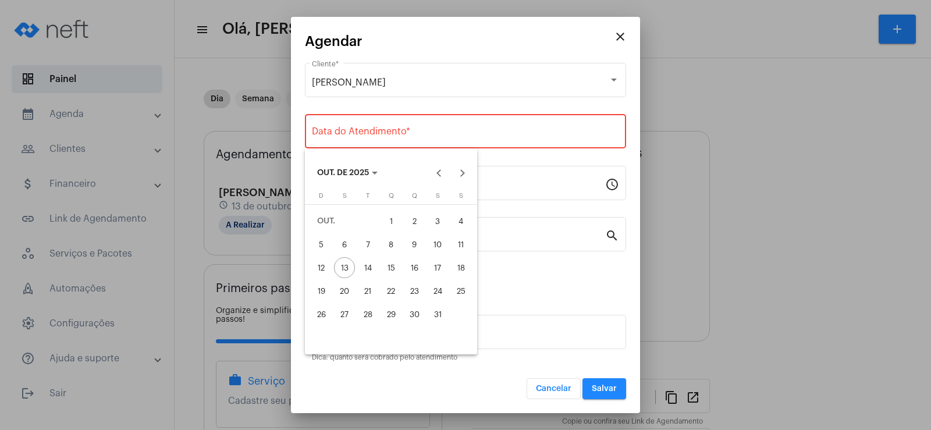
click at [441, 271] on div "17" at bounding box center [437, 267] width 21 height 21
type input "[DATE]"
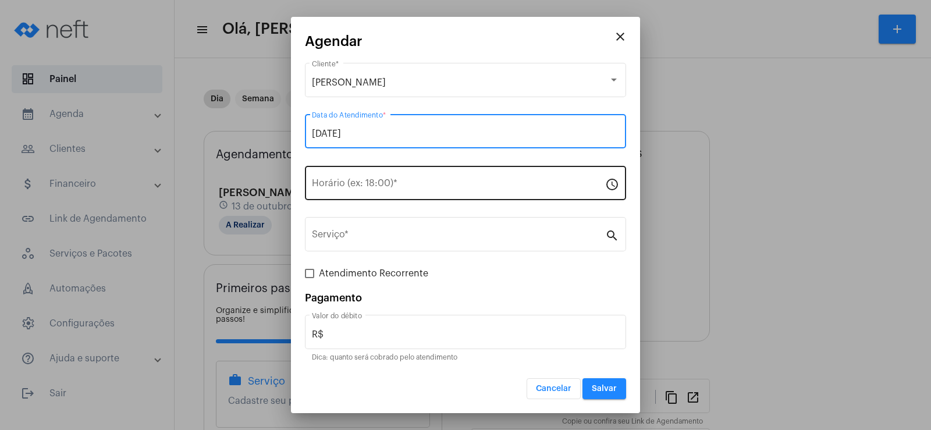
click at [345, 185] on input "Horário (ex: 18:00) *" at bounding box center [458, 185] width 293 height 10
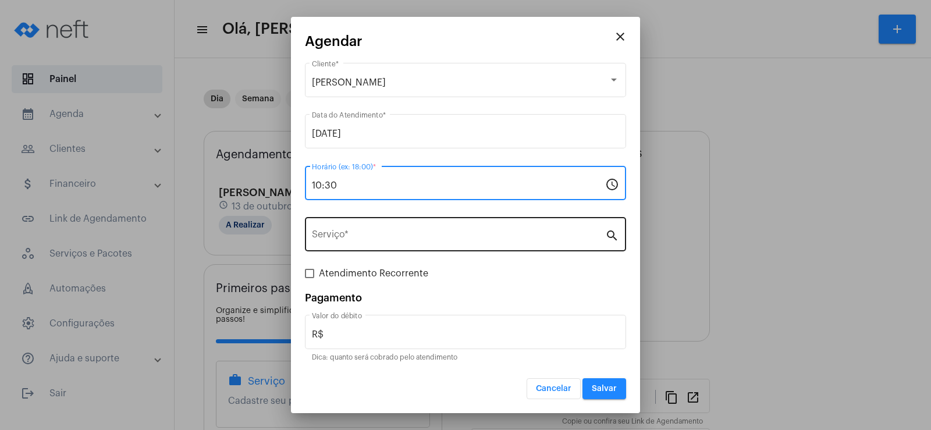
type input "10:30"
click at [349, 226] on div "Serviço *" at bounding box center [458, 233] width 293 height 37
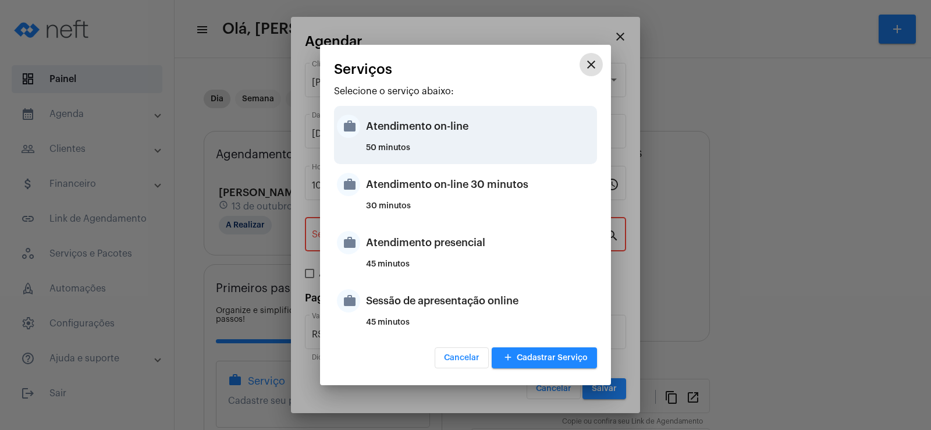
click at [407, 125] on div "Atendimento on-line" at bounding box center [480, 126] width 228 height 35
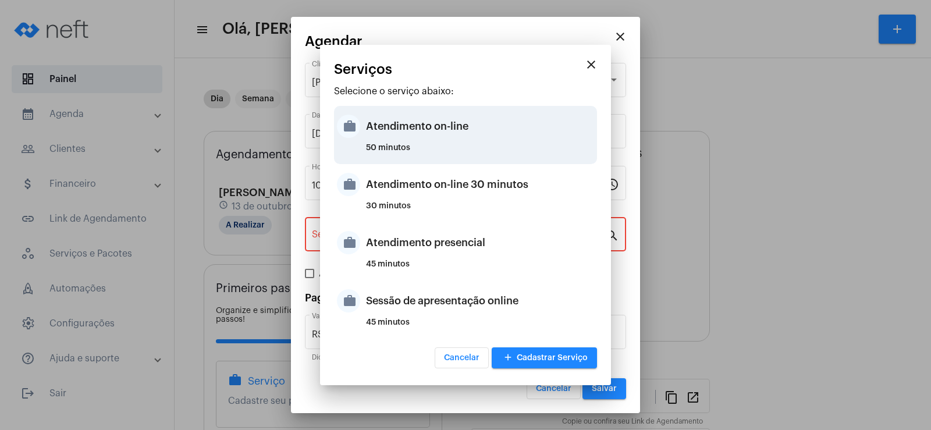
type input "Atendimento on-line"
type input "R$ 0"
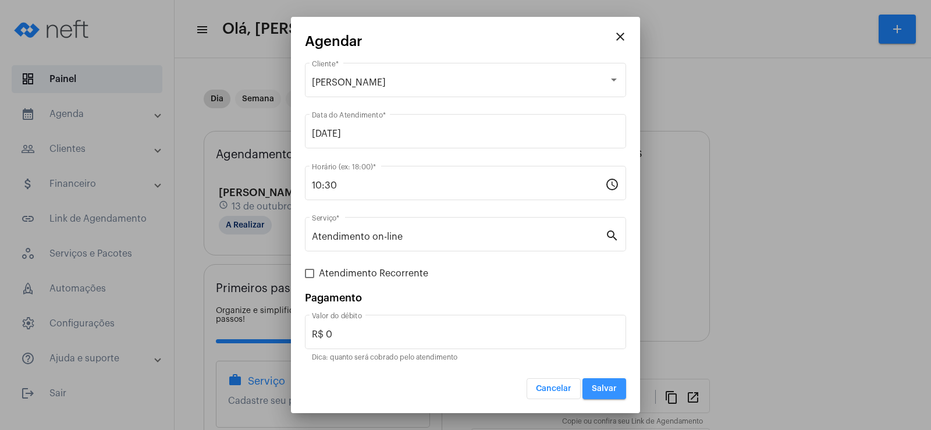
click at [591, 397] on button "Salvar" at bounding box center [605, 388] width 44 height 21
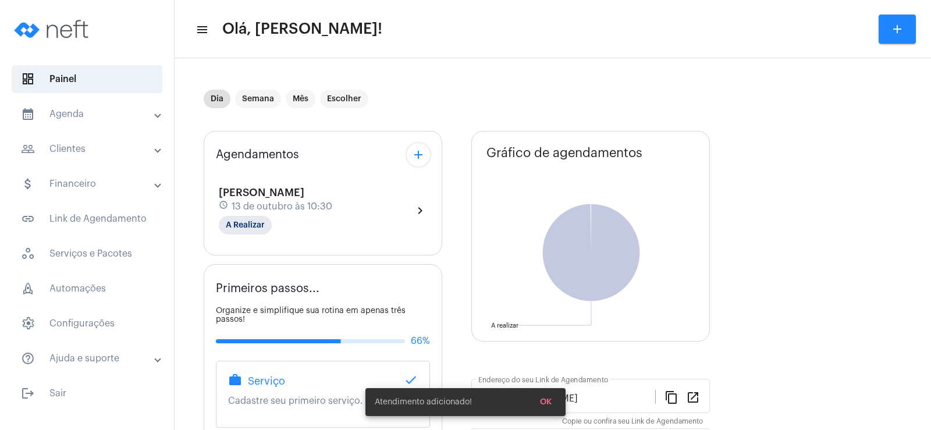
click at [414, 157] on mat-icon "add" at bounding box center [419, 155] width 14 height 14
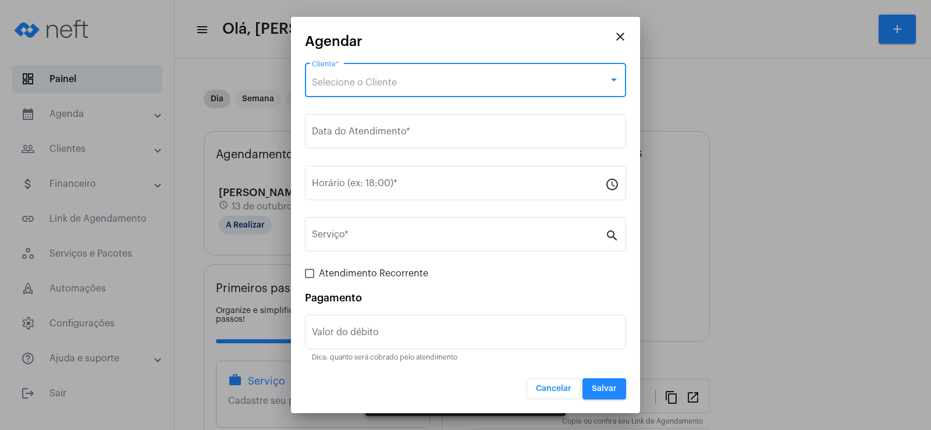
click at [323, 83] on span "Selecione o Cliente" at bounding box center [354, 82] width 85 height 9
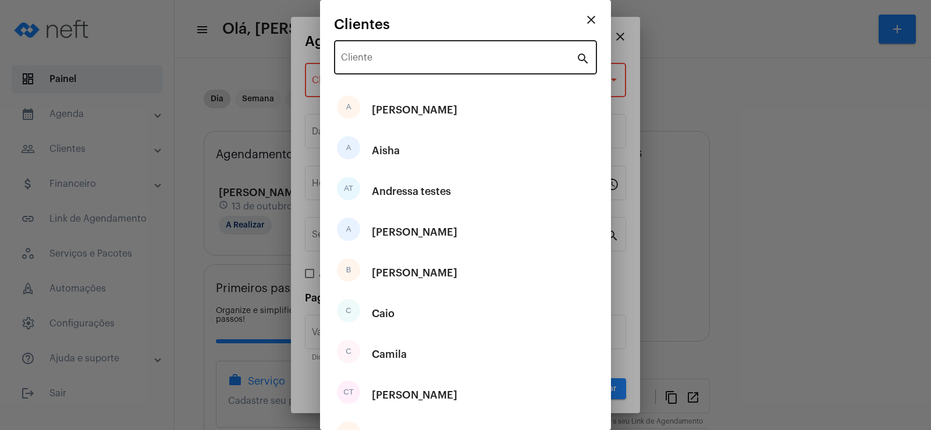
click at [339, 55] on div "Cliente search" at bounding box center [465, 56] width 263 height 37
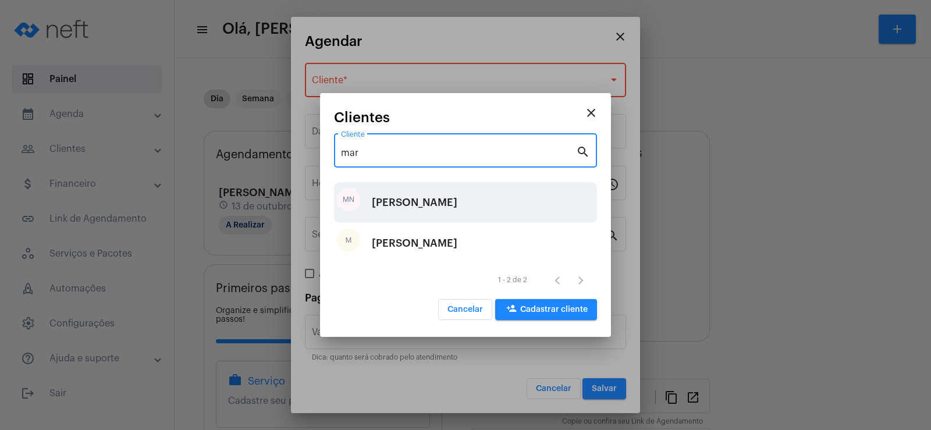
type input "mar"
click at [402, 200] on div "[PERSON_NAME]" at bounding box center [415, 202] width 86 height 35
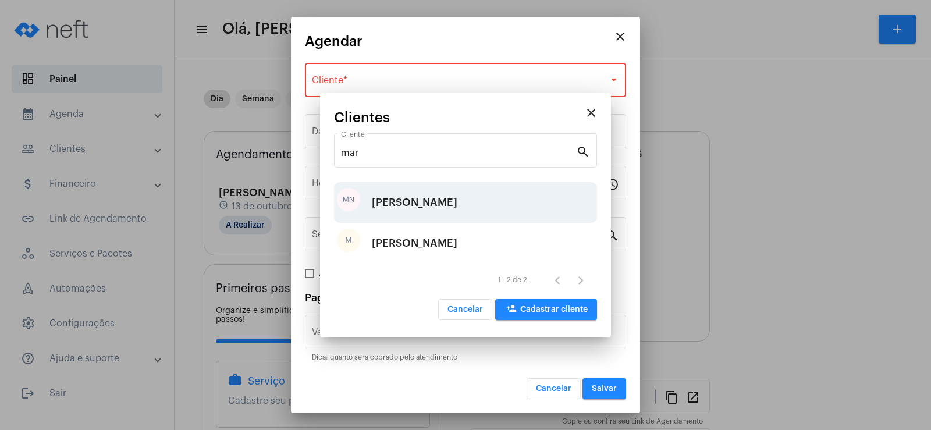
type input "R$"
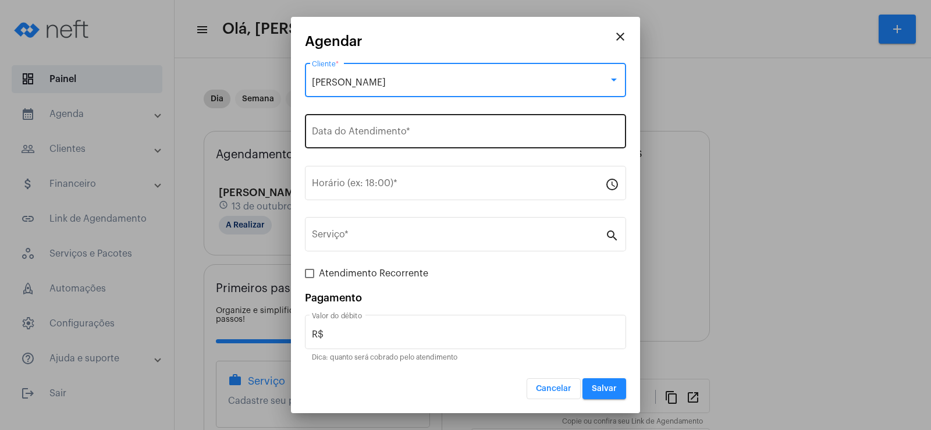
click at [371, 133] on input "Data do Atendimento *" at bounding box center [465, 134] width 307 height 10
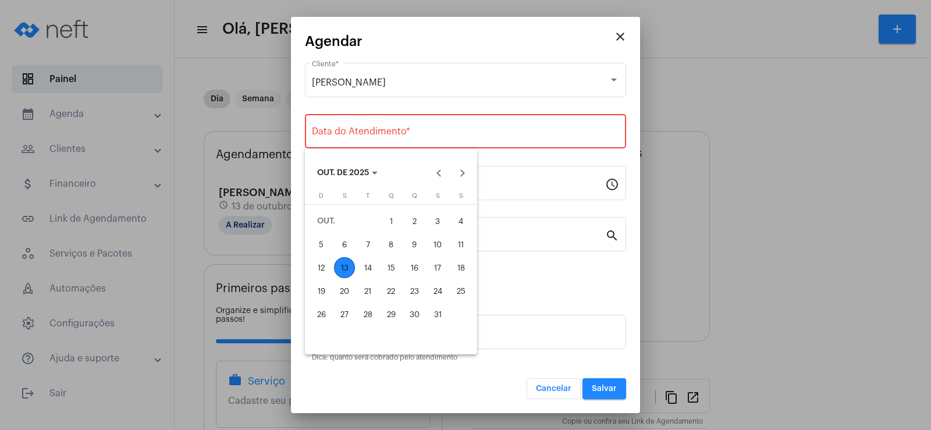
click at [442, 265] on div "17" at bounding box center [437, 267] width 21 height 21
type input "[DATE]"
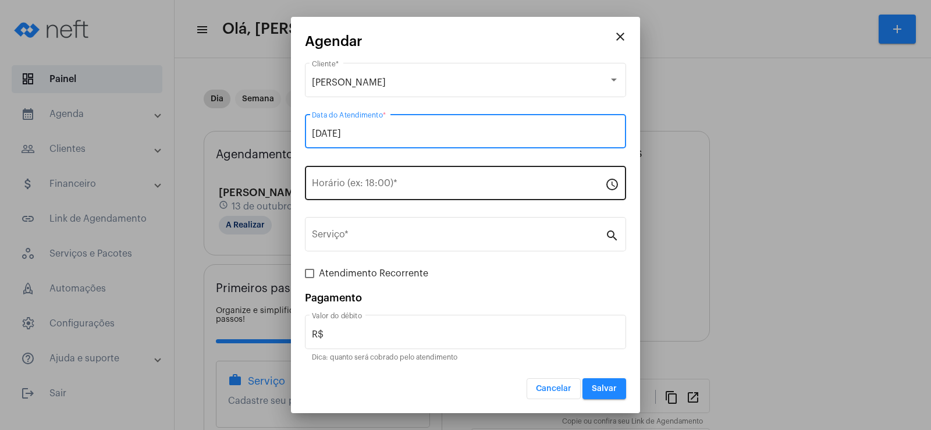
click at [363, 180] on input "Horário (ex: 18:00) *" at bounding box center [458, 185] width 293 height 10
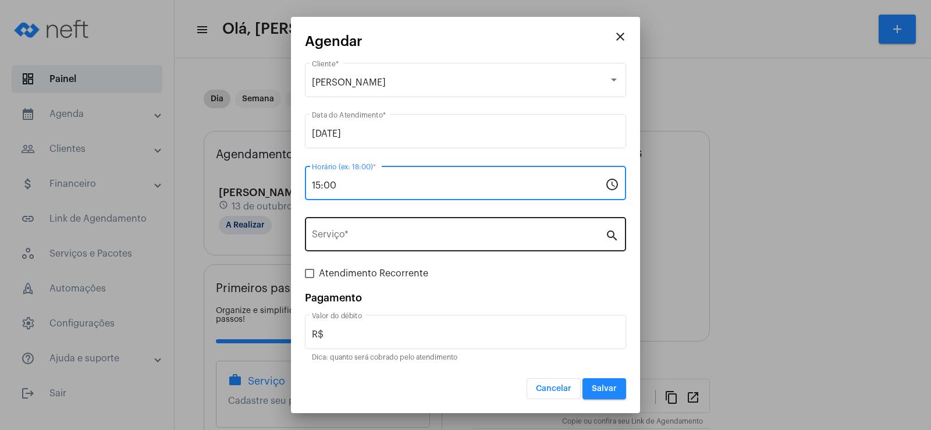
type input "15:00"
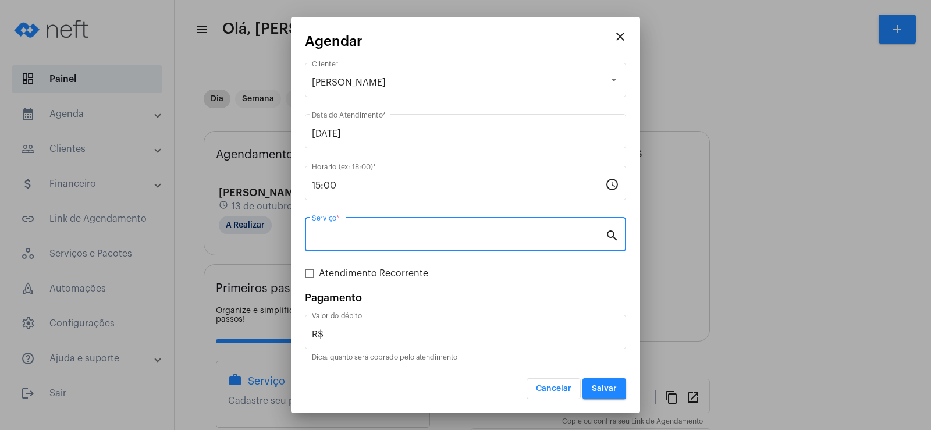
click at [353, 237] on input "Serviço *" at bounding box center [458, 237] width 293 height 10
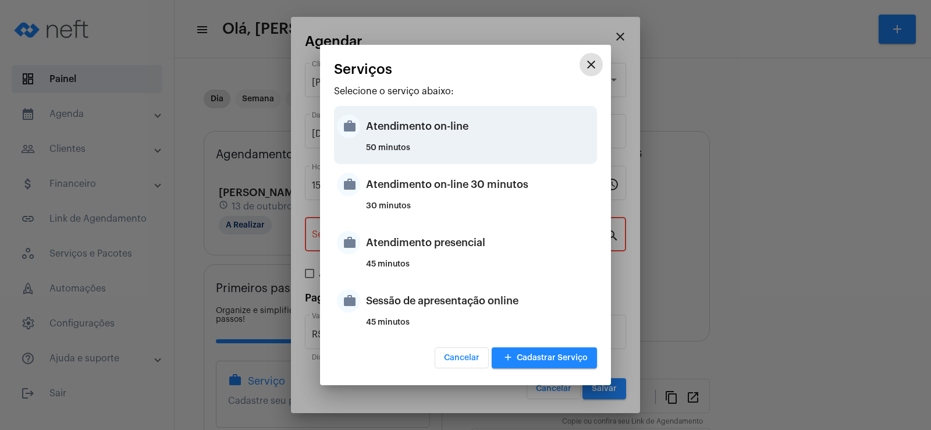
click at [397, 135] on div "Atendimento on-line" at bounding box center [480, 126] width 228 height 35
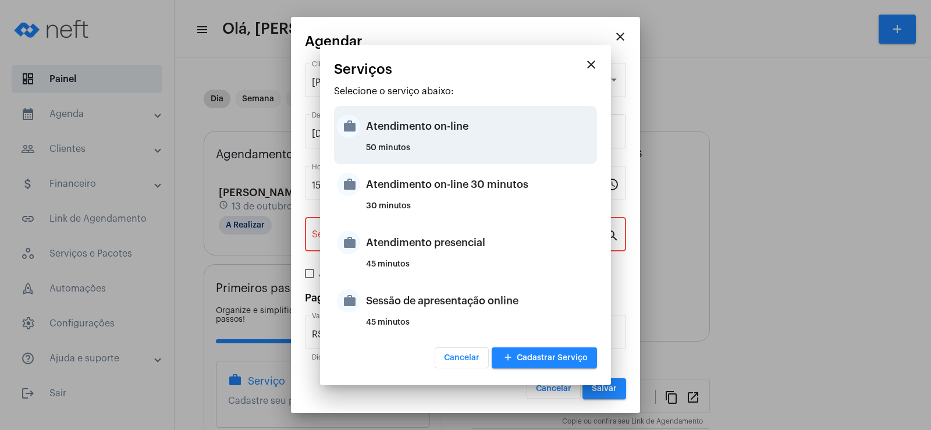
type input "Atendimento on-line"
type input "R$ 0"
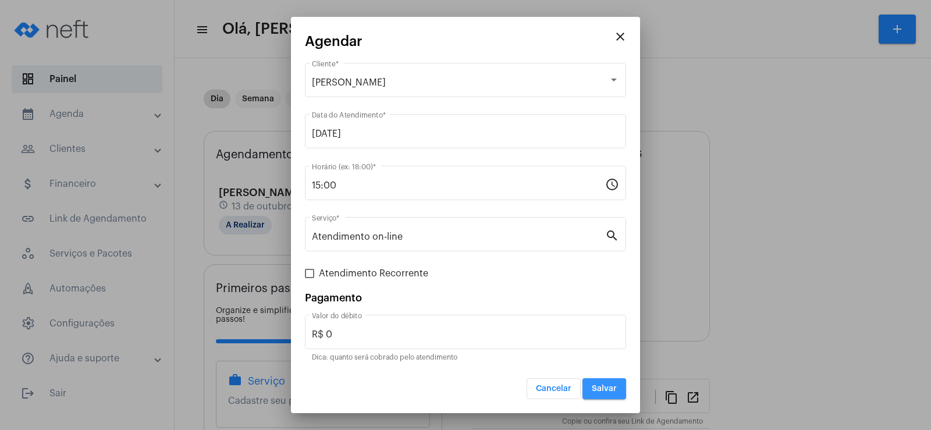
click at [602, 391] on span "Salvar" at bounding box center [604, 389] width 25 height 8
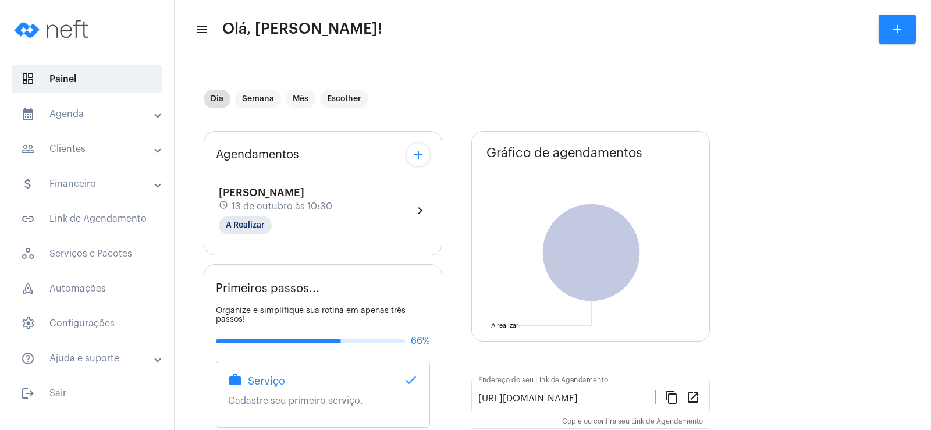
click at [418, 156] on mat-icon "add" at bounding box center [419, 155] width 14 height 14
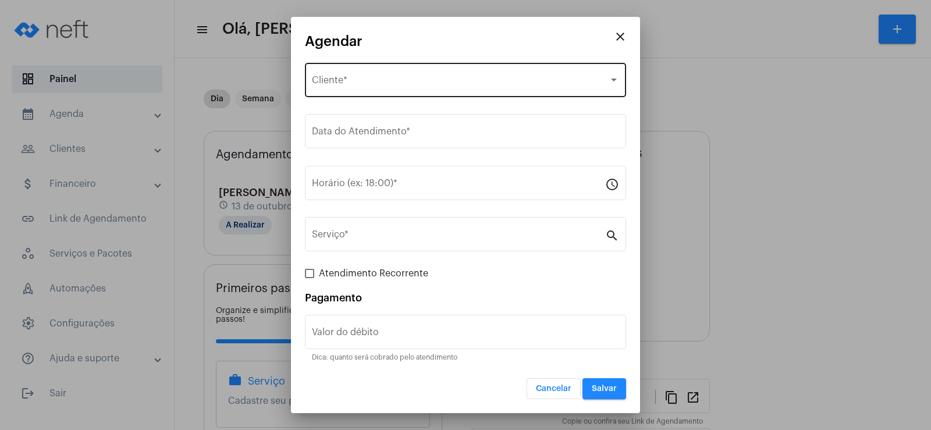
click at [379, 72] on div "Selecione o Cliente Cliente *" at bounding box center [465, 79] width 307 height 37
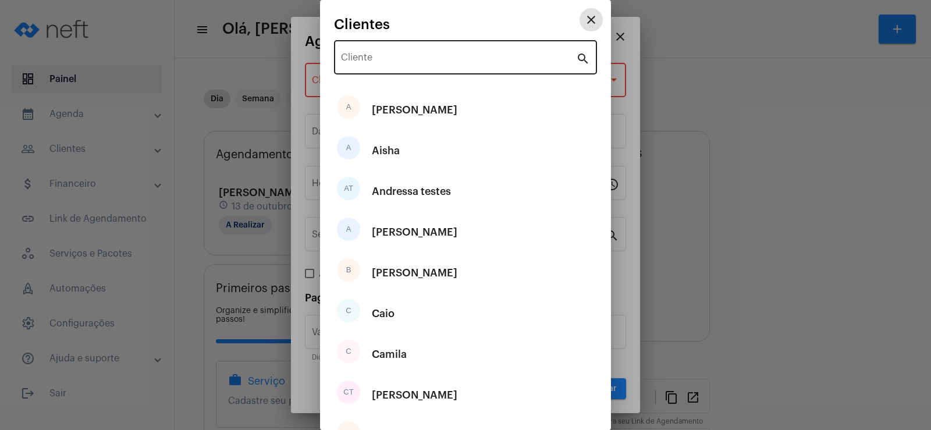
click at [376, 66] on div "Cliente" at bounding box center [458, 56] width 235 height 37
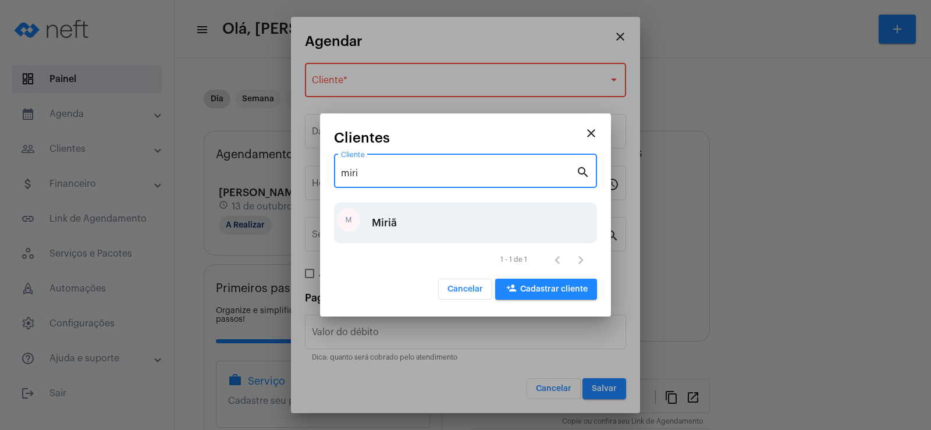
type input "miri"
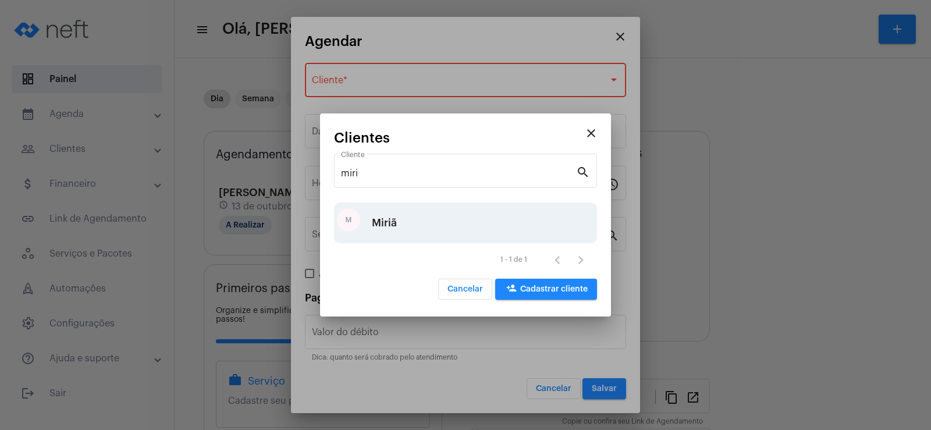
click at [393, 216] on div "Miriã" at bounding box center [384, 222] width 25 height 35
type input "R$"
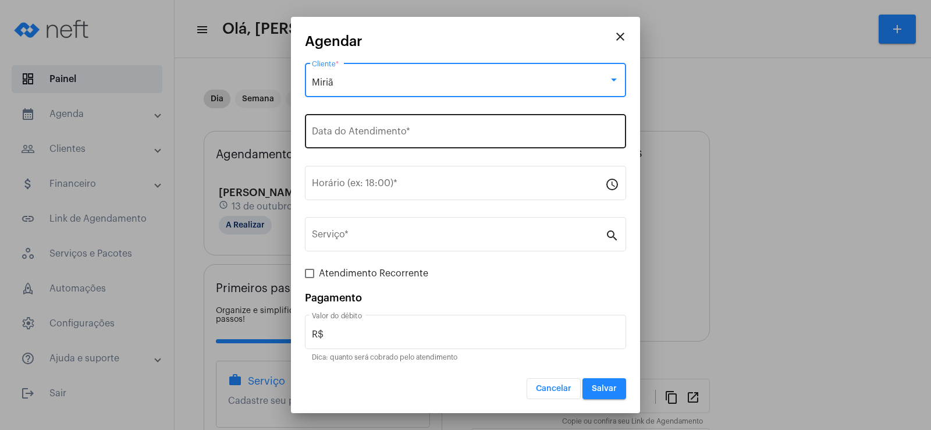
click at [391, 131] on input "Data do Atendimento *" at bounding box center [465, 134] width 307 height 10
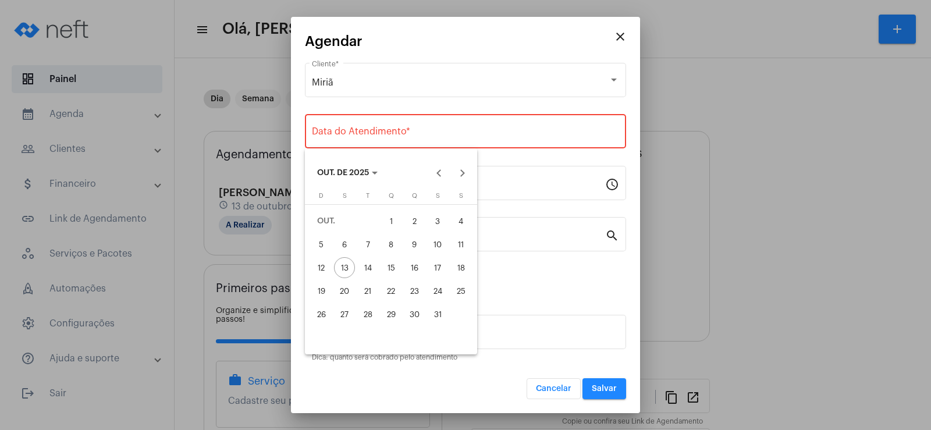
click at [384, 270] on div "15" at bounding box center [391, 267] width 21 height 21
type input "[DATE]"
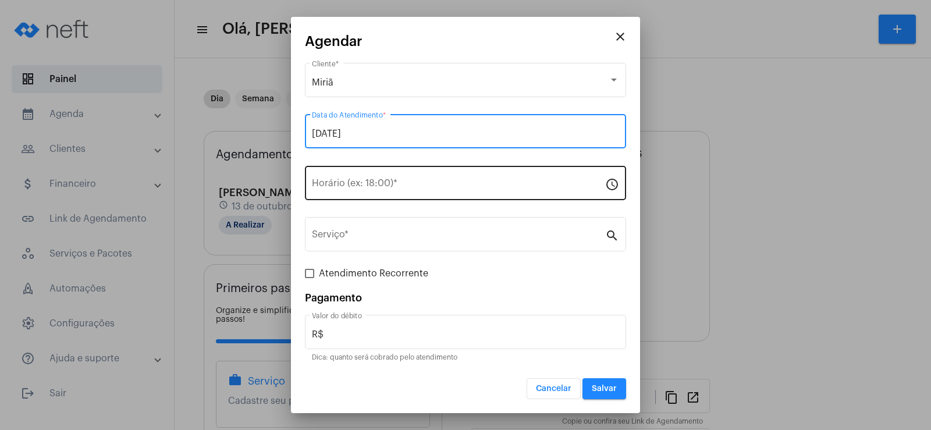
click at [334, 185] on input "Horário (ex: 18:00) *" at bounding box center [458, 185] width 293 height 10
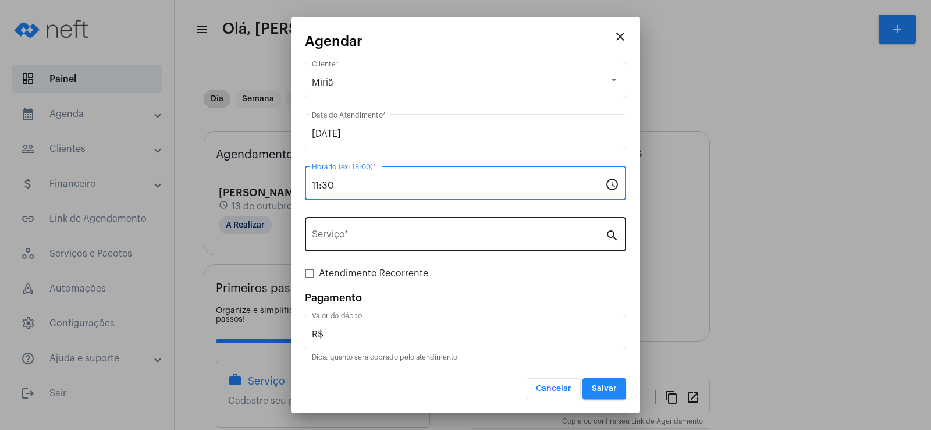
type input "11:30"
click at [337, 233] on input "Serviço *" at bounding box center [458, 237] width 293 height 10
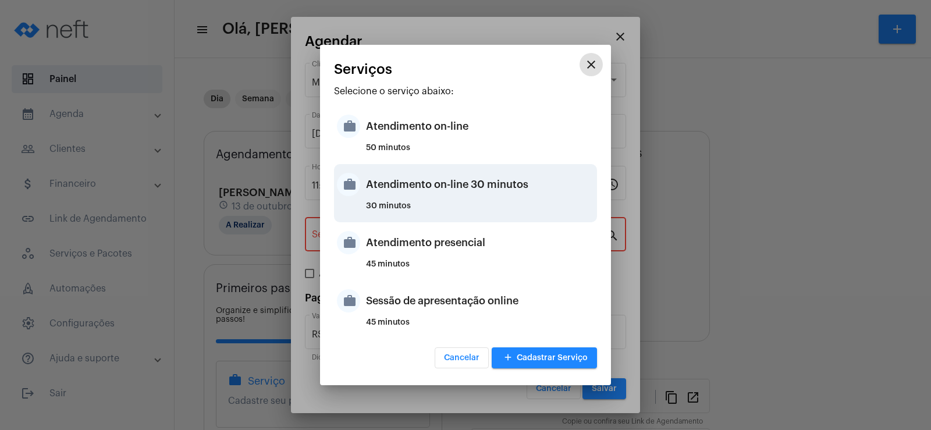
click at [396, 198] on div "Atendimento on-line 30 minutos" at bounding box center [480, 184] width 228 height 35
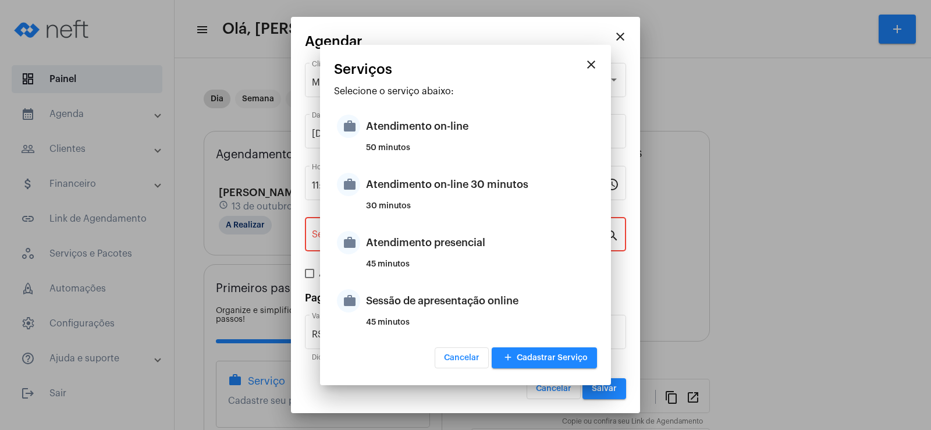
type input "Atendimento on-line 30 minutos"
type input "R$ 0"
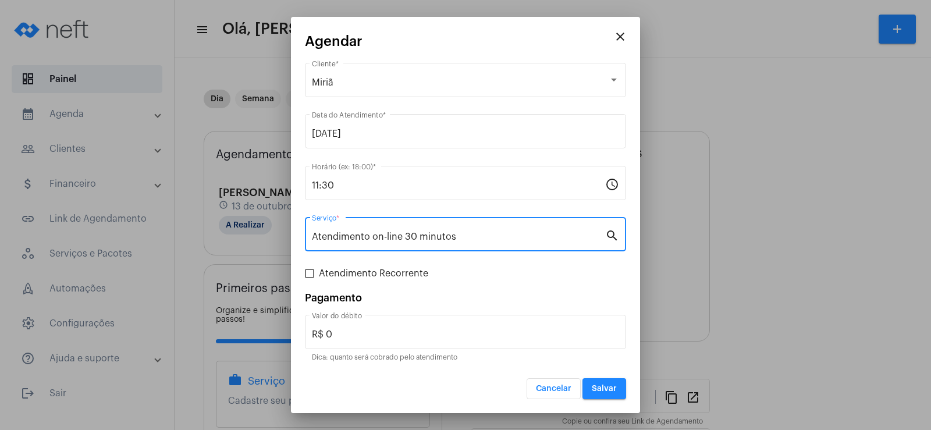
click at [602, 382] on button "Salvar" at bounding box center [605, 388] width 44 height 21
